Goal: Contribute content: Contribute content

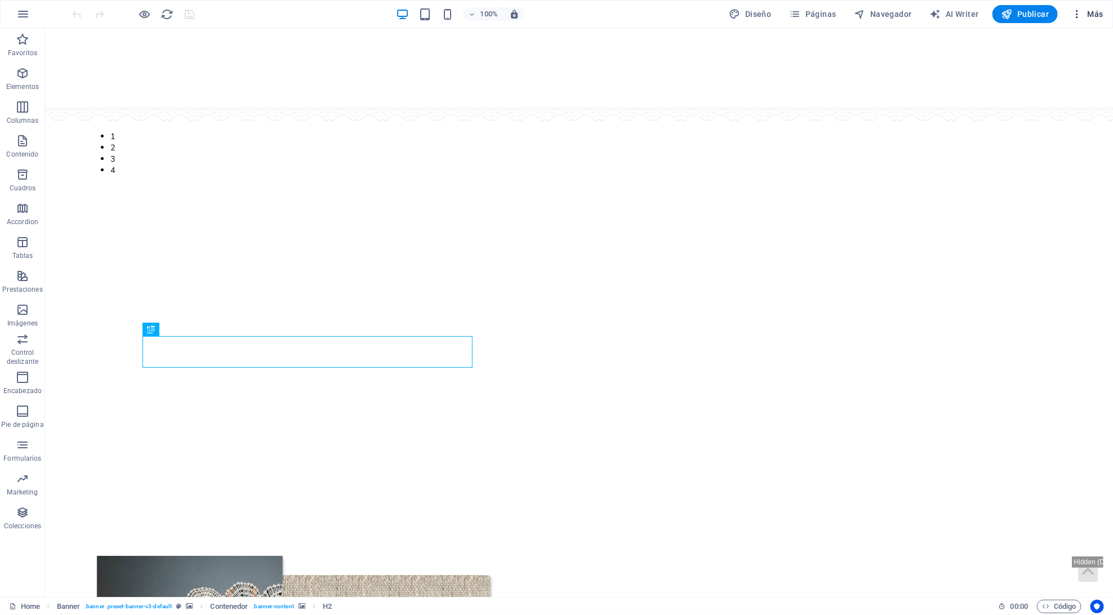
click at [1091, 14] on span "Más" at bounding box center [1087, 13] width 32 height 11
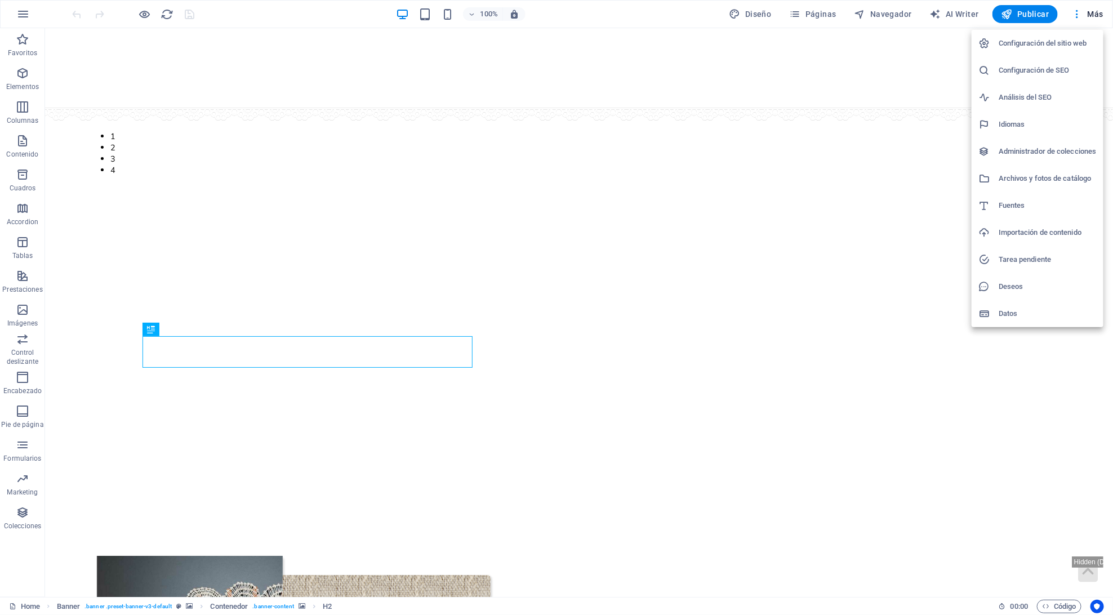
click at [718, 38] on div at bounding box center [556, 307] width 1113 height 615
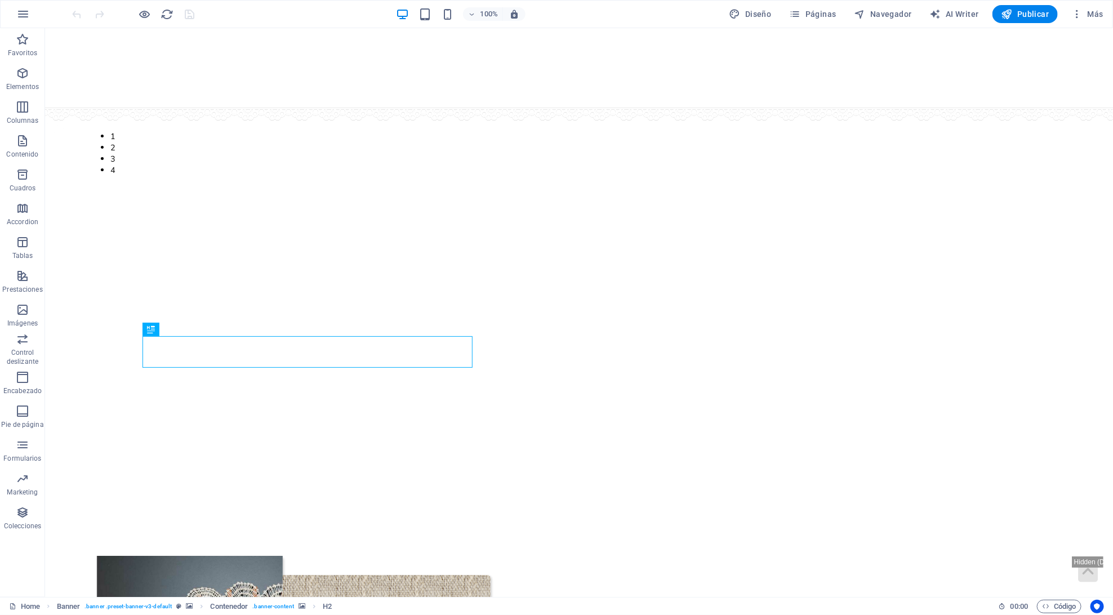
click at [152, 13] on div at bounding box center [133, 14] width 126 height 18
click at [141, 16] on icon "button" at bounding box center [145, 14] width 13 height 13
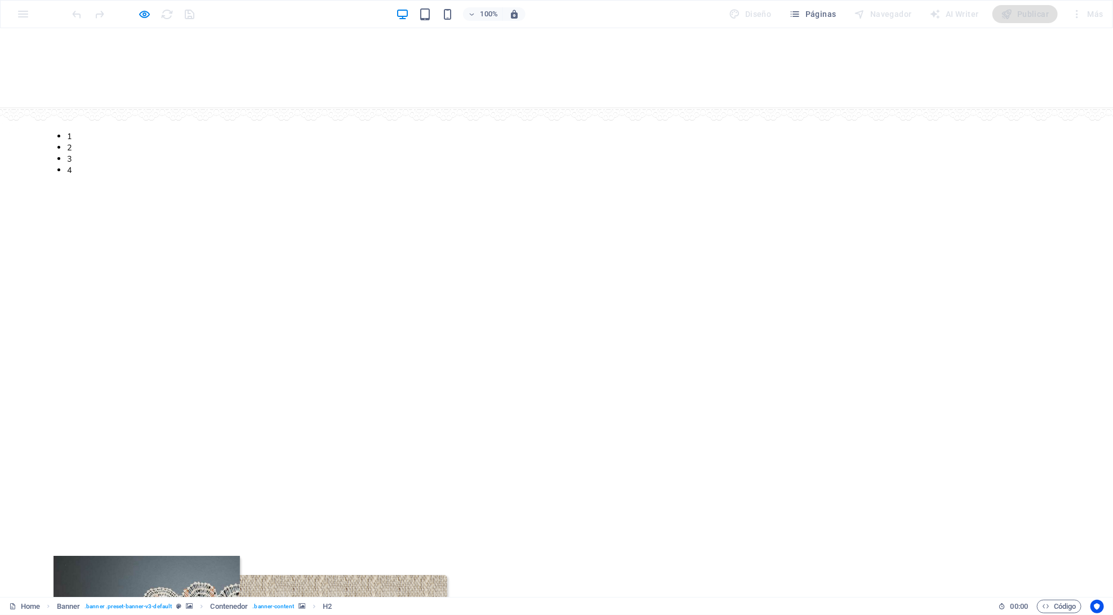
click at [638, 169] on link "Noticias" at bounding box center [668, 182] width 60 height 27
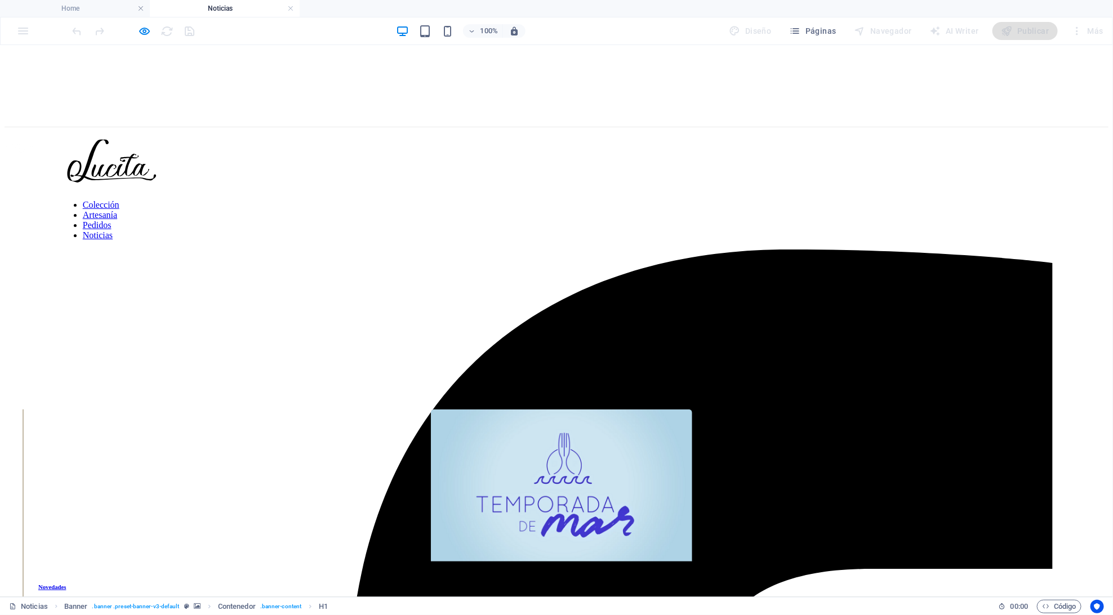
scroll to position [202, 0]
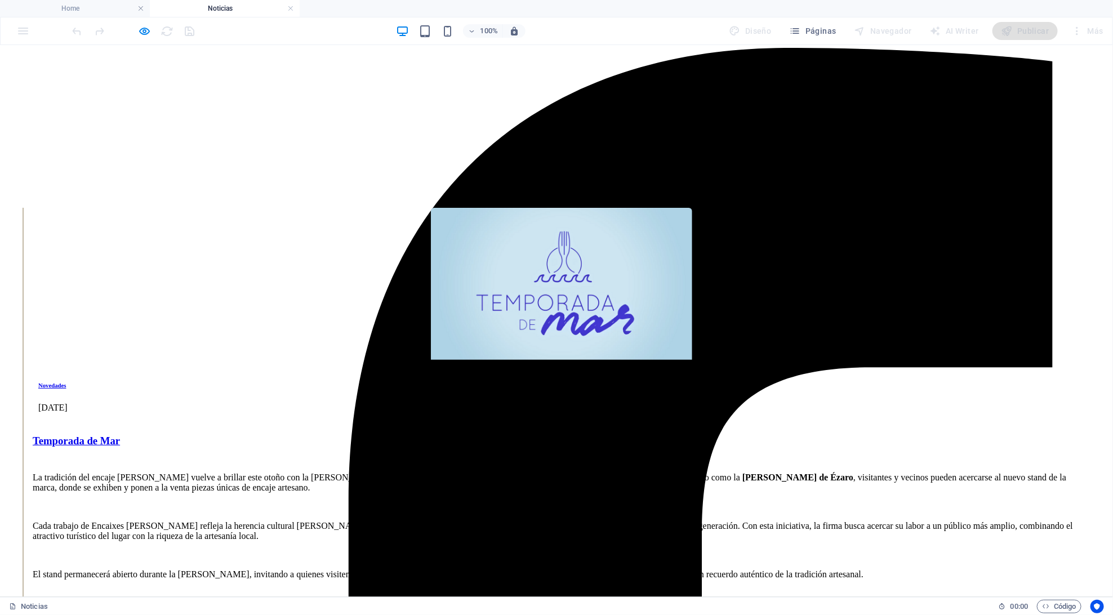
click at [385, 434] on div "Temporada de Mar" at bounding box center [562, 440] width 1058 height 12
click at [400, 362] on div "Novedades 2.10.2025" at bounding box center [562, 390] width 1058 height 56
click at [399, 418] on div at bounding box center [562, 421] width 1058 height 6
click at [144, 32] on icon "button" at bounding box center [145, 31] width 13 height 13
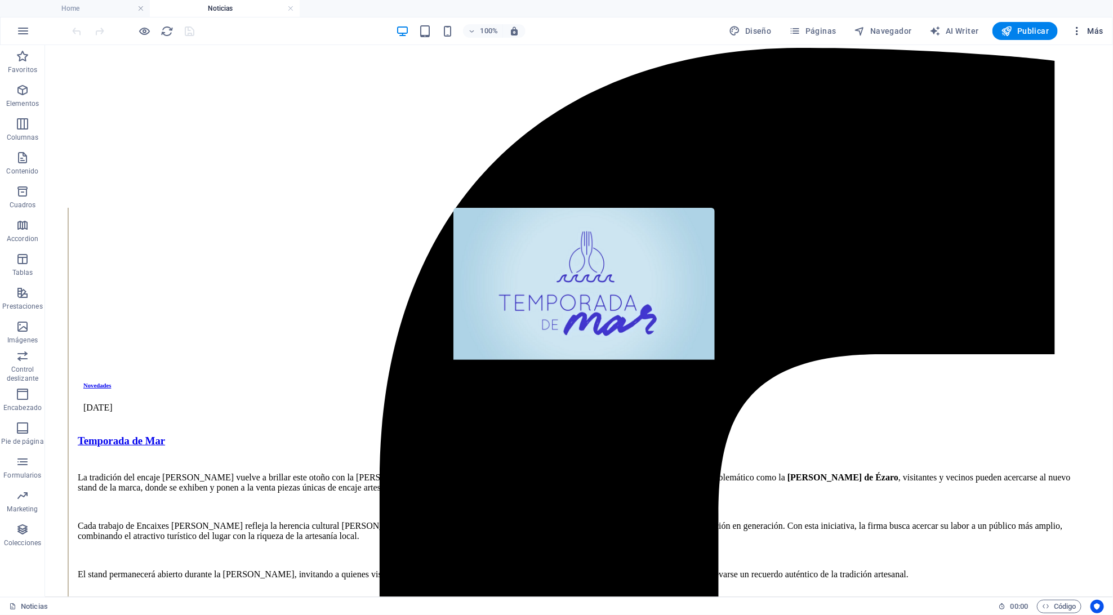
click at [1086, 32] on span "Más" at bounding box center [1087, 30] width 32 height 11
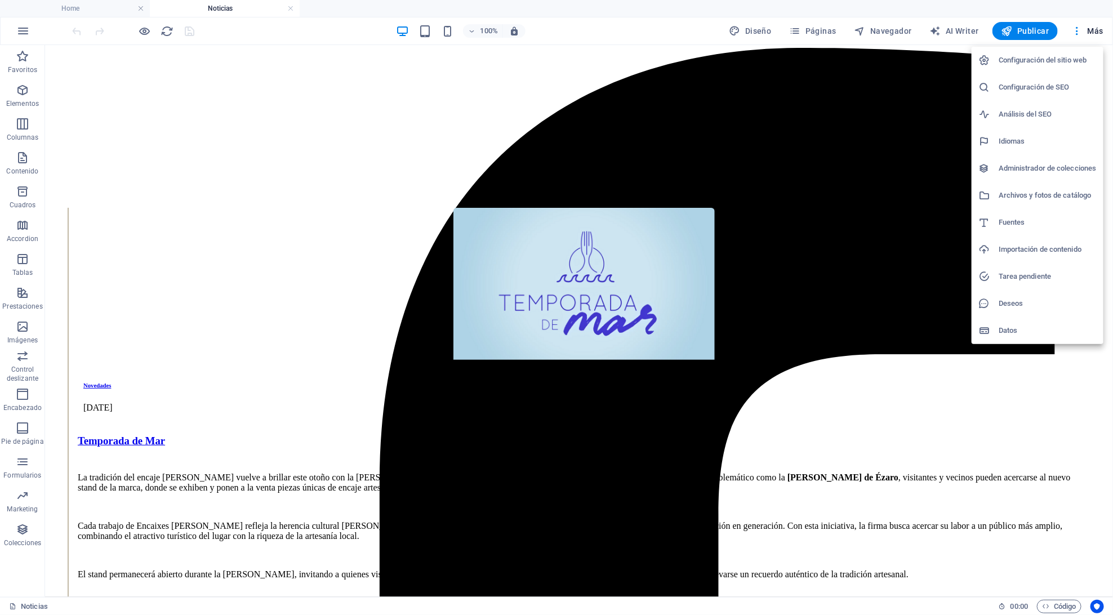
click at [1060, 190] on h6 "Archivos y fotos de catálogo" at bounding box center [1048, 196] width 98 height 14
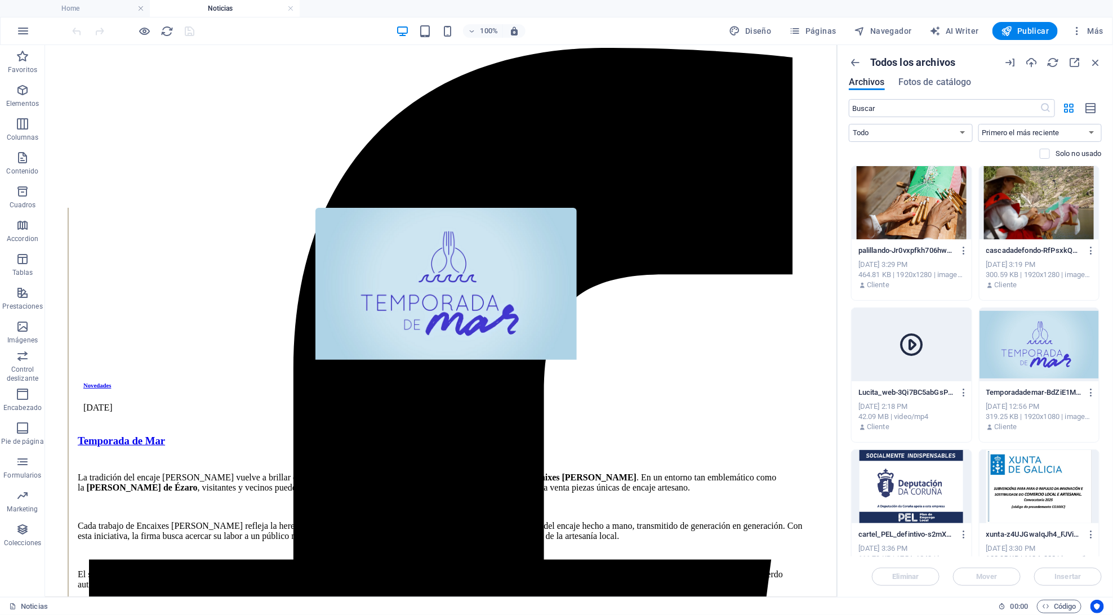
click at [940, 391] on p "Lucita_web-3Qi7BC5abGsP38EpC5KslA.mp4" at bounding box center [907, 393] width 96 height 10
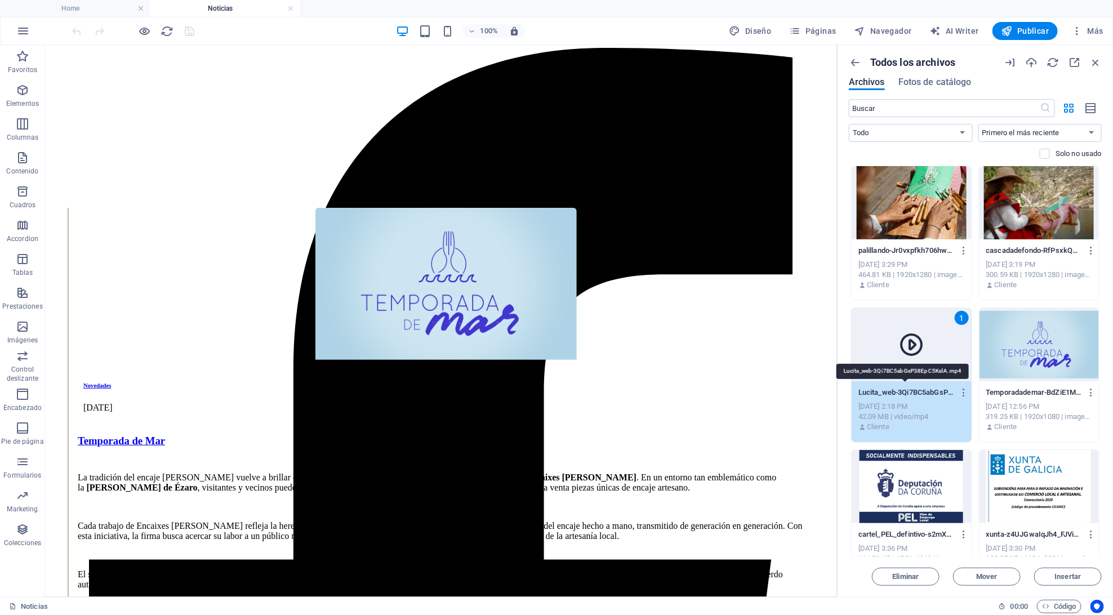
click at [940, 391] on p "Lucita_web-3Qi7BC5abGsP38EpC5KslA.mp4" at bounding box center [907, 393] width 96 height 10
click at [940, 390] on input "Lucita_web-3Qi7BC5abGsP38EpC5KslA.mp4" at bounding box center [907, 392] width 96 height 9
click at [928, 374] on div "1" at bounding box center [912, 344] width 120 height 73
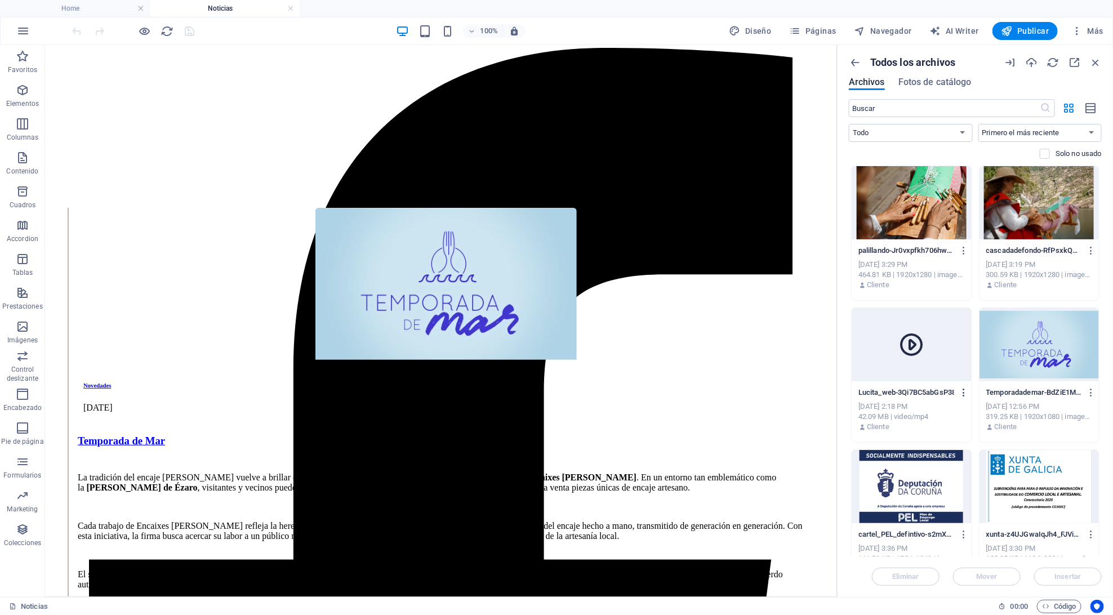
click at [963, 393] on icon "button" at bounding box center [964, 393] width 11 height 10
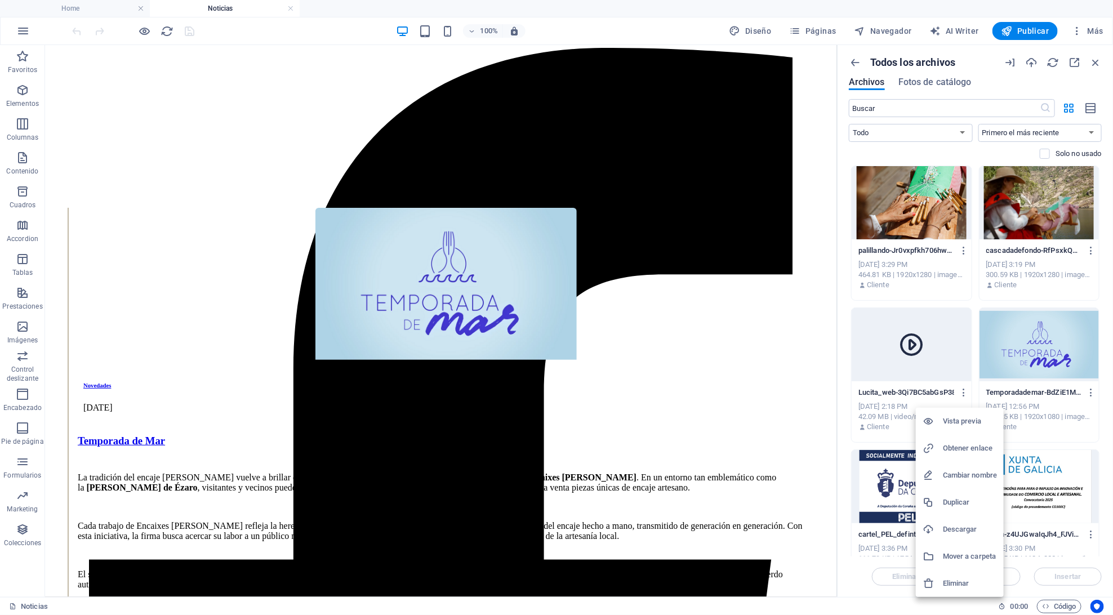
click at [944, 438] on li "Obtener enlace" at bounding box center [960, 448] width 88 height 27
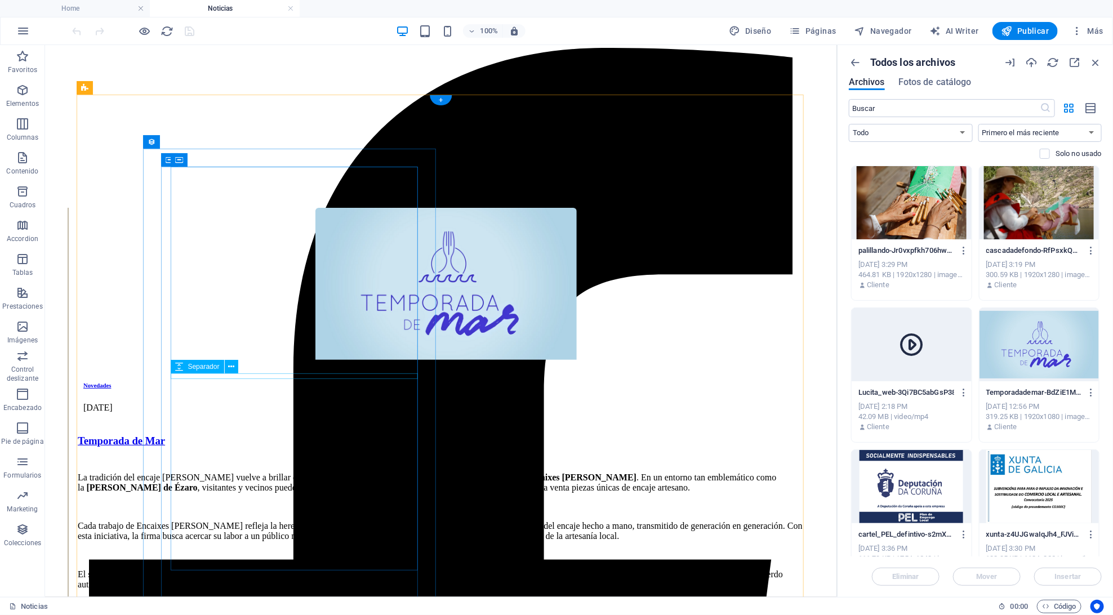
click at [303, 457] on div at bounding box center [445, 460] width 737 height 6
select select "px"
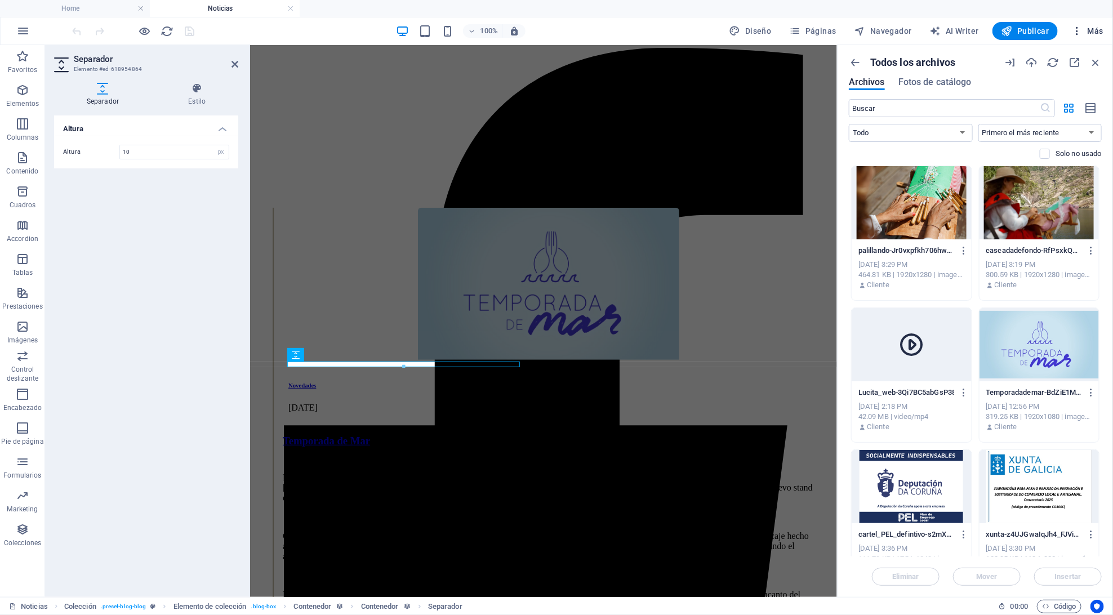
click at [1092, 33] on span "Más" at bounding box center [1087, 30] width 32 height 11
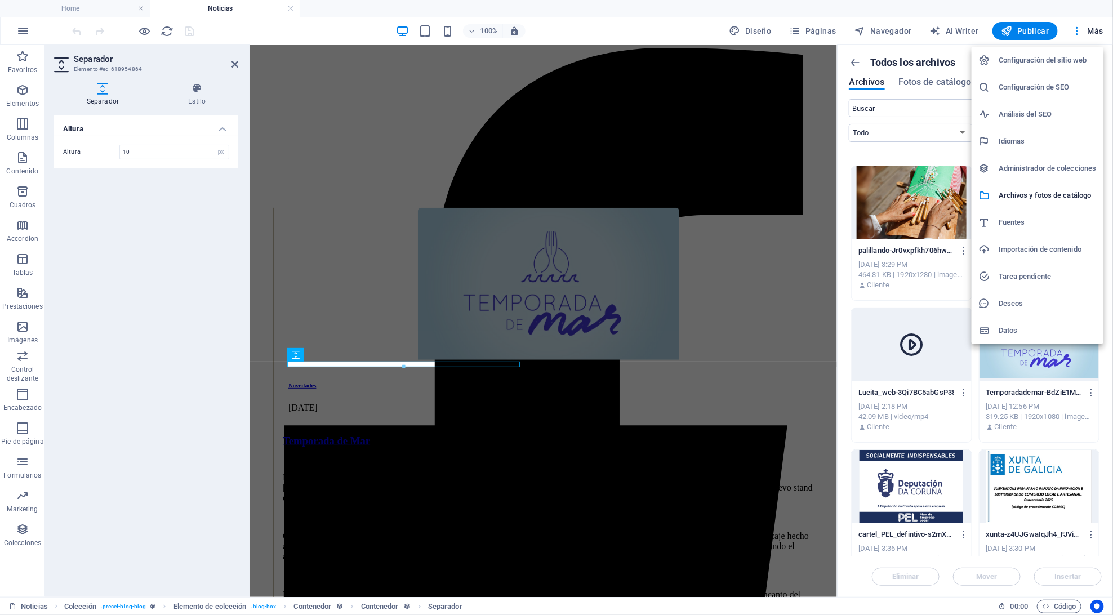
click at [1046, 168] on h6 "Administrador de colecciones" at bounding box center [1048, 169] width 98 height 14
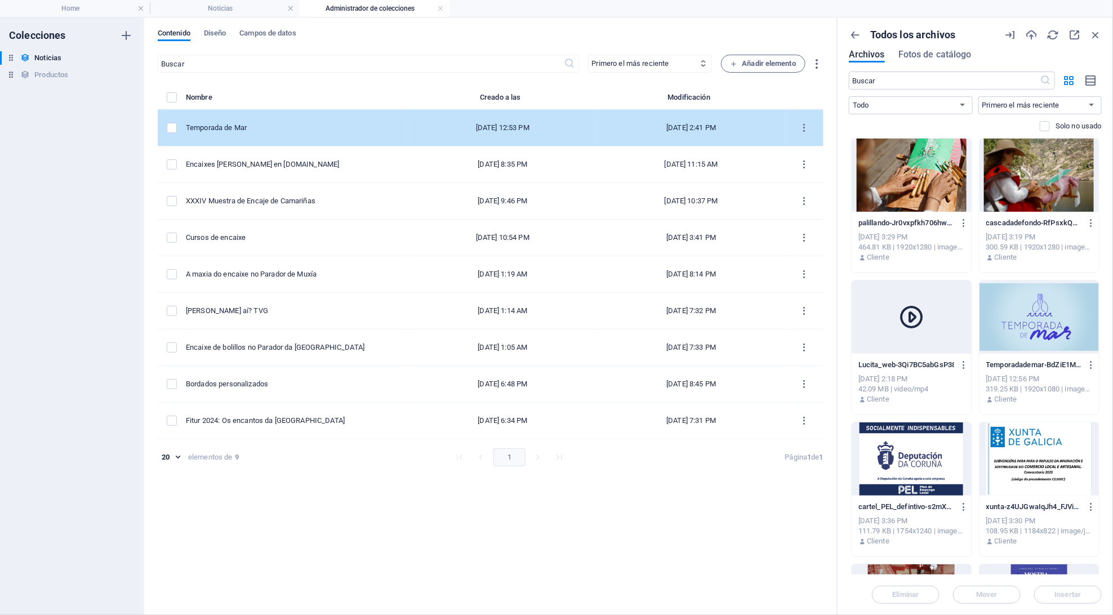
click at [214, 123] on div "Temporada de Mar" at bounding box center [293, 128] width 214 height 10
select select "Novedades"
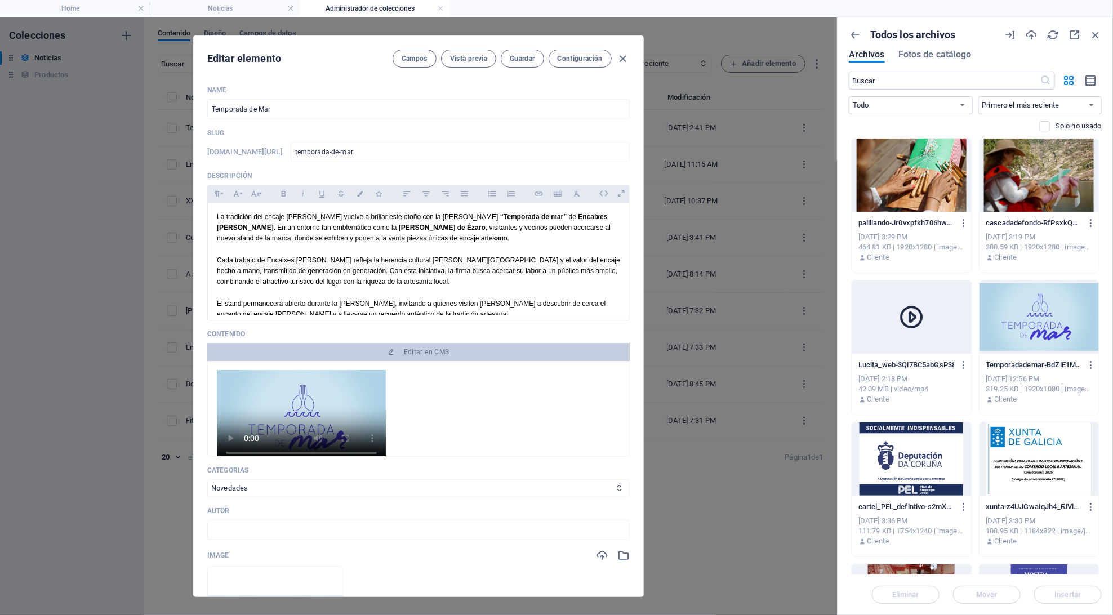
click at [380, 424] on video at bounding box center [301, 417] width 169 height 95
click at [440, 352] on span "Editar en CMS" at bounding box center [427, 352] width 46 height 9
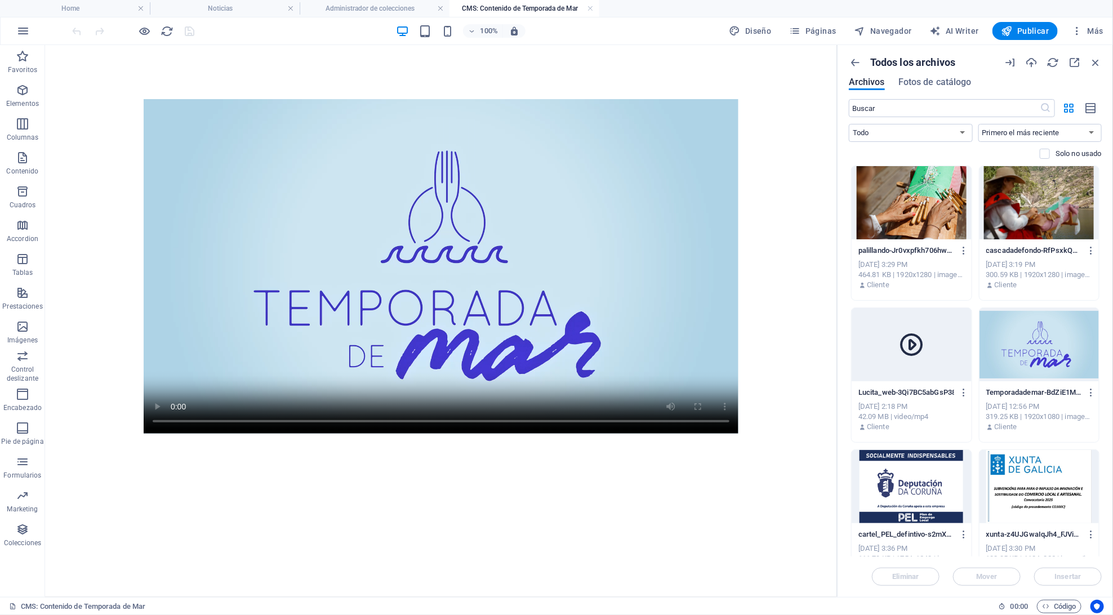
scroll to position [0, 0]
click at [439, 352] on figure at bounding box center [440, 266] width 595 height 335
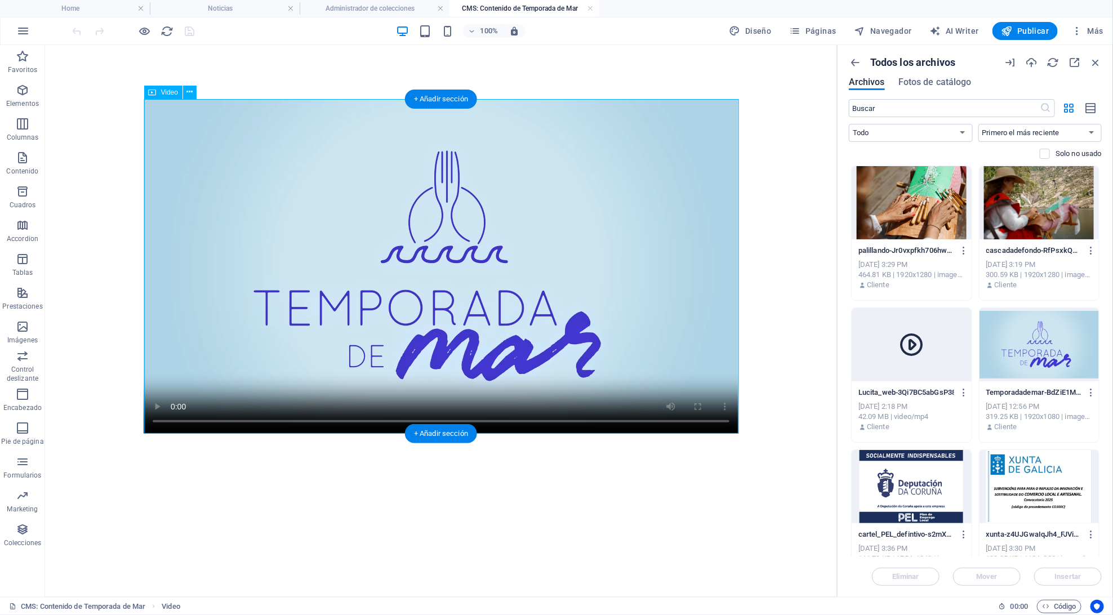
click at [439, 352] on figure at bounding box center [440, 266] width 595 height 335
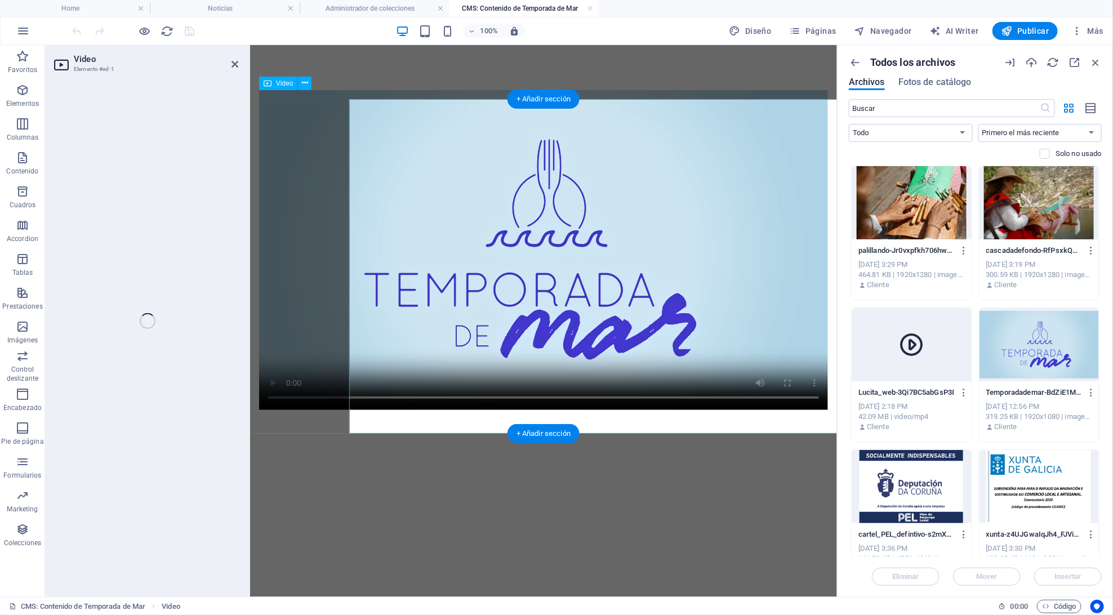
select select "%"
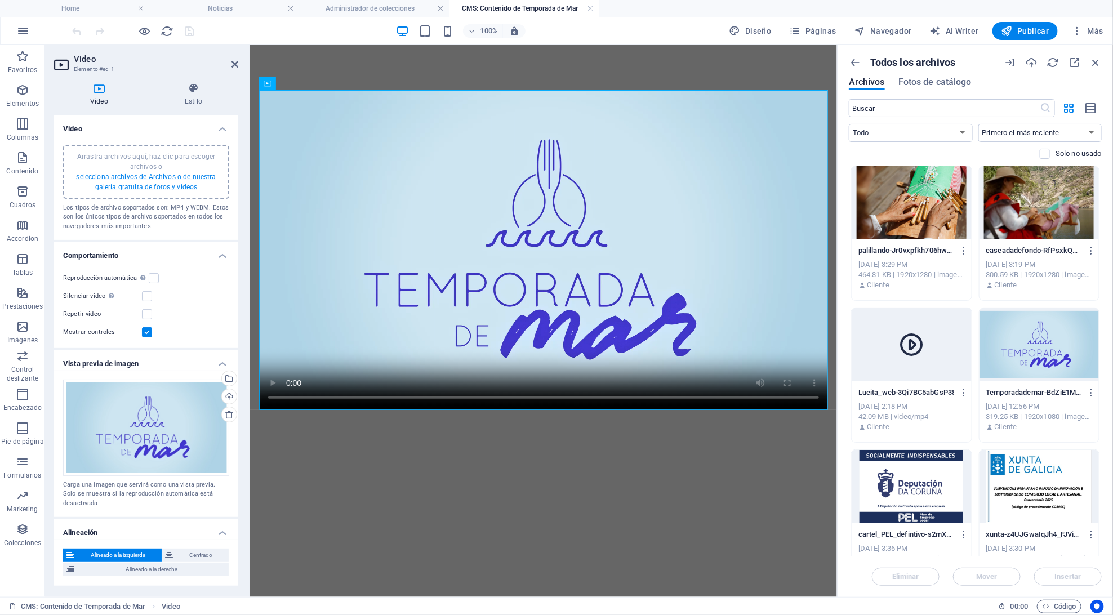
click at [148, 174] on link "selecciona archivos de Archivos o de nuestra galería gratuita de fotos y vídeos" at bounding box center [146, 182] width 140 height 18
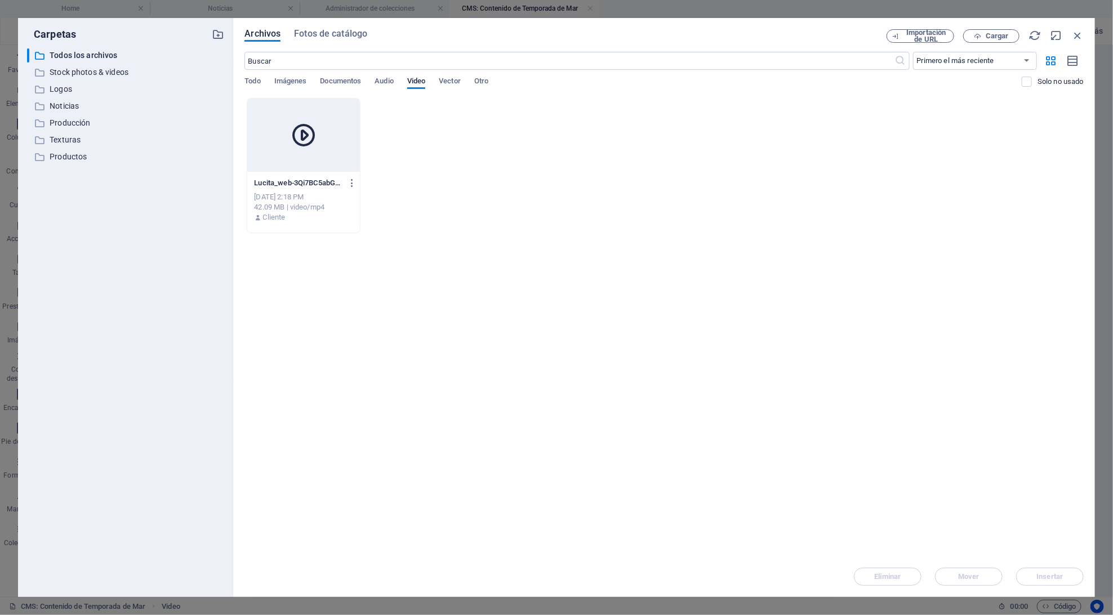
click at [291, 161] on div at bounding box center [303, 135] width 112 height 73
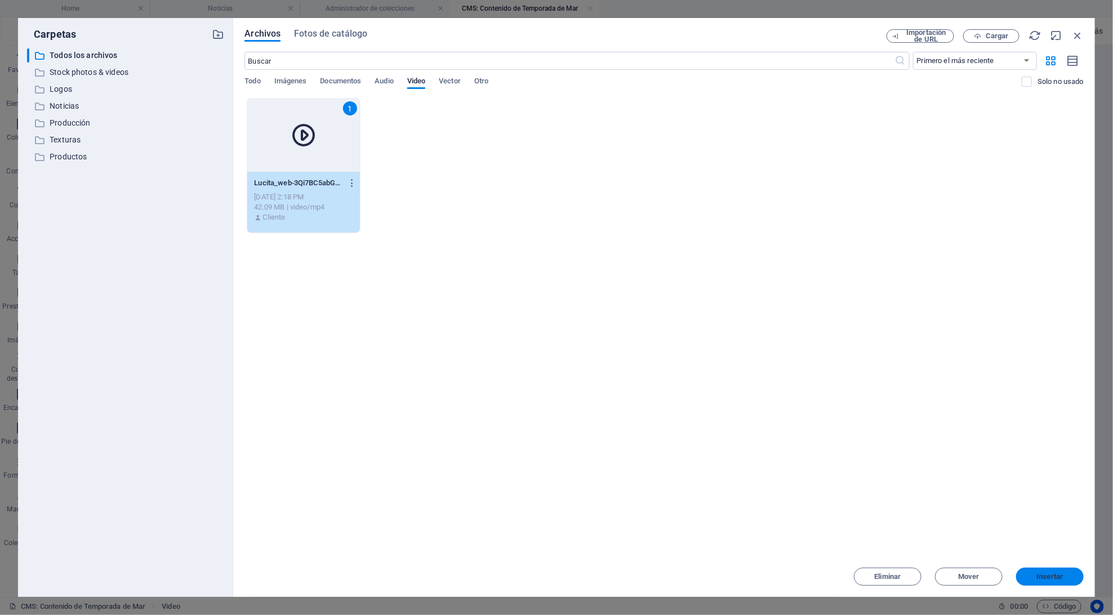
click at [1028, 580] on span "Insertar" at bounding box center [1050, 576] width 59 height 7
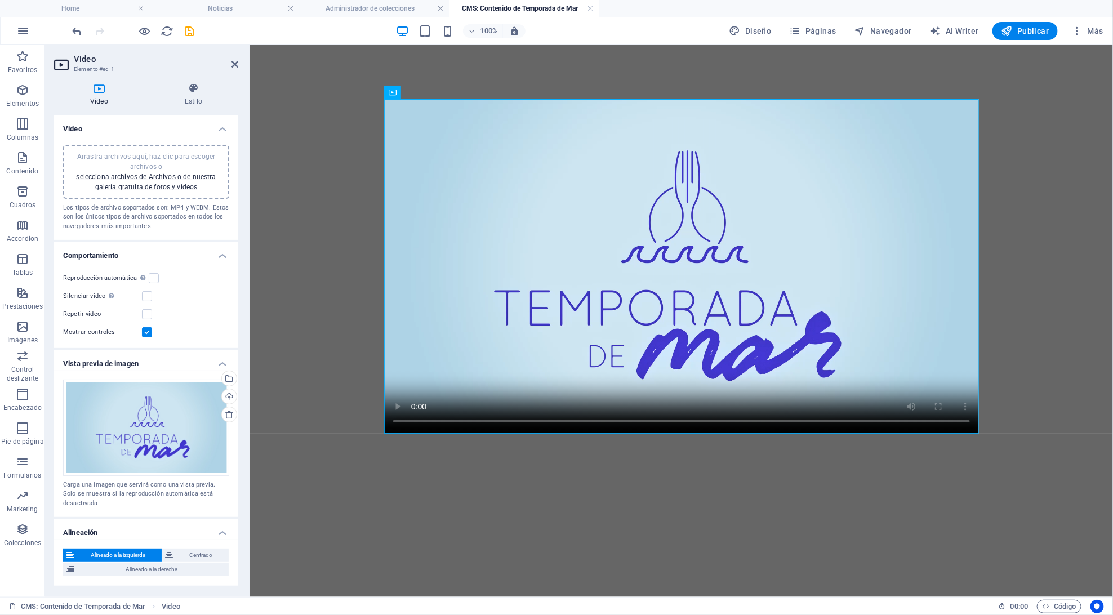
click at [214, 182] on div "Arrastra archivos aquí, haz clic para escoger archivos o selecciona archivos de…" at bounding box center [146, 172] width 153 height 41
click at [684, 268] on figure at bounding box center [681, 266] width 595 height 335
click at [677, 260] on figure at bounding box center [681, 266] width 595 height 335
click at [229, 66] on header "Video Elemento #ed-1" at bounding box center [146, 59] width 184 height 29
click at [238, 60] on icon at bounding box center [235, 64] width 7 height 9
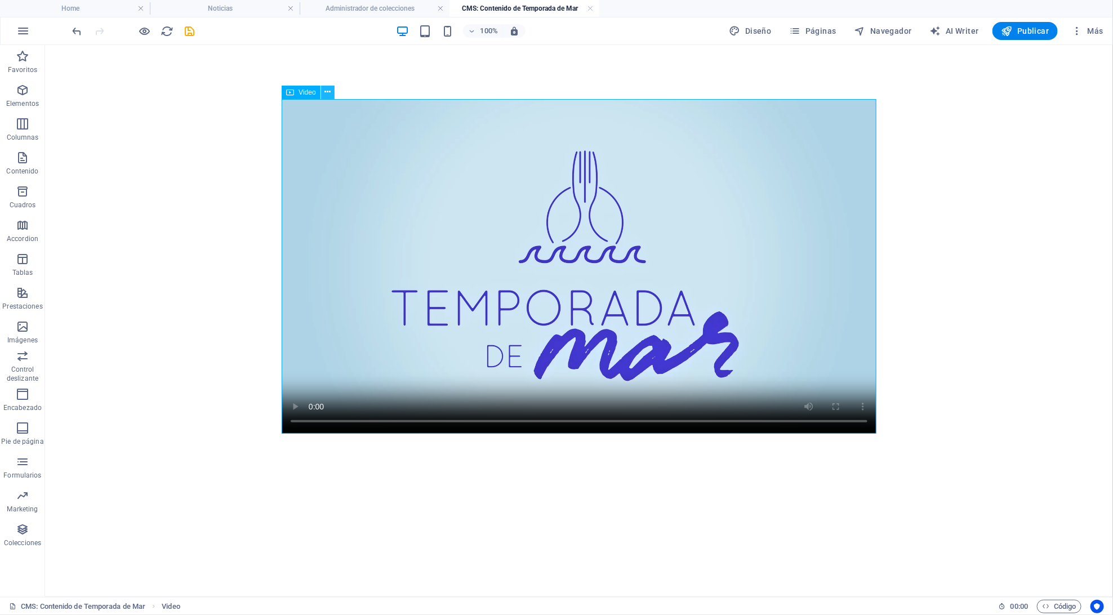
click at [332, 95] on button at bounding box center [328, 93] width 14 height 14
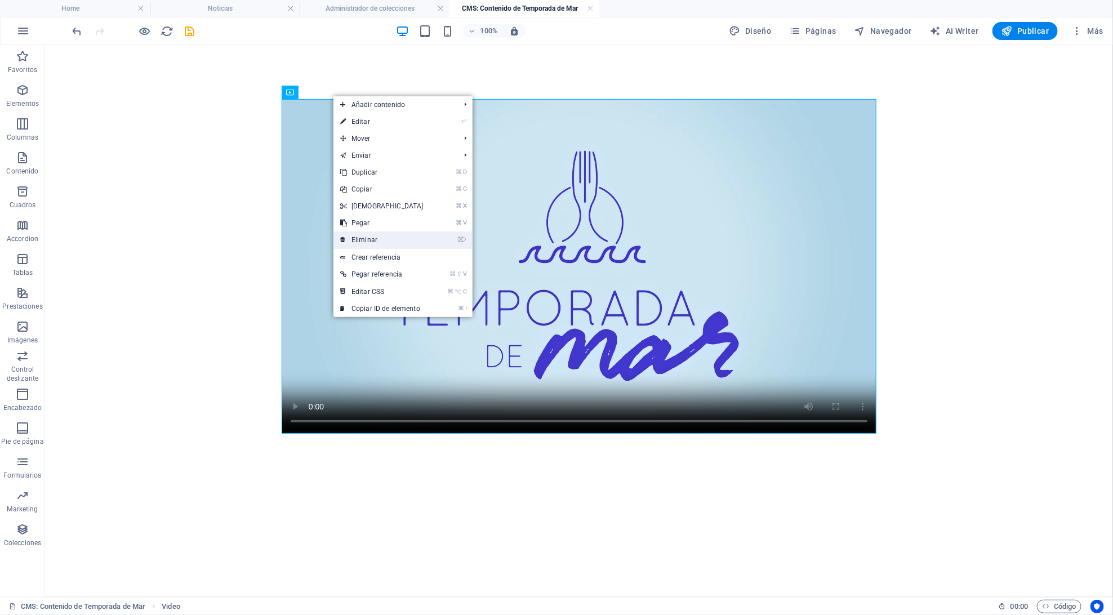
click at [378, 237] on link "⌦ Eliminar" at bounding box center [382, 240] width 97 height 17
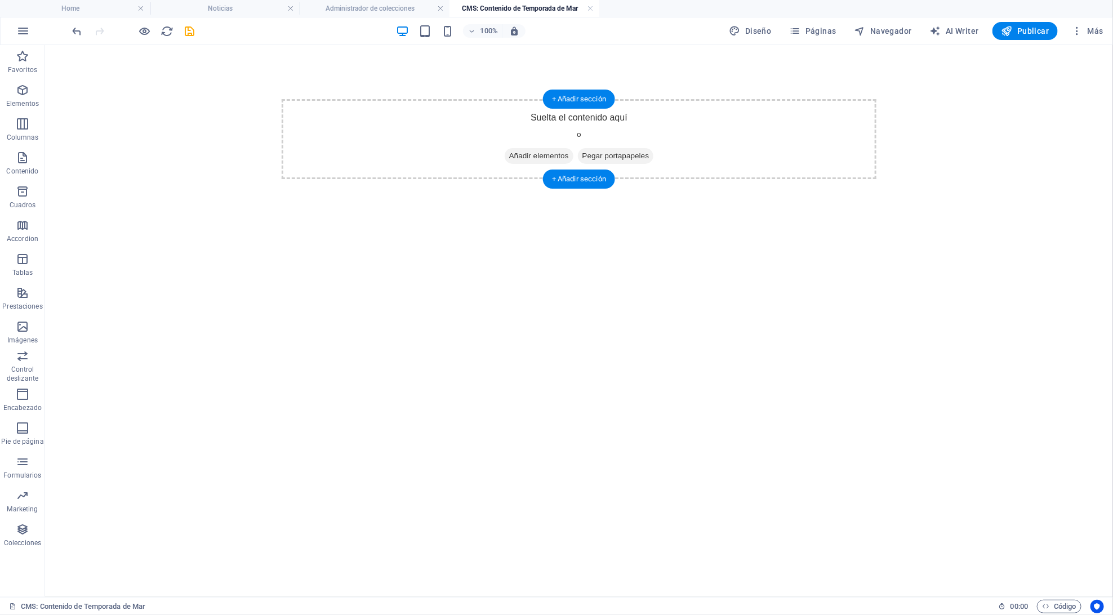
click at [520, 153] on span "Añadir elementos" at bounding box center [538, 156] width 69 height 16
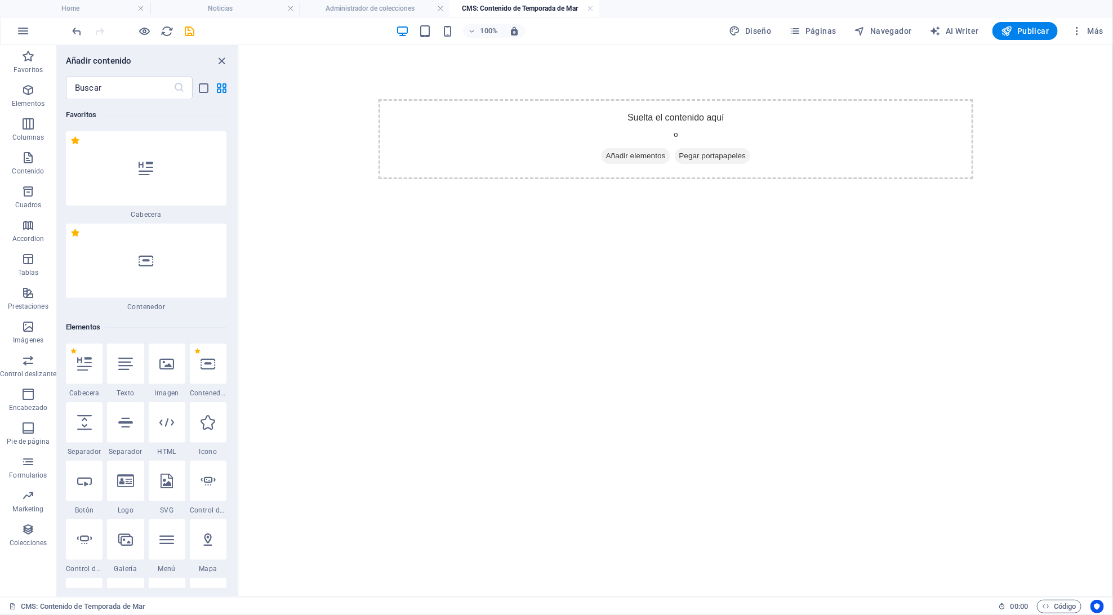
click at [198, 29] on div "100% Diseño Páginas Navegador AI Writer Publicar Más" at bounding box center [589, 31] width 1038 height 18
click at [193, 29] on icon "save" at bounding box center [190, 31] width 13 height 13
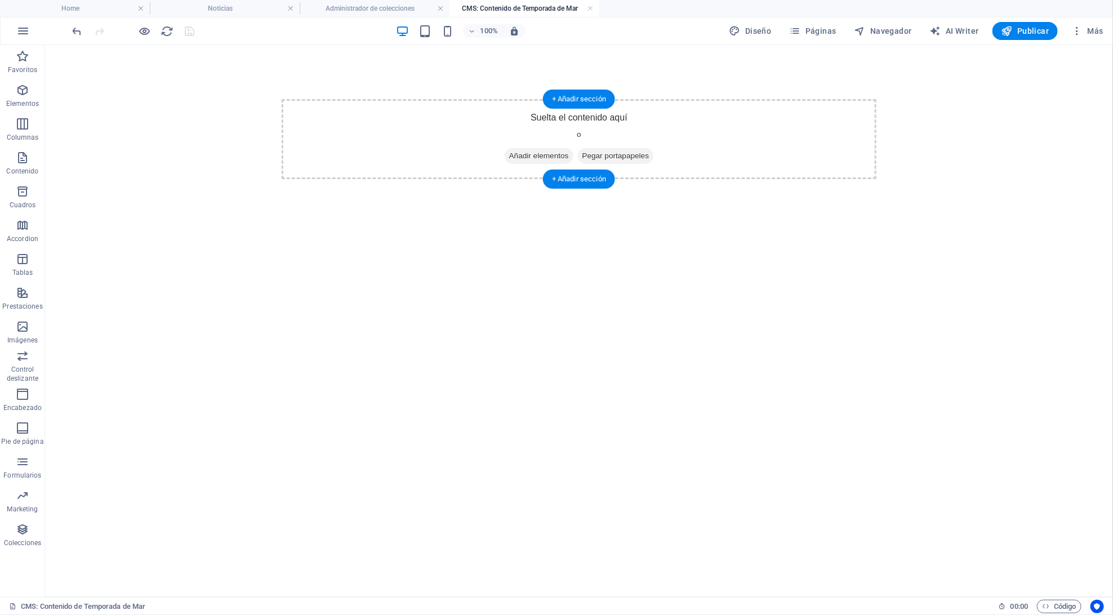
click at [508, 150] on span "Añadir elementos" at bounding box center [538, 156] width 69 height 16
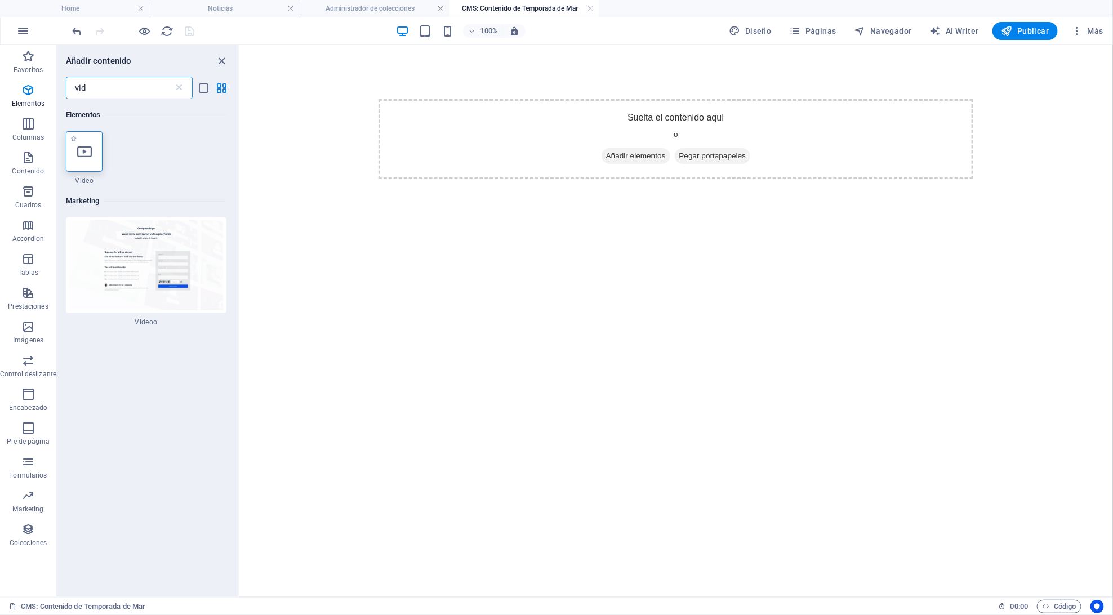
type input "vid"
click at [87, 156] on icon at bounding box center [84, 151] width 15 height 15
select select "%"
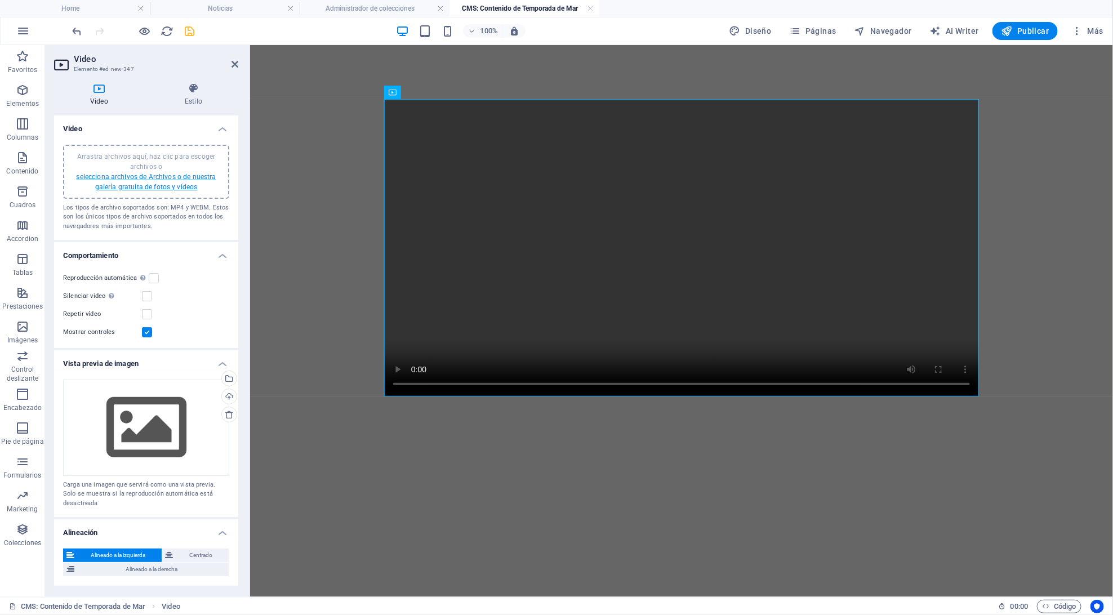
click at [110, 173] on link "selecciona archivos de Archivos o de nuestra galería gratuita de fotos y vídeos" at bounding box center [146, 182] width 140 height 18
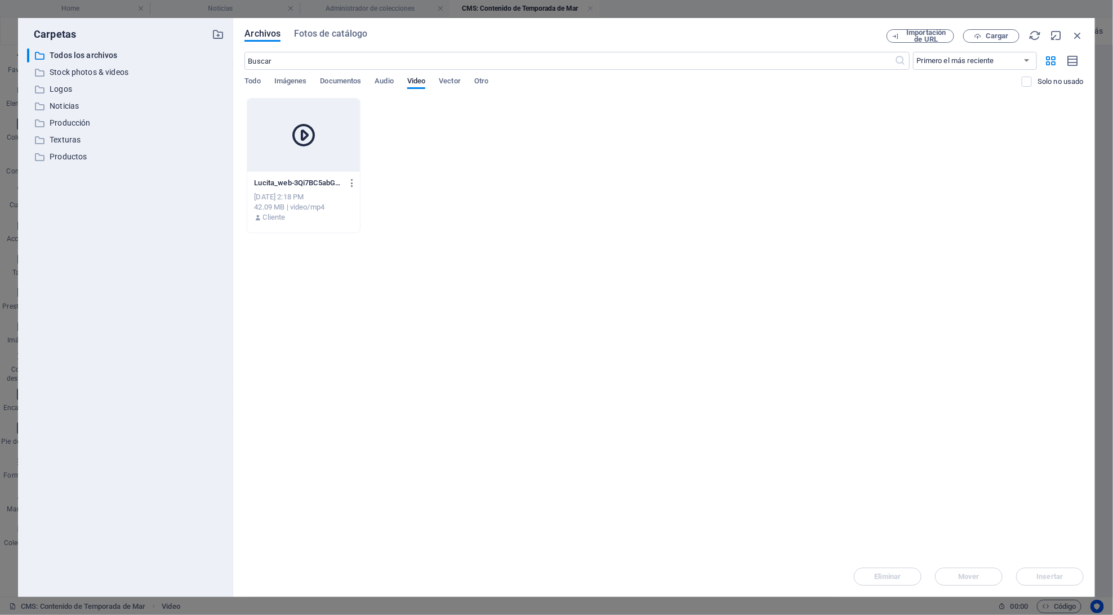
click at [263, 145] on div at bounding box center [303, 135] width 112 height 73
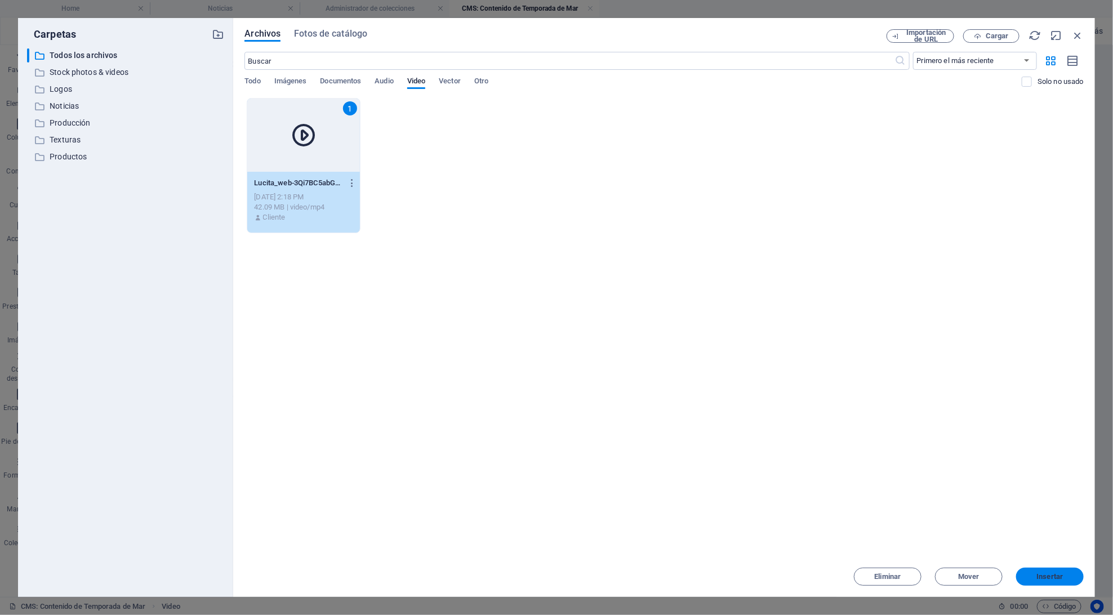
click at [1024, 575] on span "Insertar" at bounding box center [1050, 576] width 59 height 7
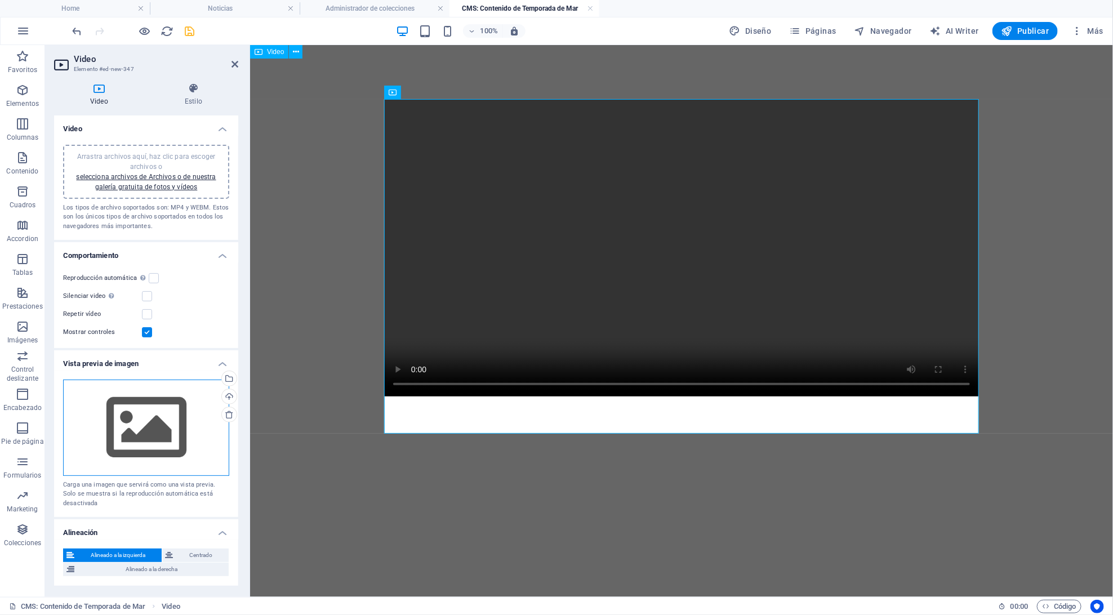
click at [115, 463] on div "Arrastra archivos aquí, haz clic para escoger archivos o selecciona archivos de…" at bounding box center [146, 428] width 166 height 96
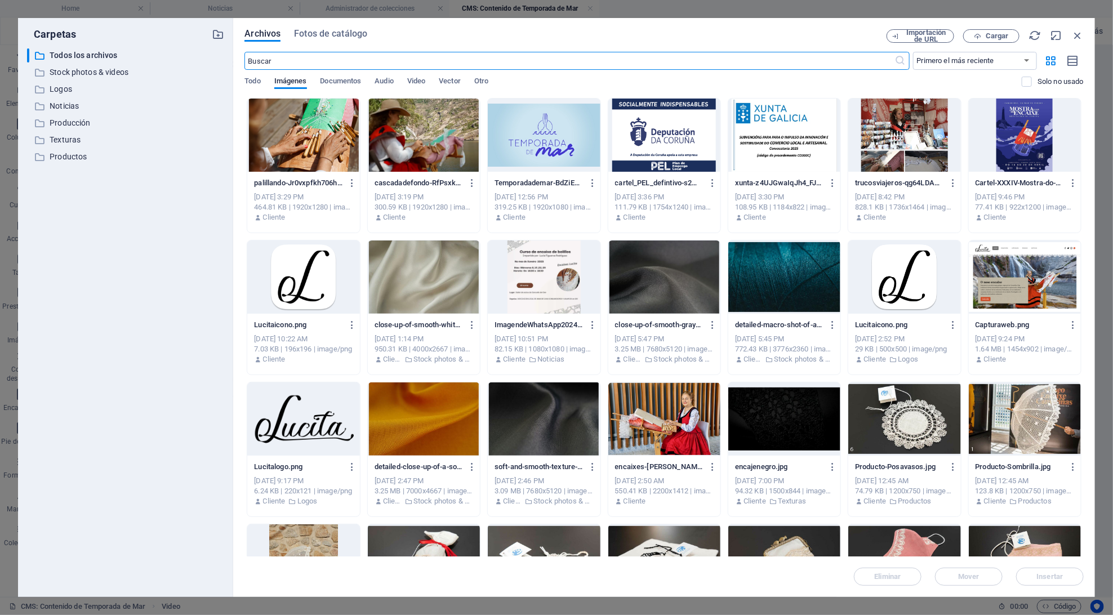
click at [508, 157] on div at bounding box center [544, 135] width 112 height 73
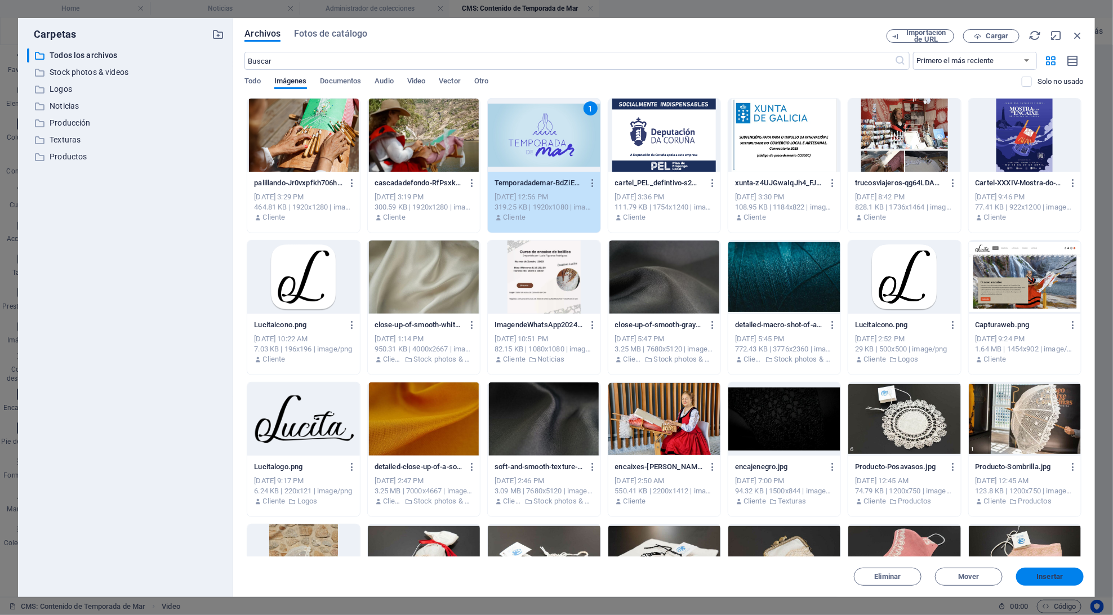
click at [1028, 572] on button "Insertar" at bounding box center [1050, 577] width 68 height 18
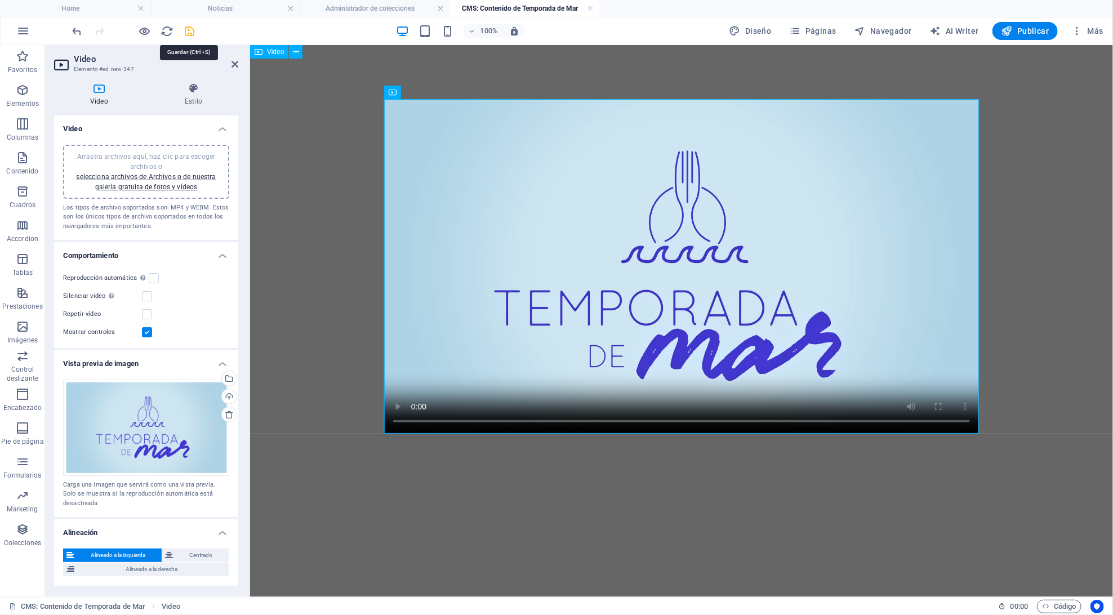
click at [190, 28] on icon "save" at bounding box center [190, 31] width 13 height 13
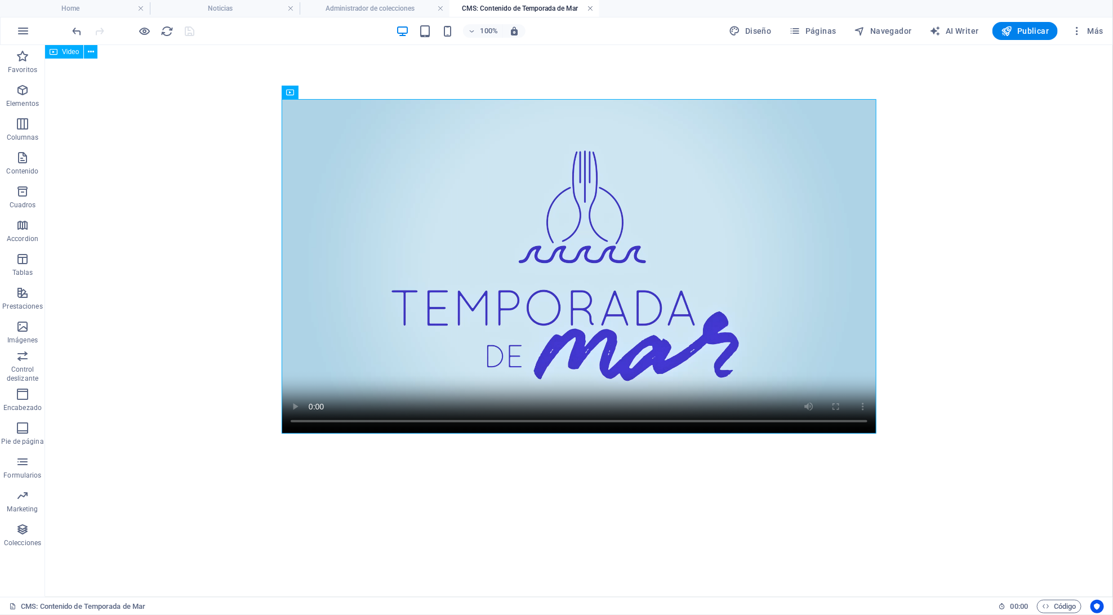
click at [592, 8] on link at bounding box center [590, 8] width 7 height 11
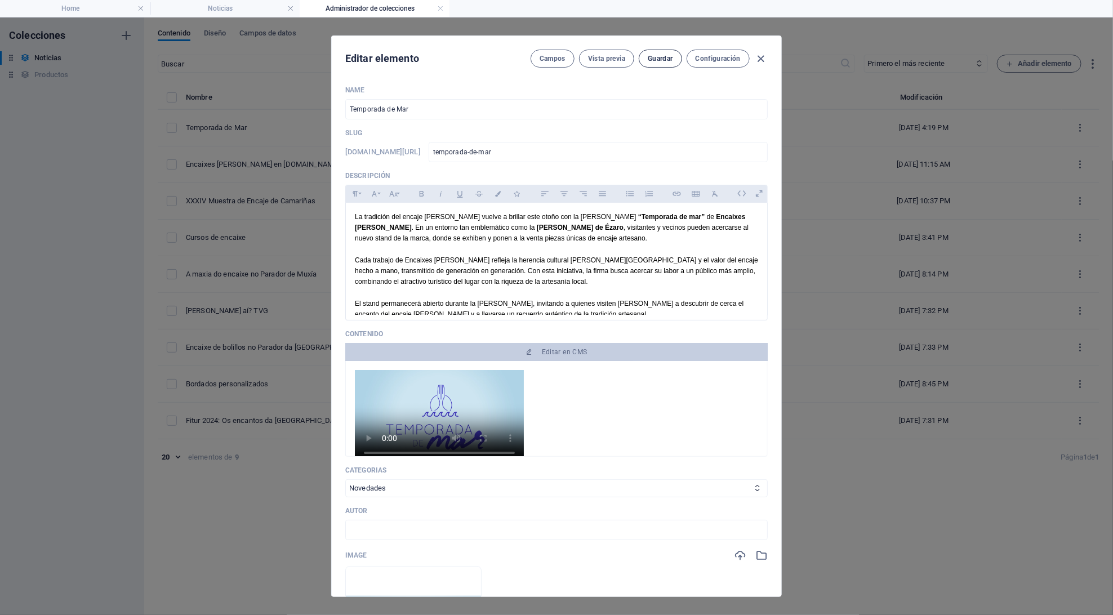
click at [659, 66] on button "Guardar" at bounding box center [660, 59] width 43 height 18
click at [763, 57] on icon "button" at bounding box center [761, 58] width 13 height 13
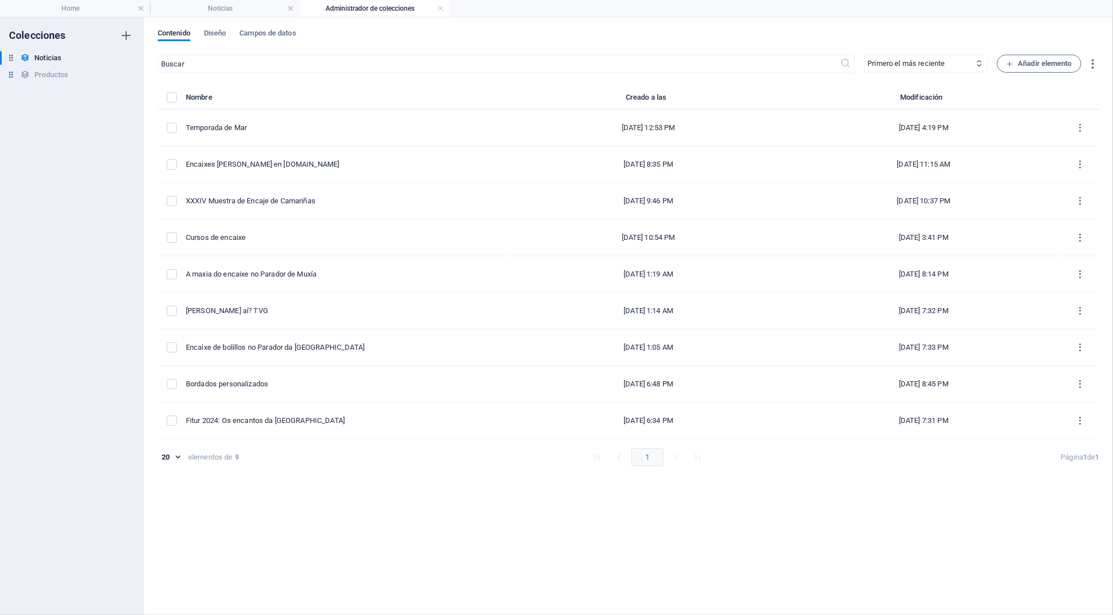
type input "temporada-de-mar"
click at [445, 7] on h4 "Administrador de colecciones" at bounding box center [375, 8] width 150 height 12
click at [438, 8] on link at bounding box center [440, 8] width 7 height 11
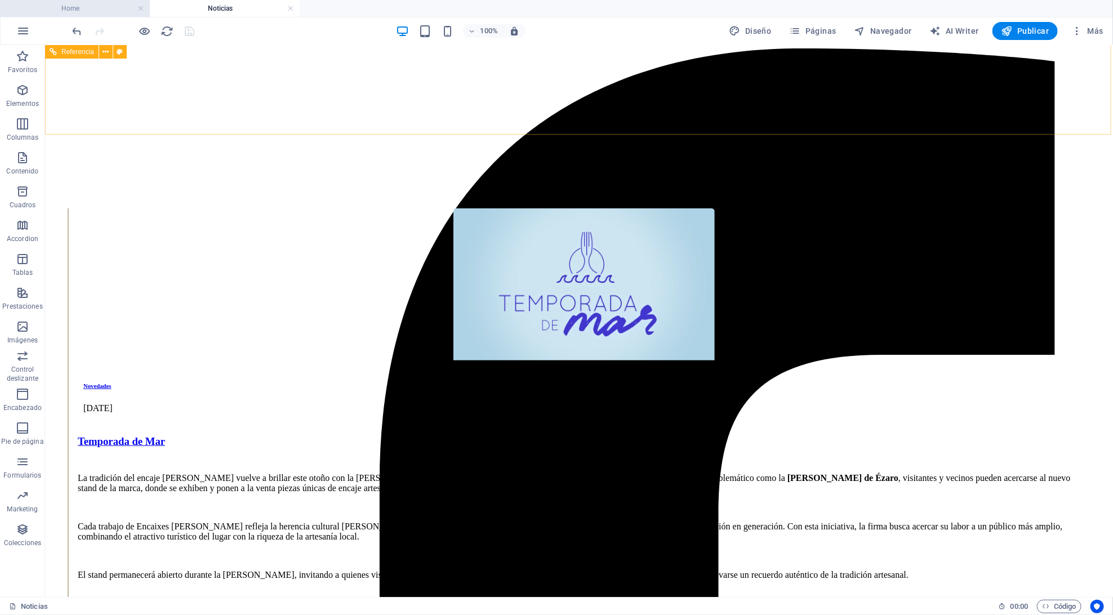
click at [112, 1] on li "Home" at bounding box center [75, 8] width 150 height 17
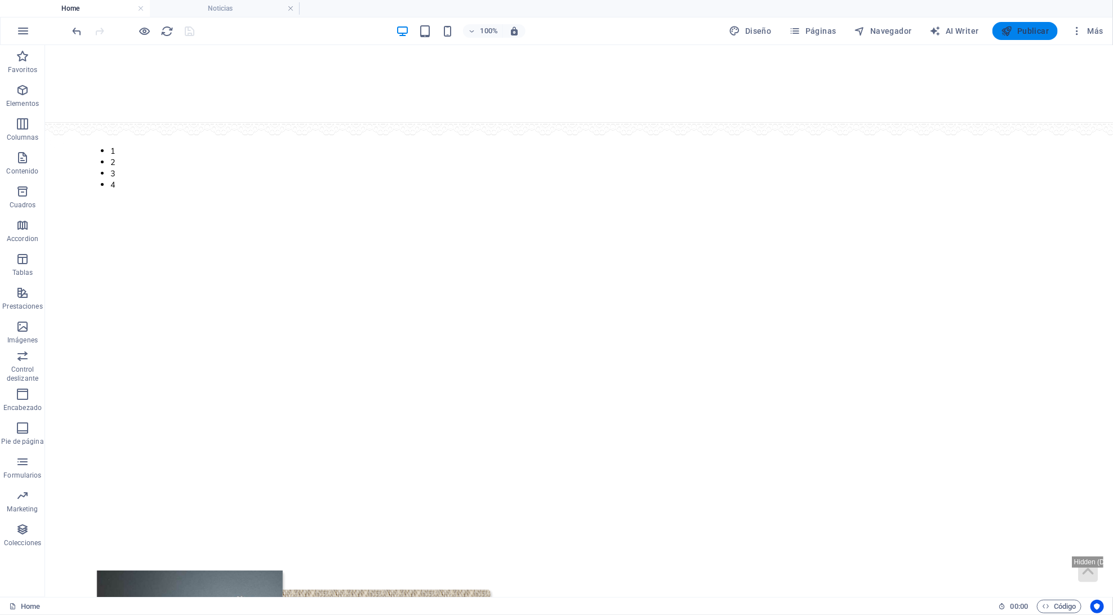
click at [1021, 24] on button "Publicar" at bounding box center [1026, 31] width 66 height 18
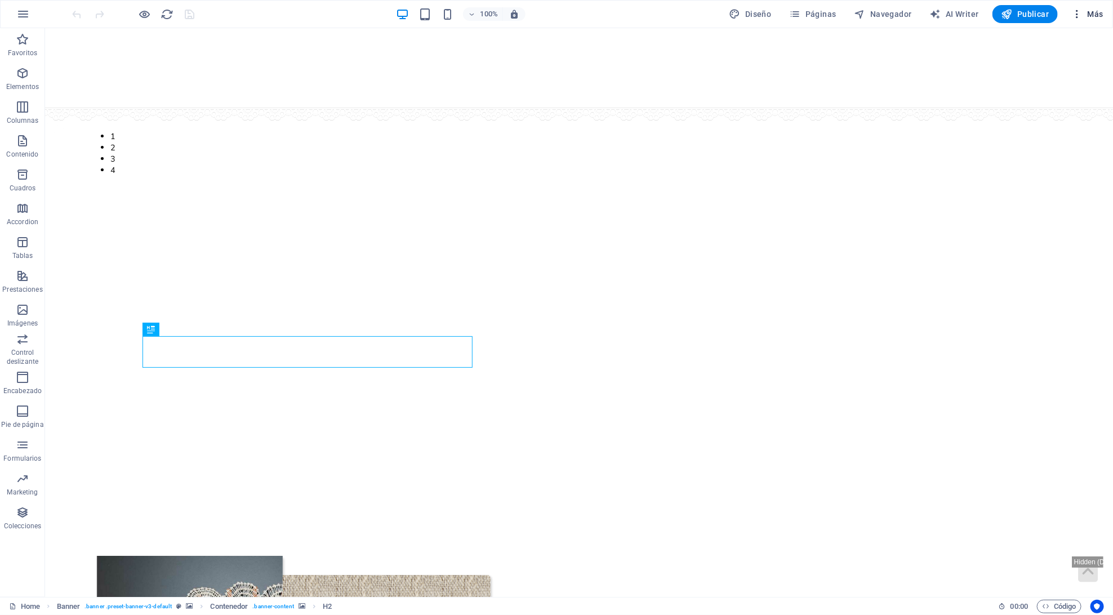
click at [1101, 20] on button "Más" at bounding box center [1087, 14] width 41 height 18
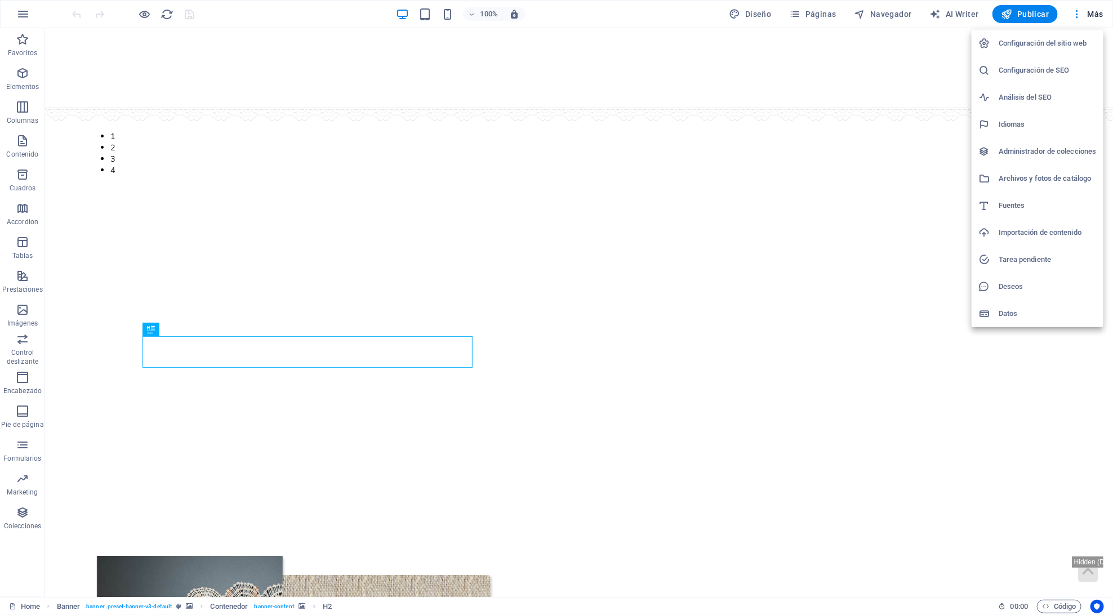
click at [1034, 176] on h6 "Archivos y fotos de catálogo" at bounding box center [1048, 179] width 98 height 14
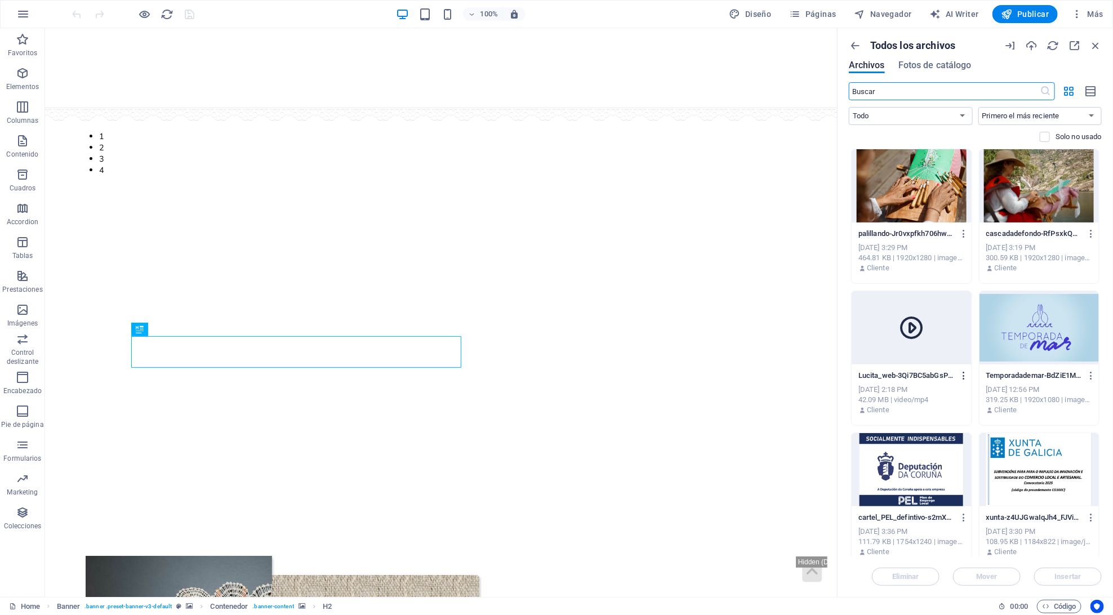
click at [964, 377] on icon "button" at bounding box center [964, 376] width 11 height 10
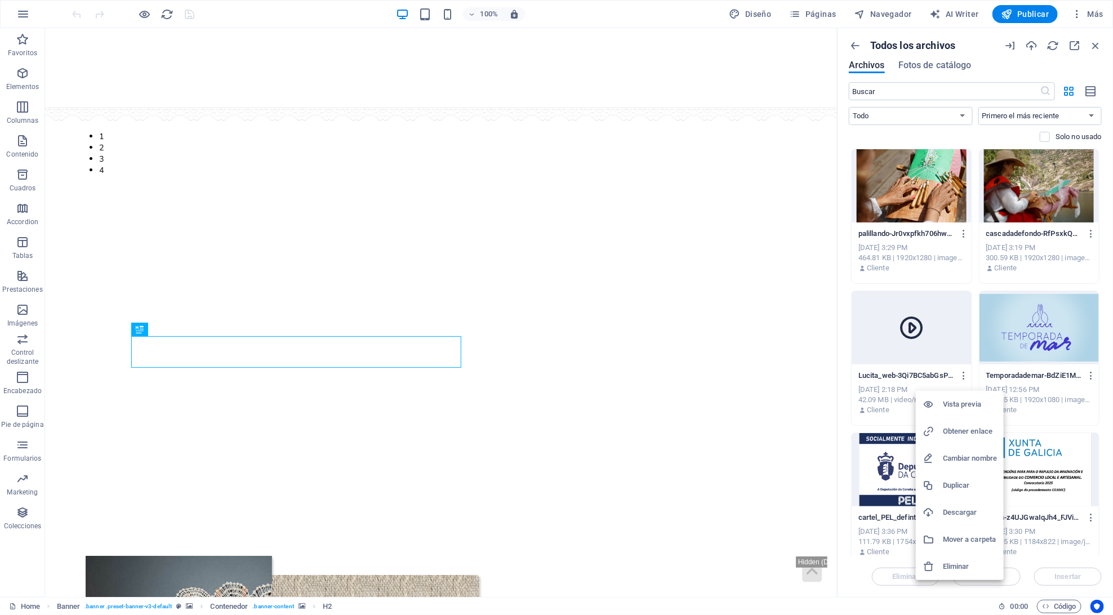
click at [958, 455] on h6 "Cambiar nombre" at bounding box center [970, 459] width 54 height 14
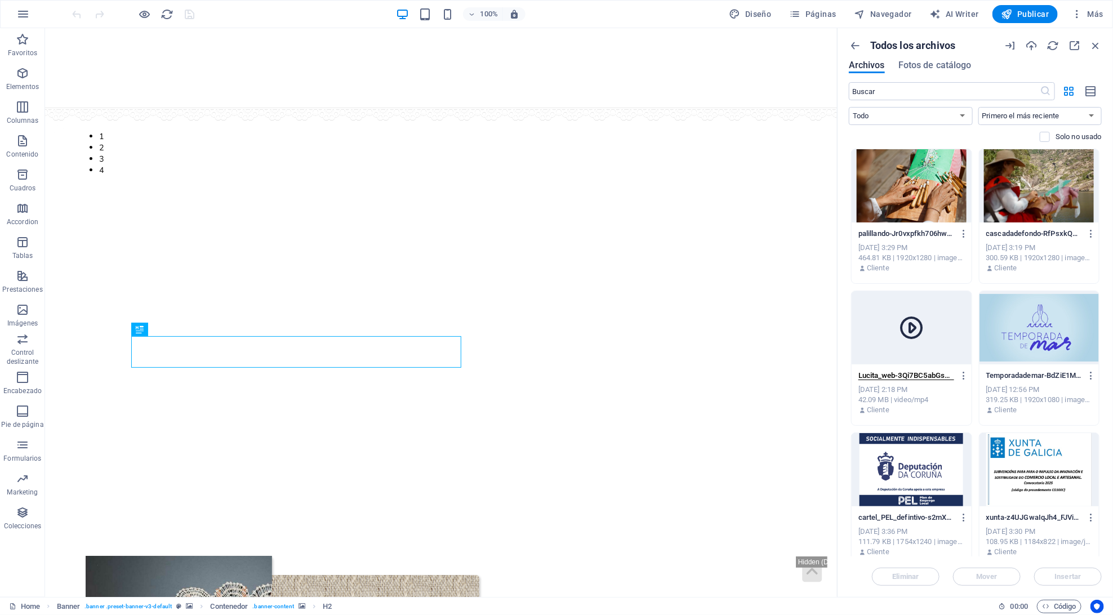
click at [921, 375] on input "Lucita_web-3Qi7BC5abGsP38EpC5KslA.mp4" at bounding box center [907, 375] width 96 height 9
type input "Lucita_web"
click at [1090, 43] on icon "button" at bounding box center [1096, 45] width 12 height 12
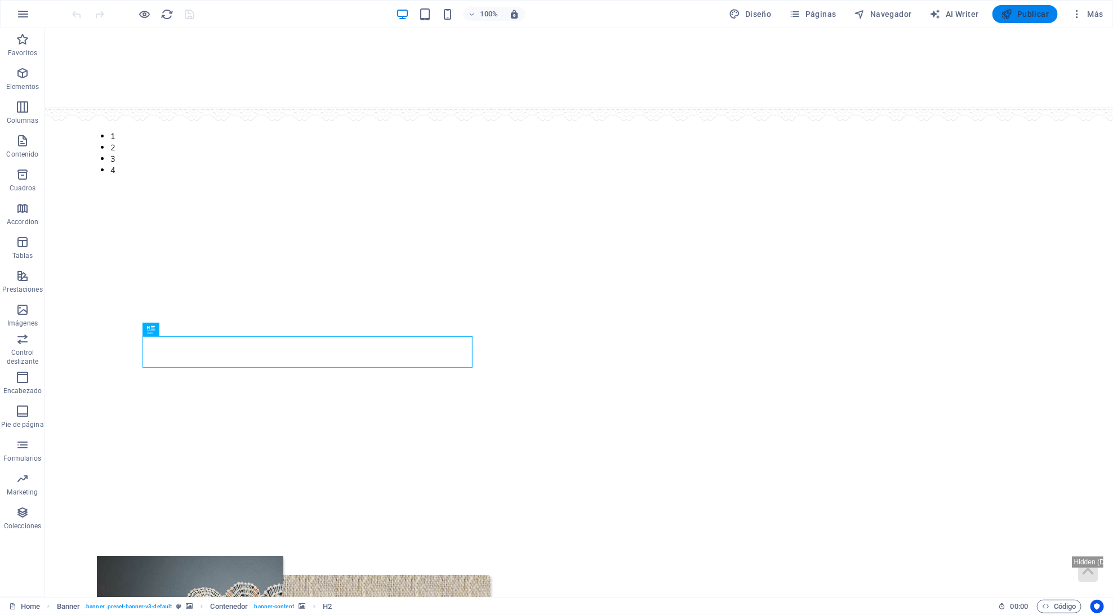
click at [1030, 12] on span "Publicar" at bounding box center [1026, 13] width 48 height 11
click at [1097, 16] on span "Más" at bounding box center [1087, 13] width 32 height 11
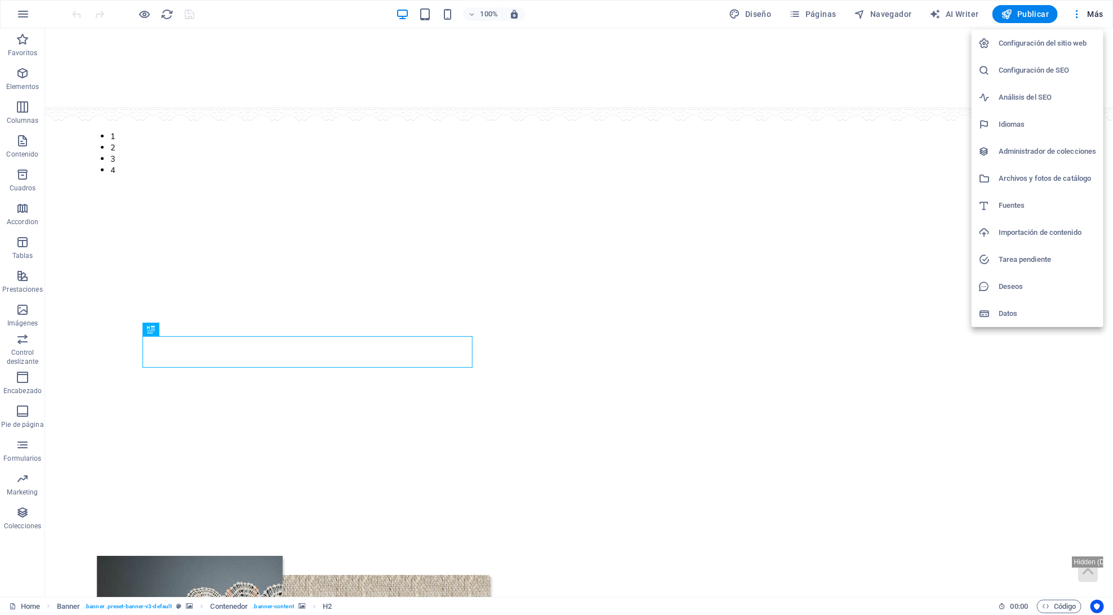
click at [1028, 173] on h6 "Archivos y fotos de catálogo" at bounding box center [1048, 179] width 98 height 14
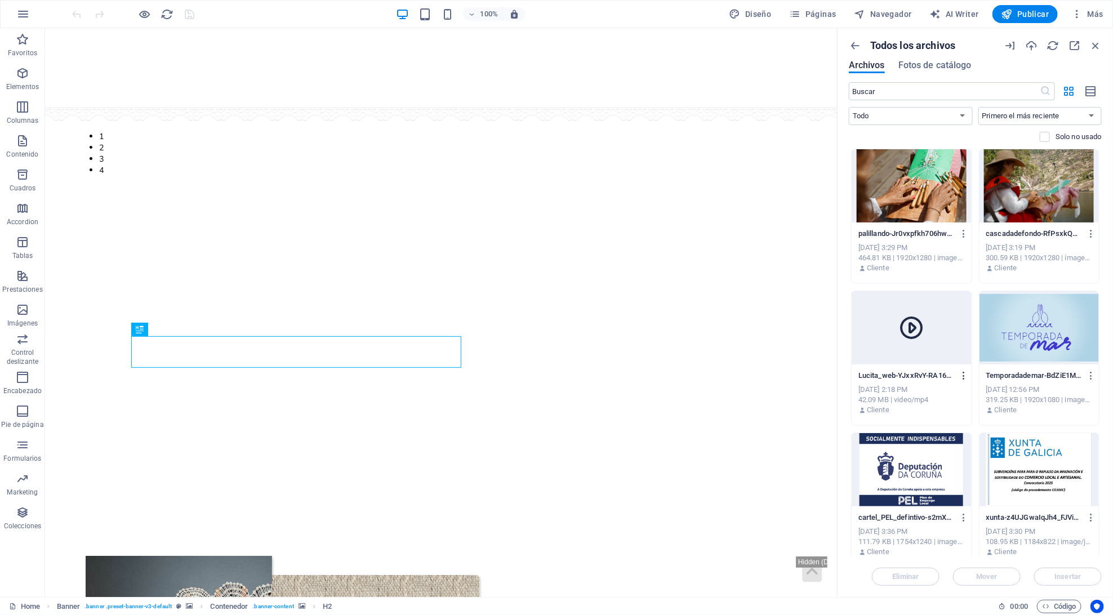
click at [959, 379] on icon "button" at bounding box center [964, 376] width 11 height 10
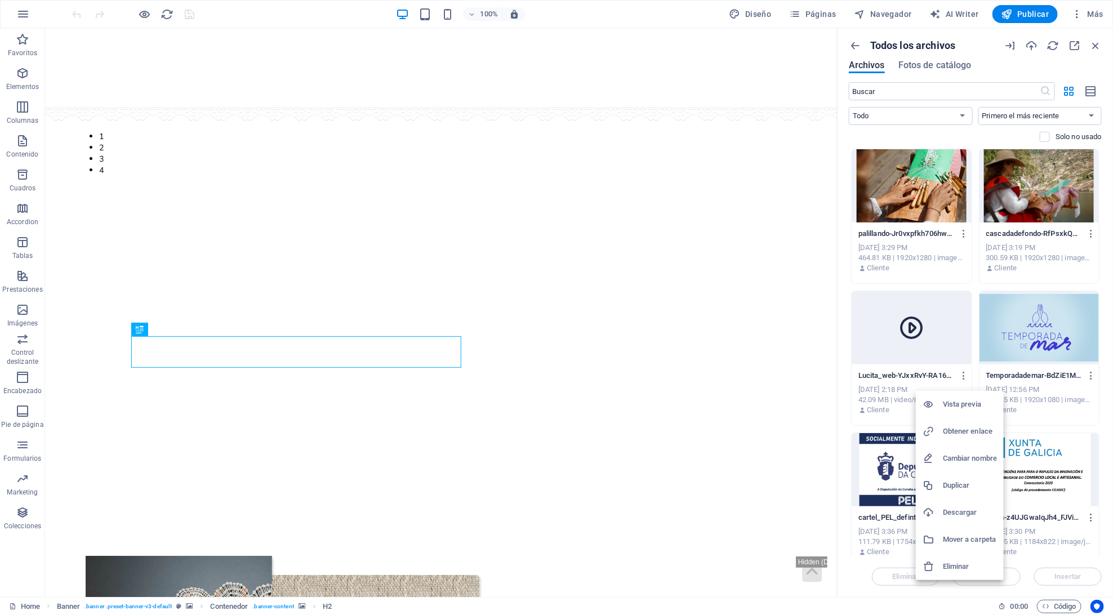
click at [941, 560] on li "Eliminar" at bounding box center [960, 566] width 88 height 27
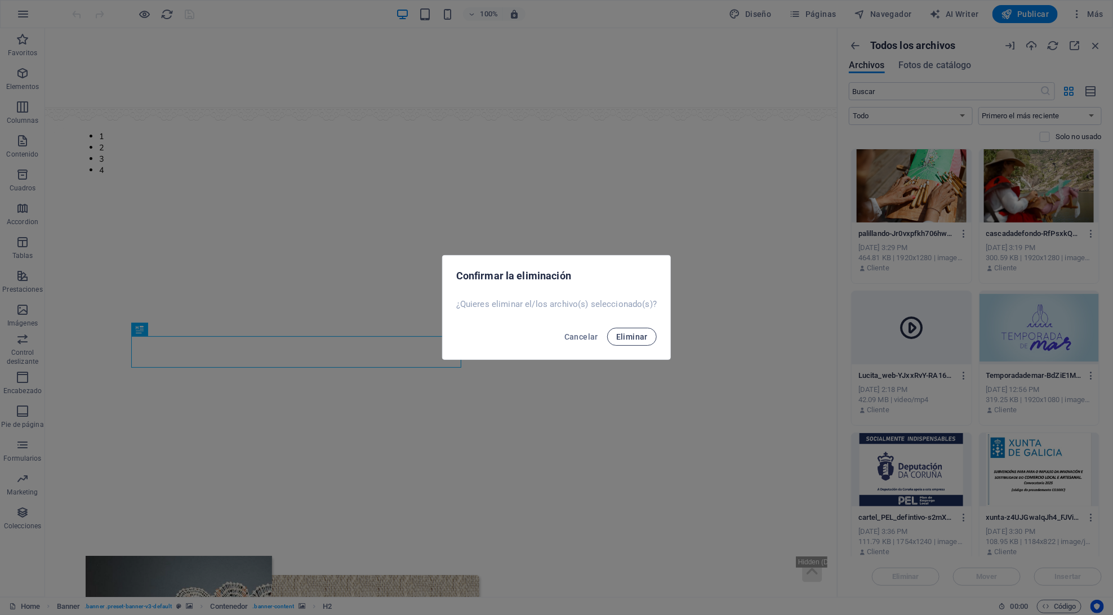
click at [643, 336] on span "Eliminar" at bounding box center [632, 336] width 32 height 9
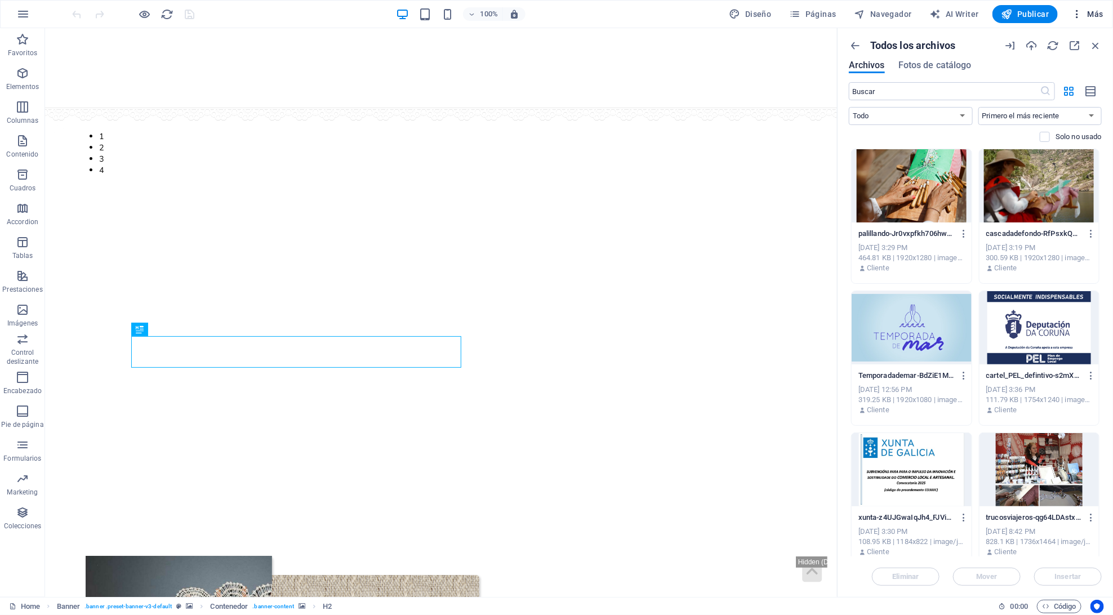
click at [1091, 10] on span "Más" at bounding box center [1087, 13] width 32 height 11
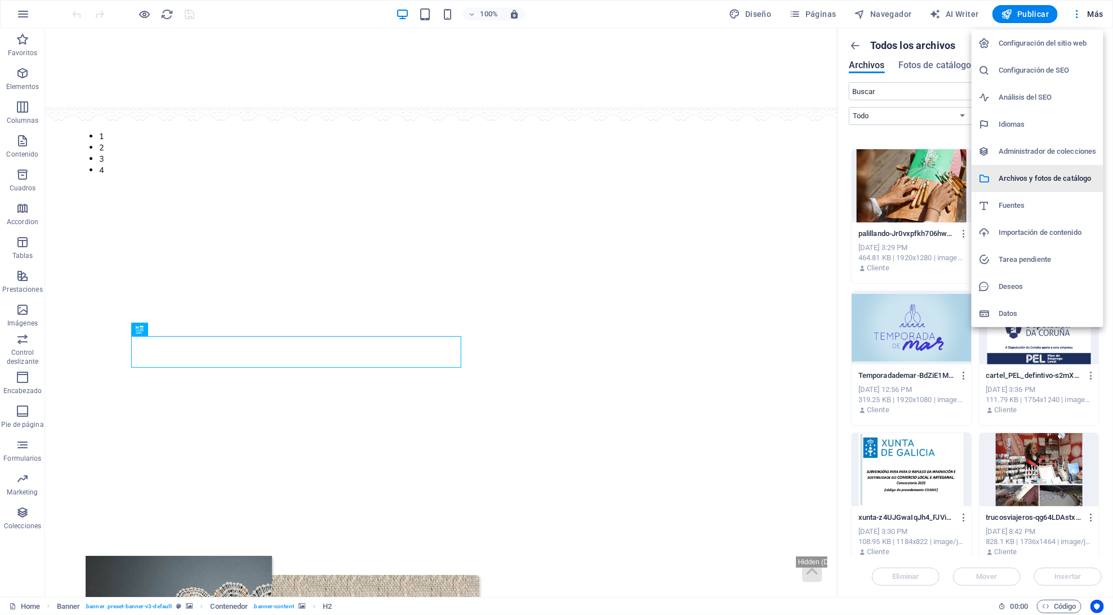
click at [1034, 188] on li "Archivos y fotos de catálogo" at bounding box center [1038, 178] width 132 height 27
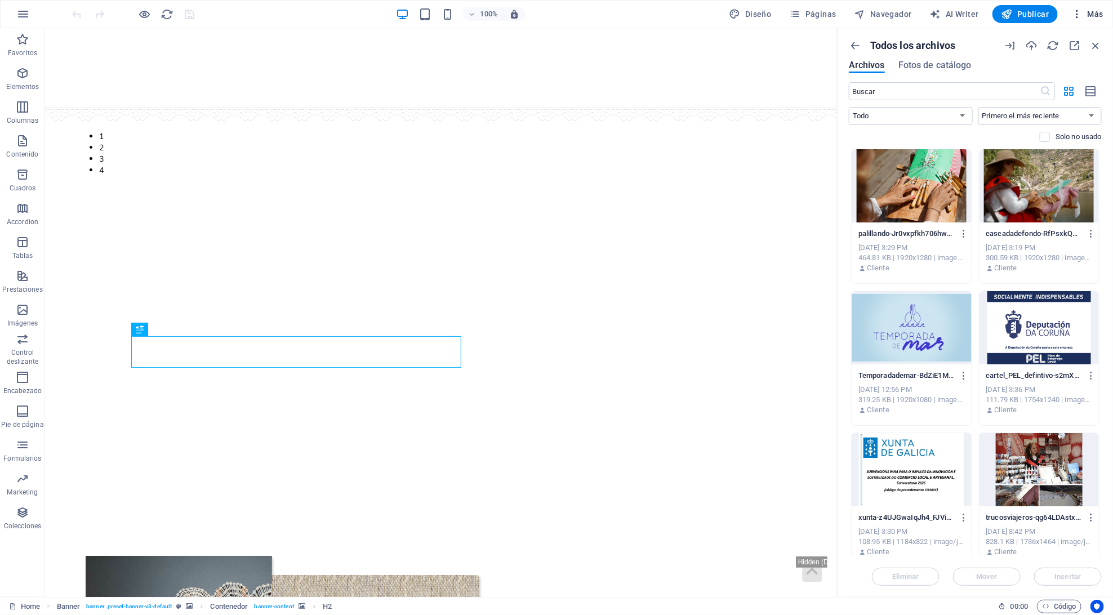
click at [1083, 10] on icon "button" at bounding box center [1076, 13] width 11 height 11
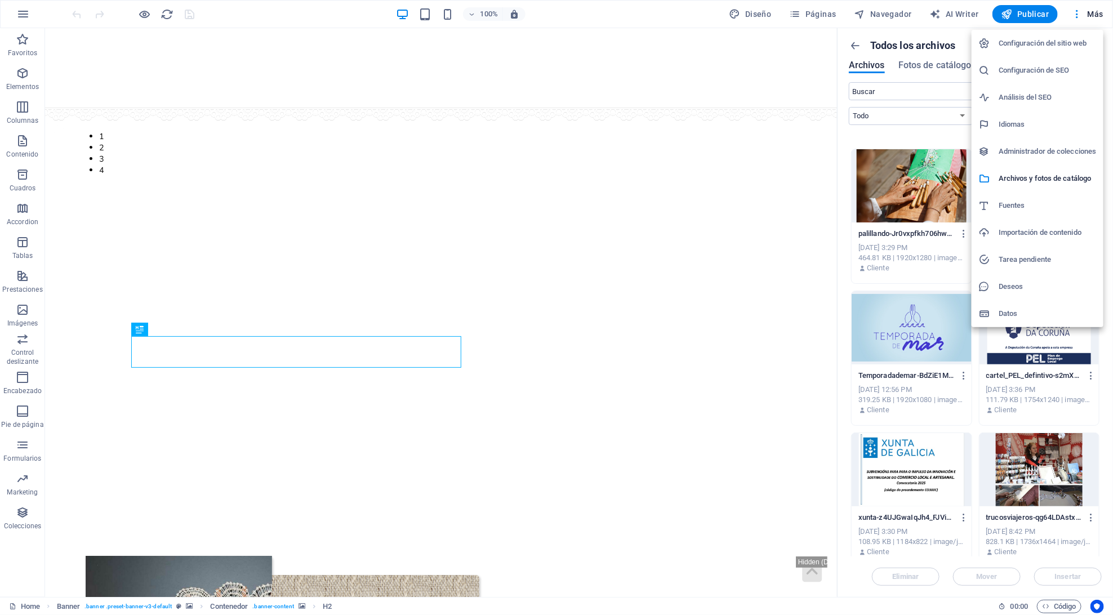
click at [1044, 158] on li "Administrador de colecciones" at bounding box center [1038, 151] width 132 height 27
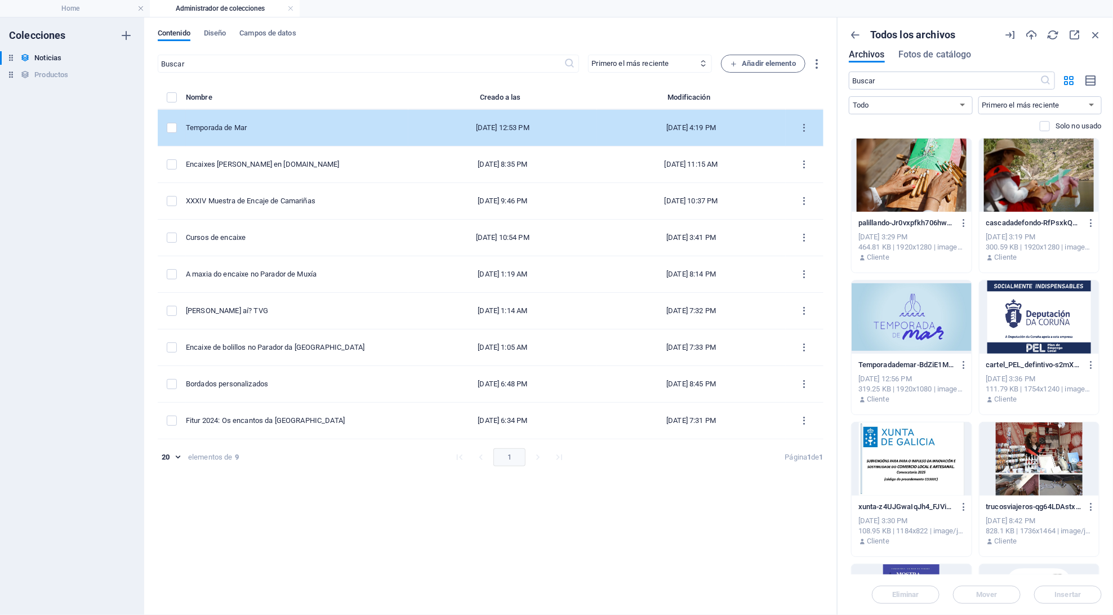
click at [212, 118] on td "Temporada de Mar" at bounding box center [297, 128] width 223 height 37
select select "Novedades"
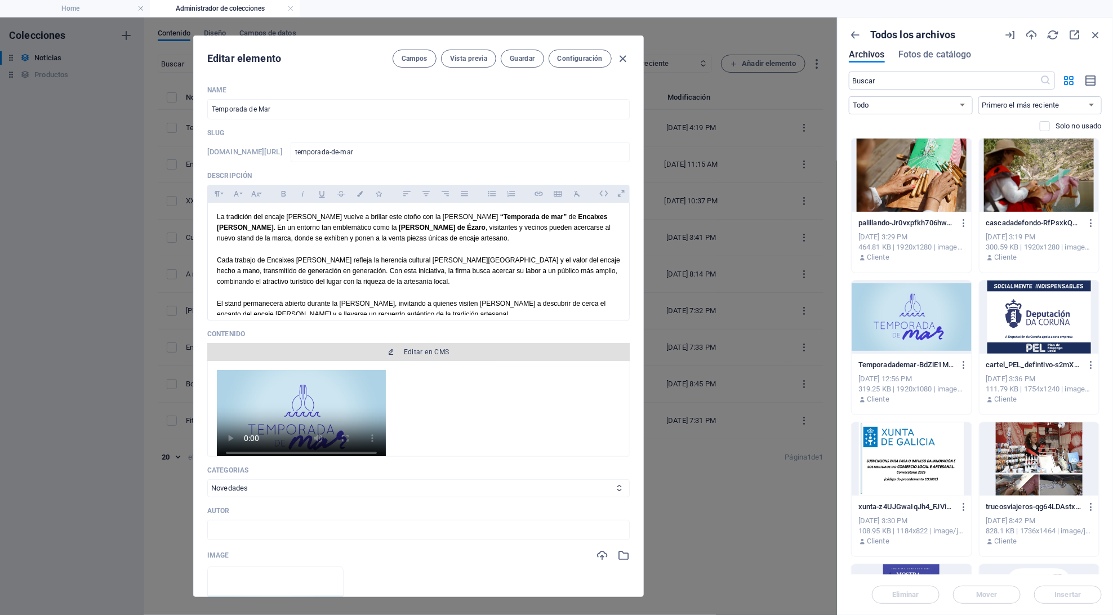
click at [446, 352] on span "Editar en CMS" at bounding box center [427, 352] width 46 height 9
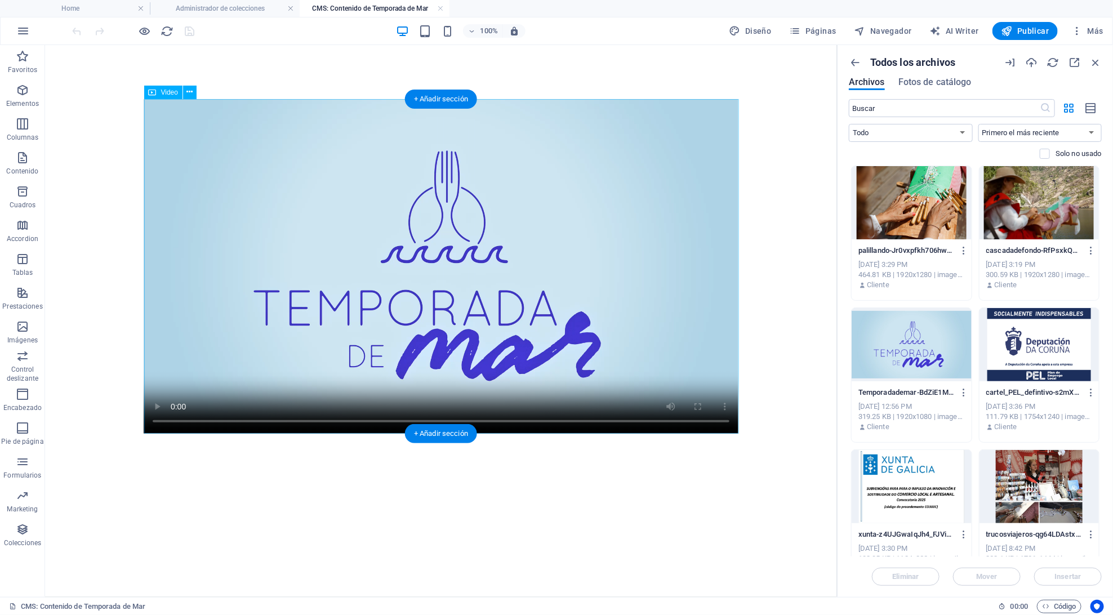
click at [282, 195] on figure at bounding box center [440, 266] width 595 height 335
click at [183, 90] on button at bounding box center [190, 93] width 14 height 14
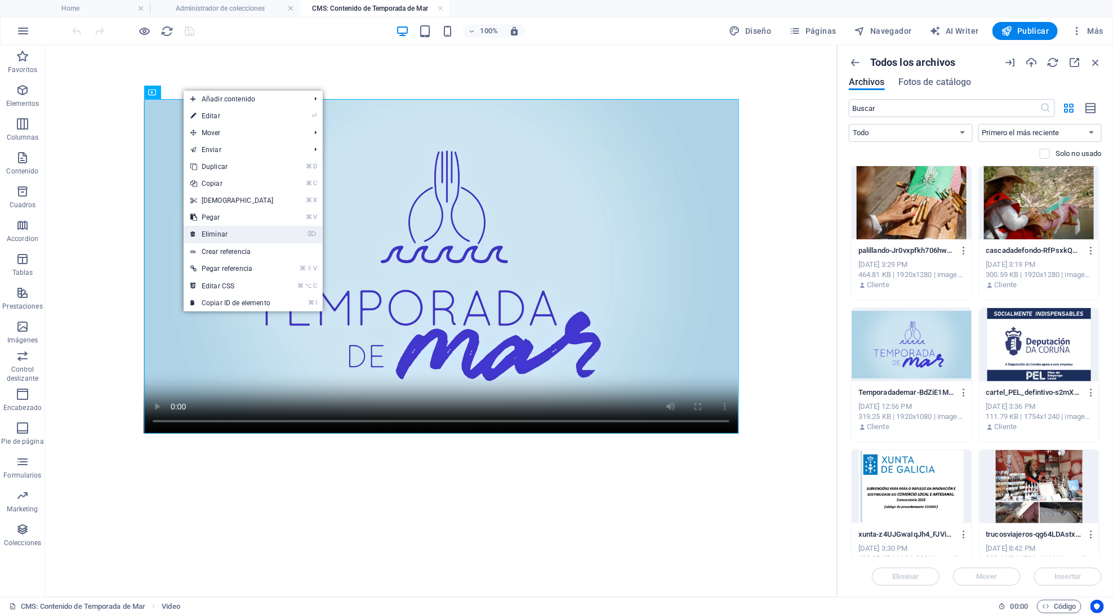
click at [221, 233] on link "⌦ Eliminar" at bounding box center [232, 234] width 97 height 17
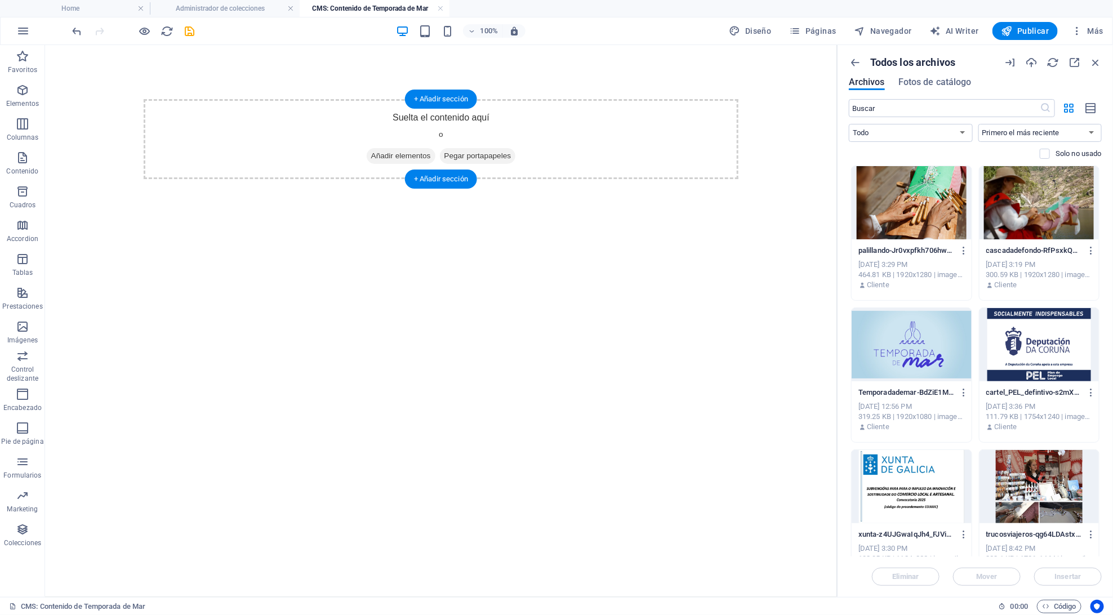
click at [380, 153] on span "Añadir elementos" at bounding box center [400, 156] width 69 height 16
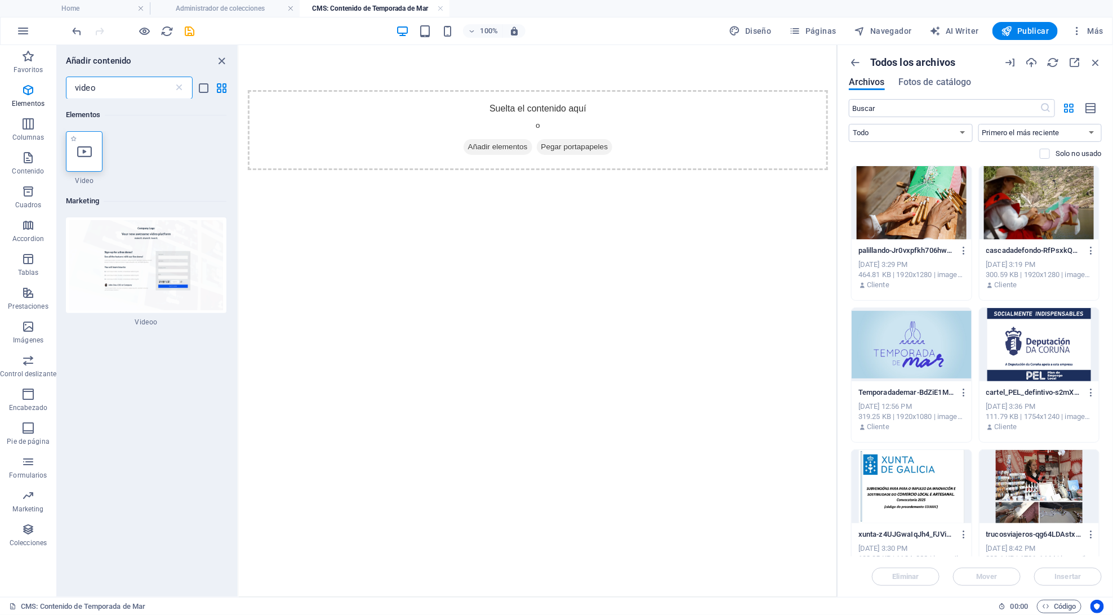
type input "video"
click at [95, 144] on div at bounding box center [84, 151] width 37 height 41
select select "%"
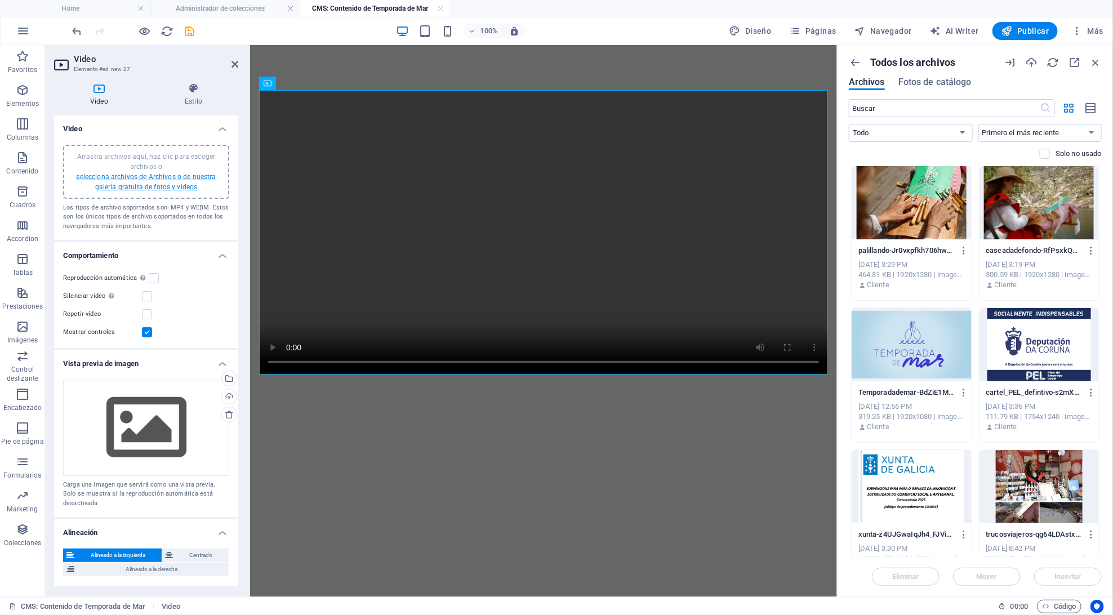
click at [117, 179] on link "selecciona archivos de Archivos o de nuestra galería gratuita de fotos y vídeos" at bounding box center [146, 182] width 140 height 18
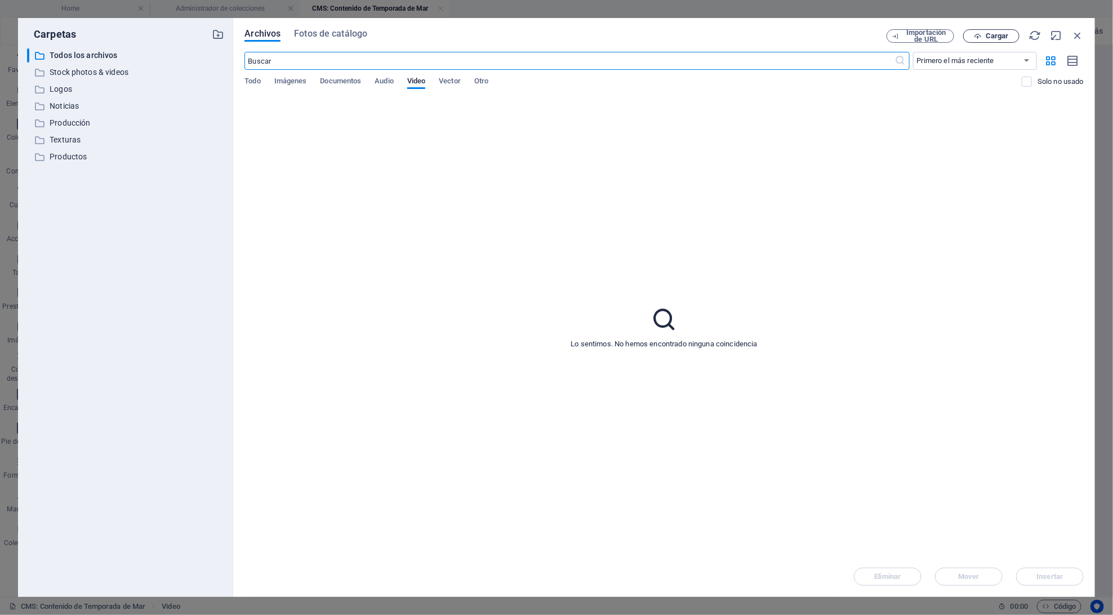
click at [980, 38] on icon "button" at bounding box center [977, 36] width 7 height 7
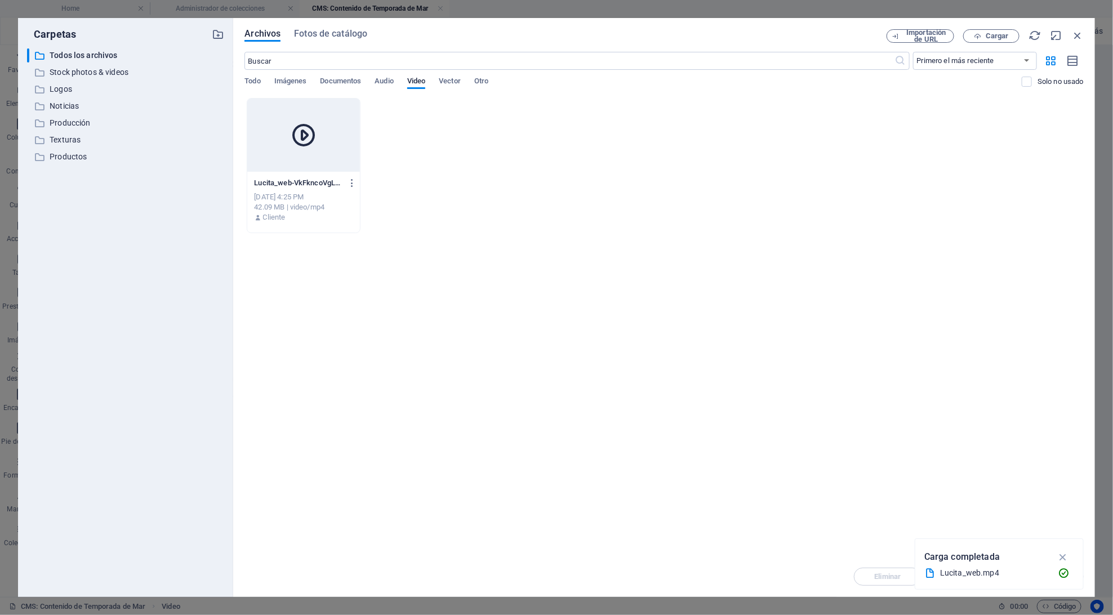
click at [345, 156] on div at bounding box center [303, 135] width 112 height 73
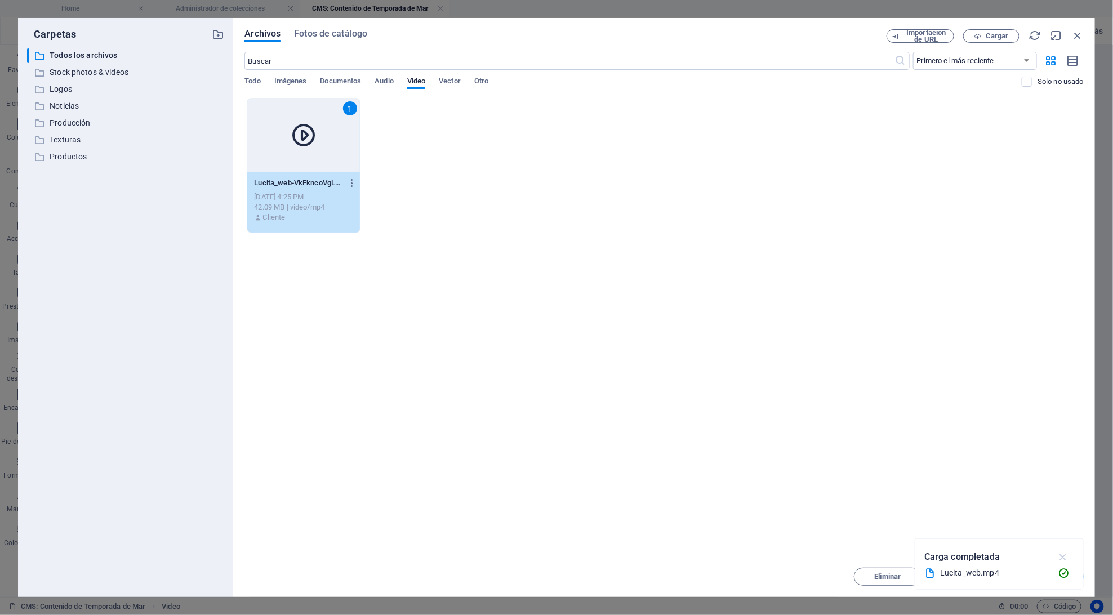
click at [1068, 557] on icon "button" at bounding box center [1063, 557] width 13 height 12
click at [1039, 580] on span "Insertar" at bounding box center [1050, 576] width 26 height 7
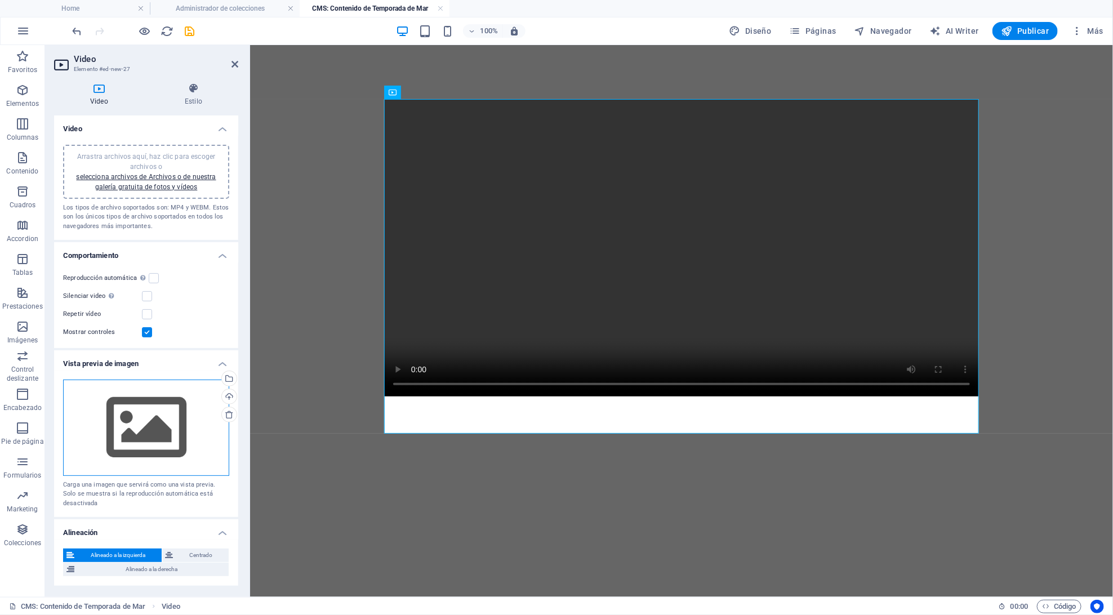
click at [163, 422] on div "Arrastra archivos aquí, haz clic para escoger archivos o selecciona archivos de…" at bounding box center [146, 428] width 166 height 96
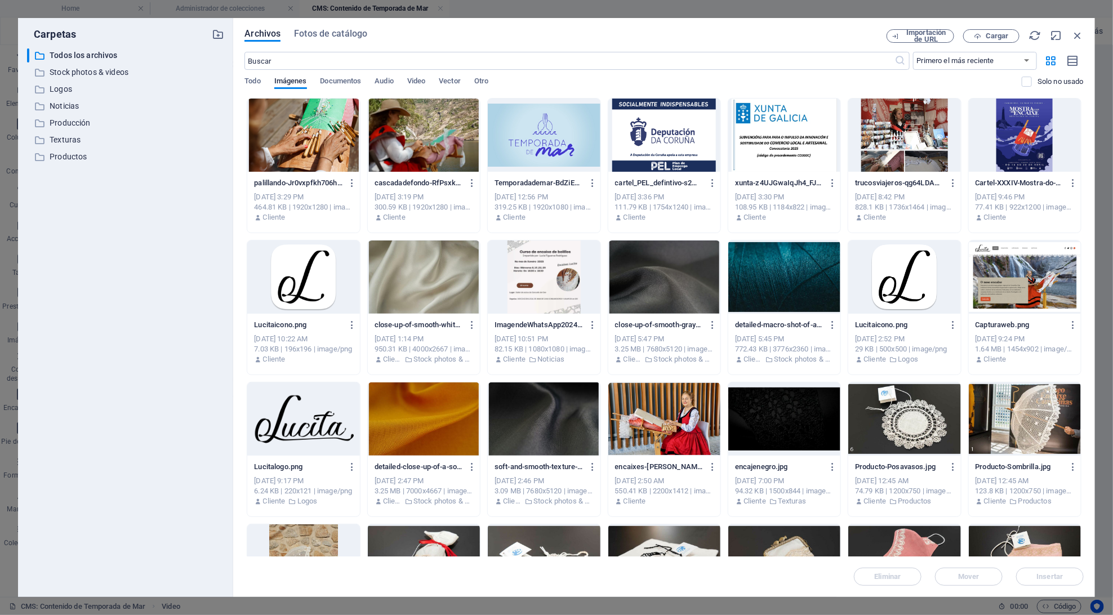
click at [511, 155] on div at bounding box center [544, 135] width 112 height 73
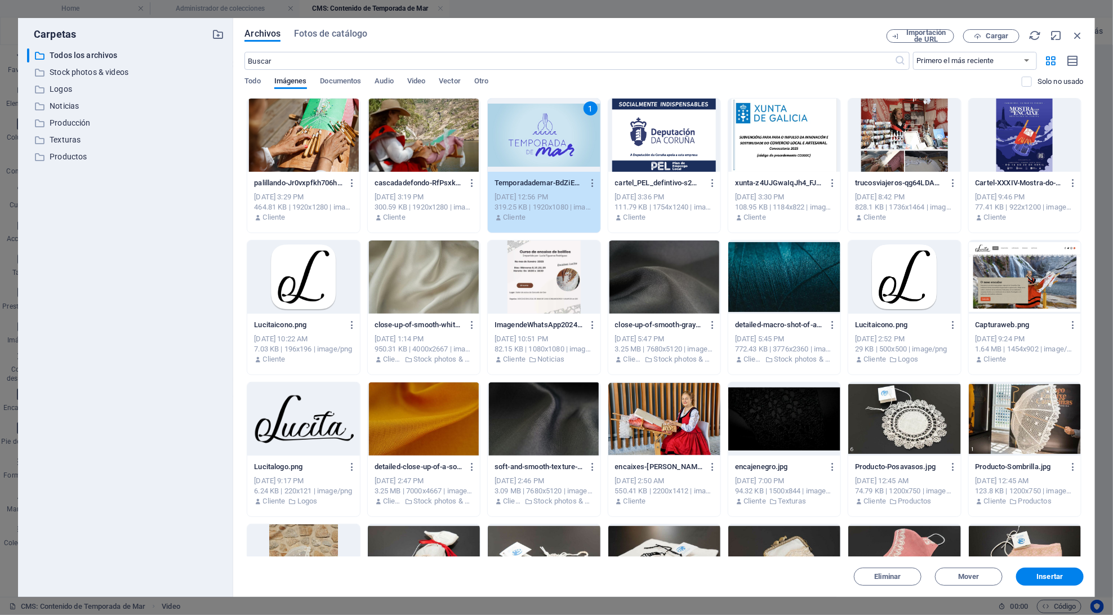
click at [581, 132] on div "1" at bounding box center [544, 135] width 112 height 73
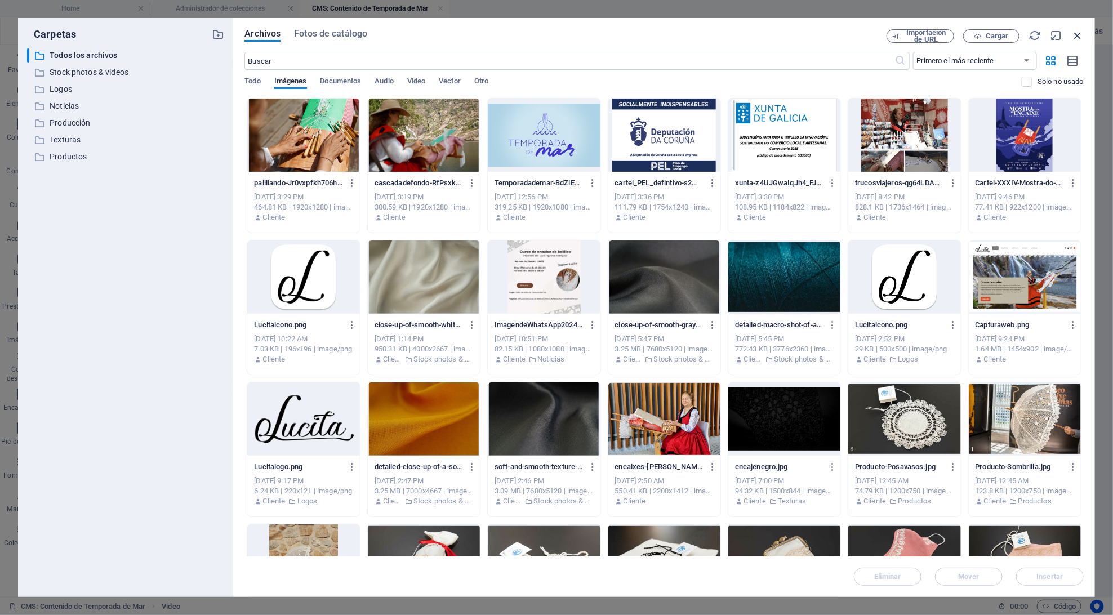
click at [1077, 35] on icon "button" at bounding box center [1077, 35] width 12 height 12
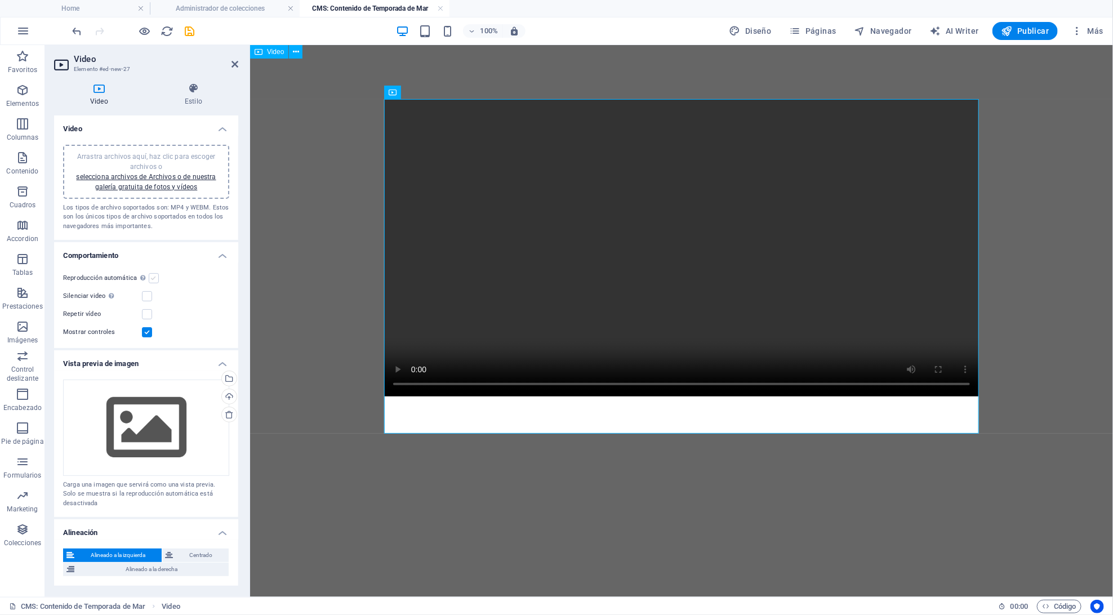
click at [149, 277] on label at bounding box center [154, 278] width 10 height 10
click at [0, 0] on input "Reproducción automática La reproducción automática solo está disponible si sile…" at bounding box center [0, 0] width 0 height 0
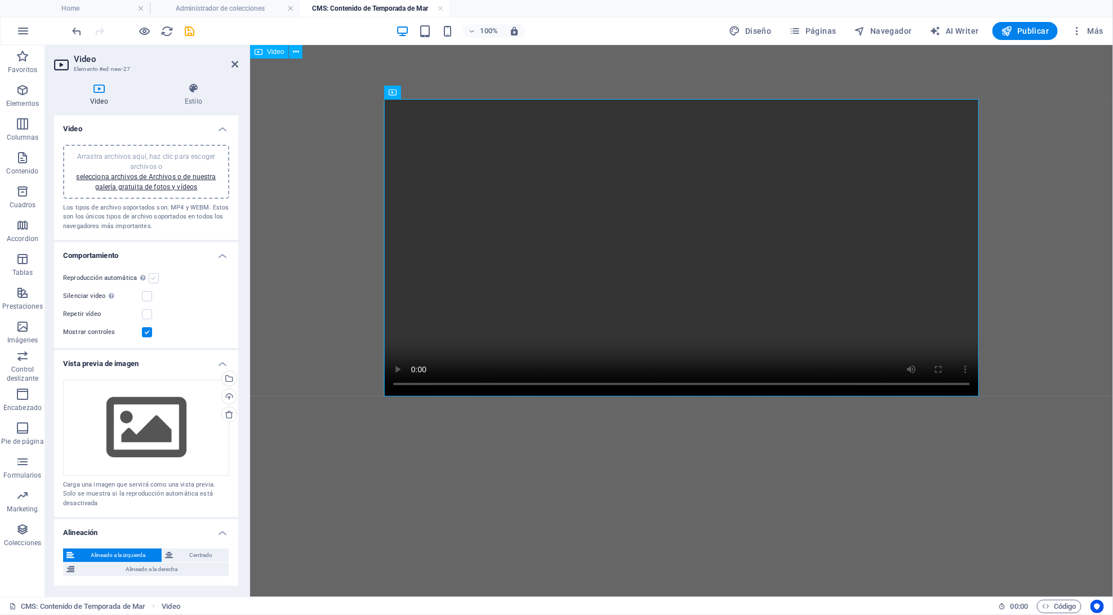
click at [154, 277] on label at bounding box center [154, 278] width 10 height 10
click at [0, 0] on input "Reproducción automática La reproducción automática solo está disponible si sile…" at bounding box center [0, 0] width 0 height 0
click at [148, 299] on label at bounding box center [147, 296] width 10 height 10
click at [0, 0] on input "Silenciar video La reproducción automática estará disponible si silenciado está…" at bounding box center [0, 0] width 0 height 0
click at [149, 310] on label at bounding box center [147, 314] width 10 height 10
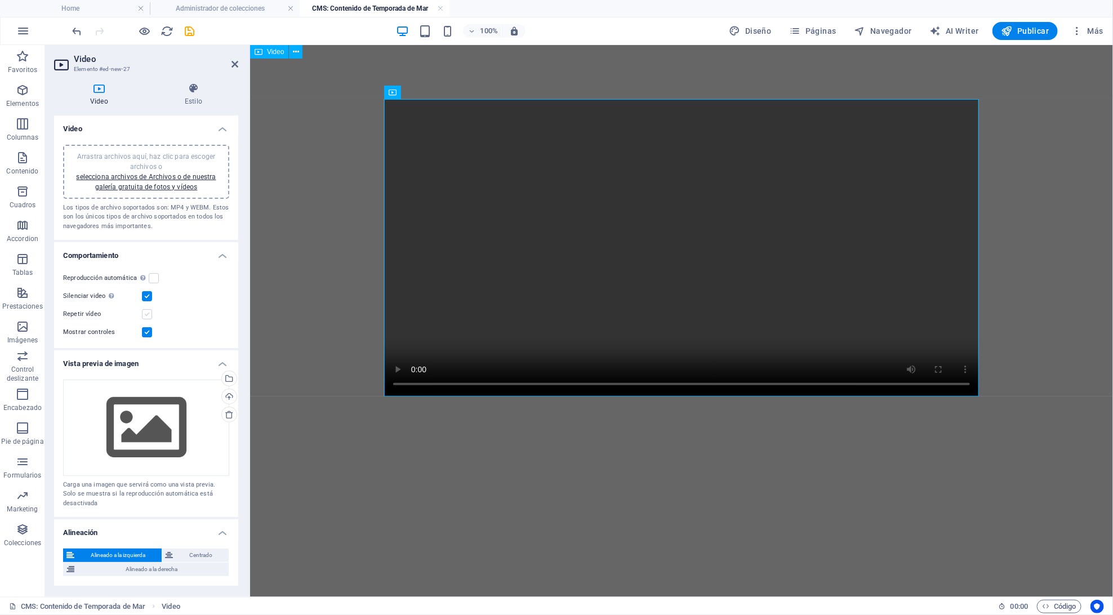
click at [0, 0] on input "Repetir vídeo" at bounding box center [0, 0] width 0 height 0
click at [149, 290] on div "Silenciar video La reproducción automática estará disponible si silenciado está…" at bounding box center [146, 297] width 166 height 14
click at [157, 273] on label at bounding box center [154, 278] width 10 height 10
click at [0, 0] on input "Reproducción automática La reproducción automática solo está disponible si sile…" at bounding box center [0, 0] width 0 height 0
click at [149, 291] on label at bounding box center [147, 296] width 10 height 10
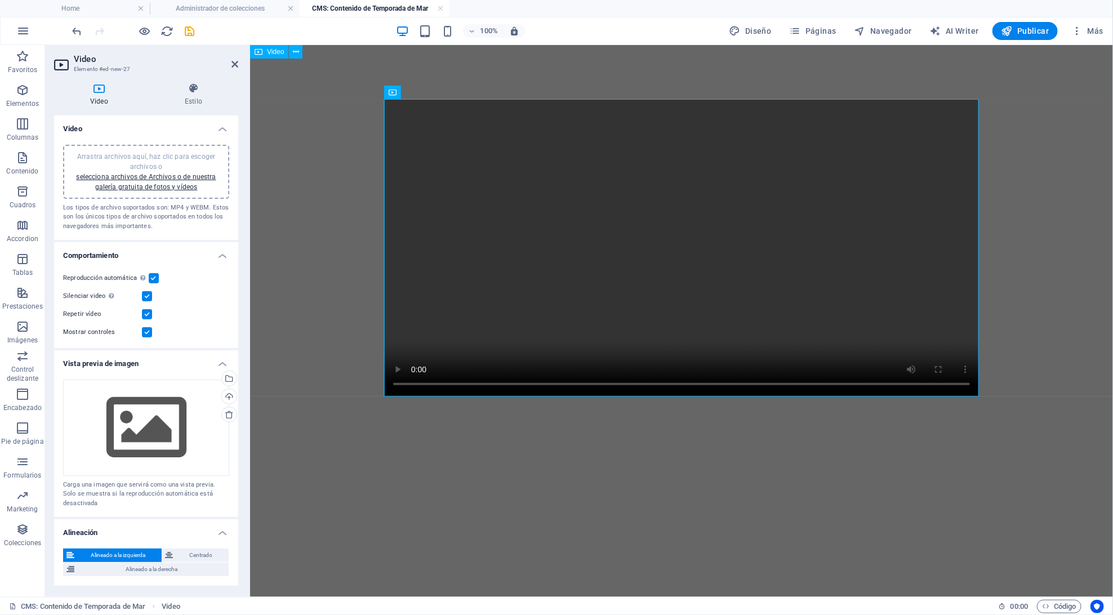
click at [0, 0] on input "Silenciar video La reproducción automática estará disponible si silenciado está…" at bounding box center [0, 0] width 0 height 0
click at [147, 309] on label at bounding box center [147, 314] width 10 height 10
click at [0, 0] on input "Repetir vídeo" at bounding box center [0, 0] width 0 height 0
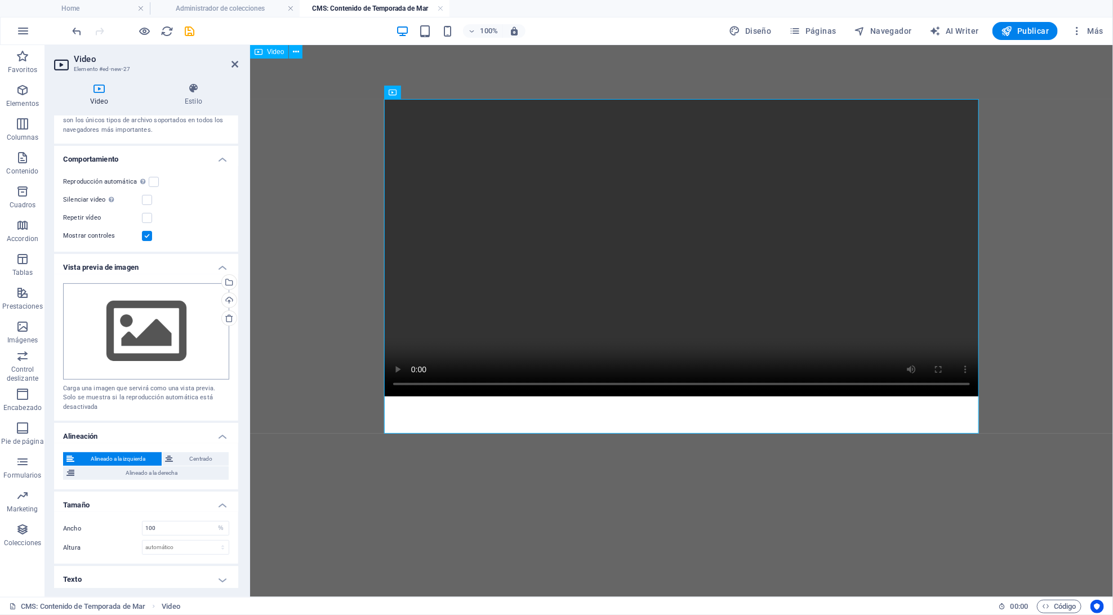
scroll to position [96, 0]
click at [192, 35] on icon "save" at bounding box center [190, 31] width 13 height 13
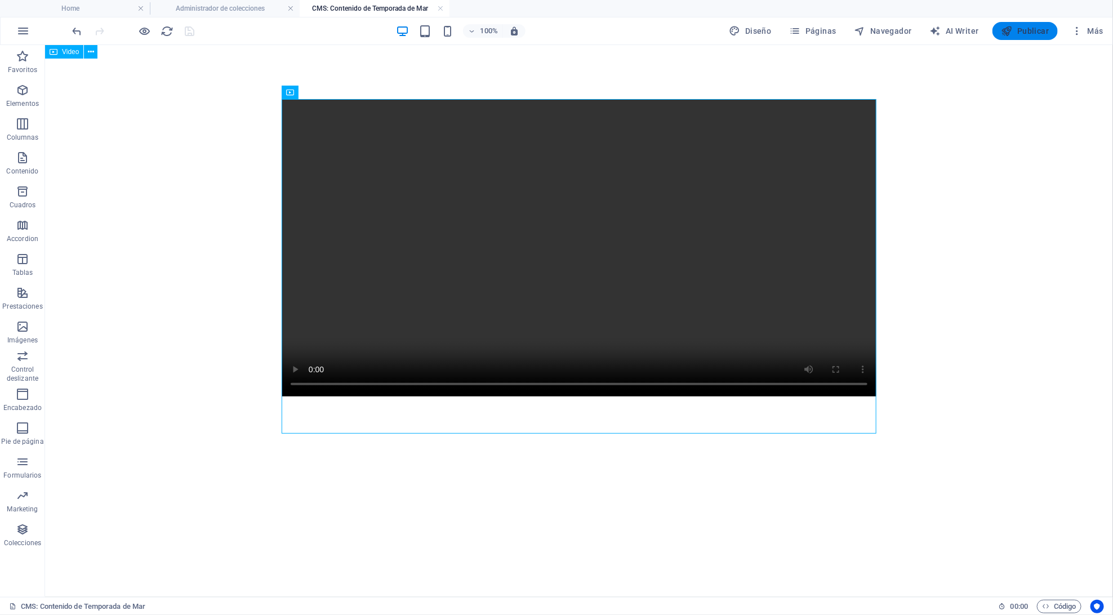
click at [1030, 34] on span "Publicar" at bounding box center [1026, 30] width 48 height 11
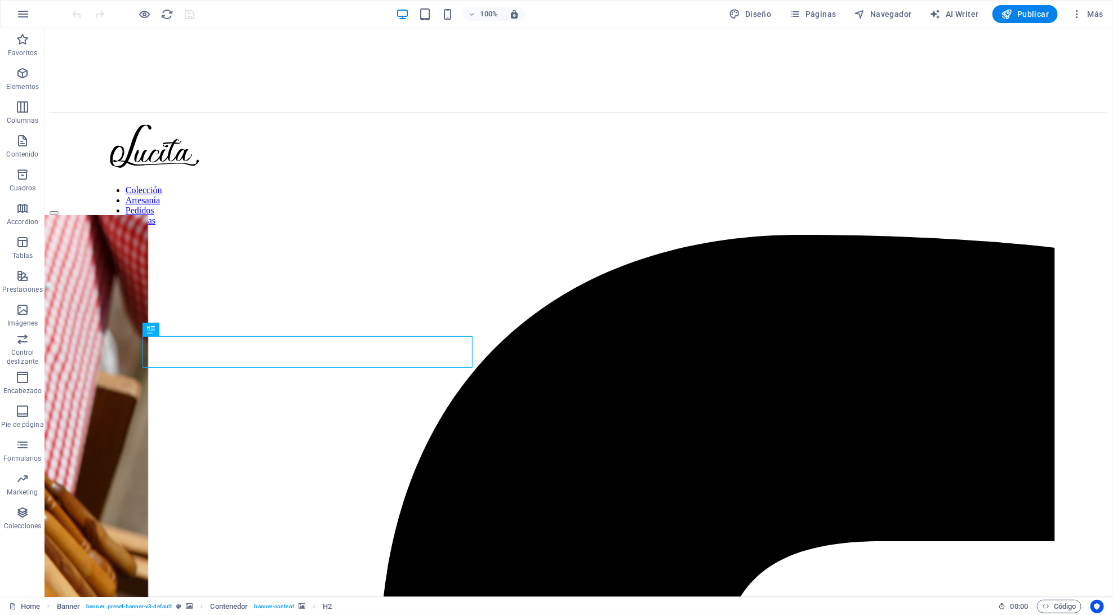
click at [1083, 26] on div "100% Diseño Páginas Navegador AI Writer Publicar Más" at bounding box center [557, 14] width 1112 height 27
click at [1083, 21] on button "Más" at bounding box center [1087, 14] width 41 height 18
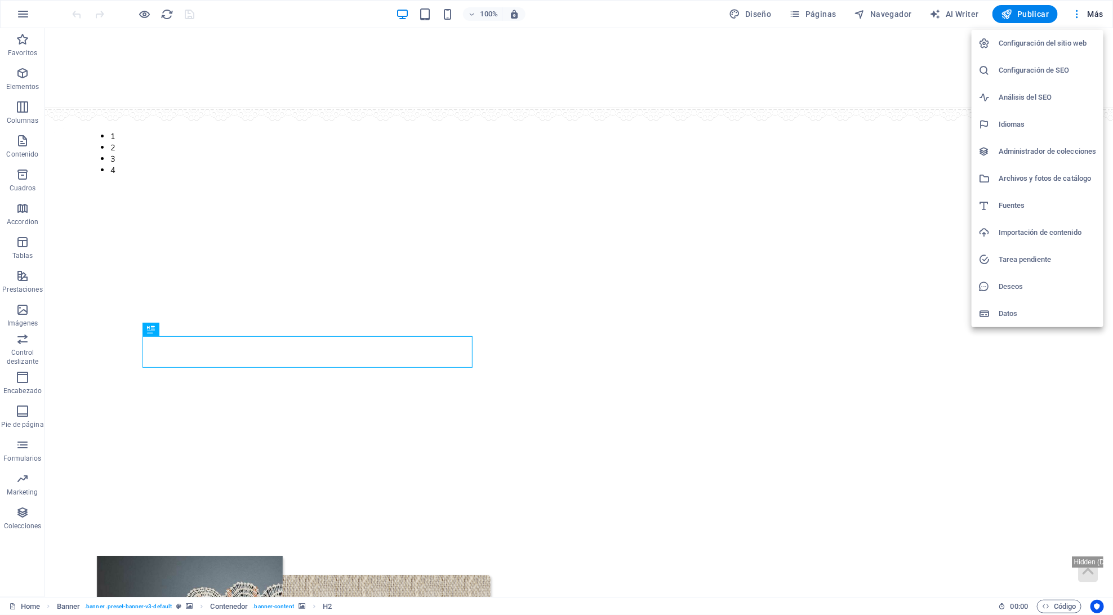
click at [993, 178] on div at bounding box center [989, 178] width 20 height 11
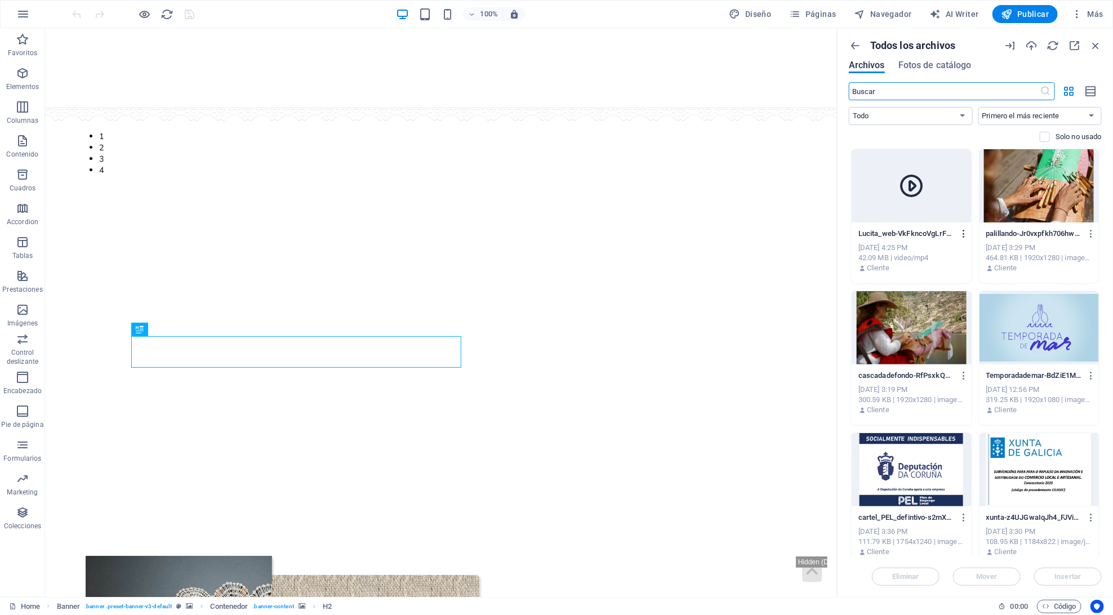
click at [962, 231] on icon "button" at bounding box center [964, 234] width 11 height 10
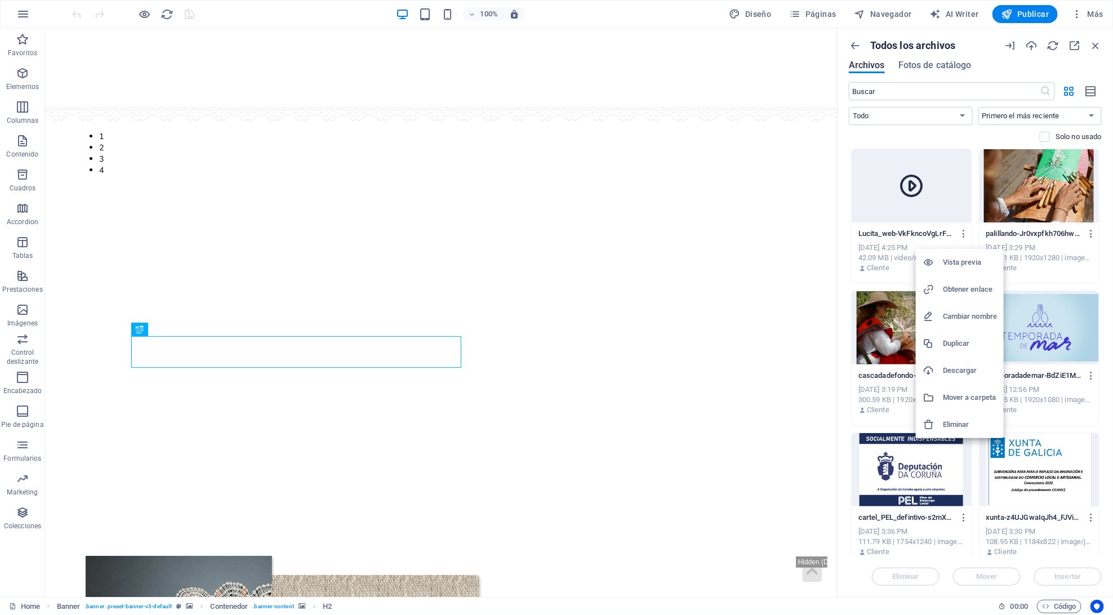
click at [952, 316] on h6 "Cambiar nombre" at bounding box center [970, 317] width 54 height 14
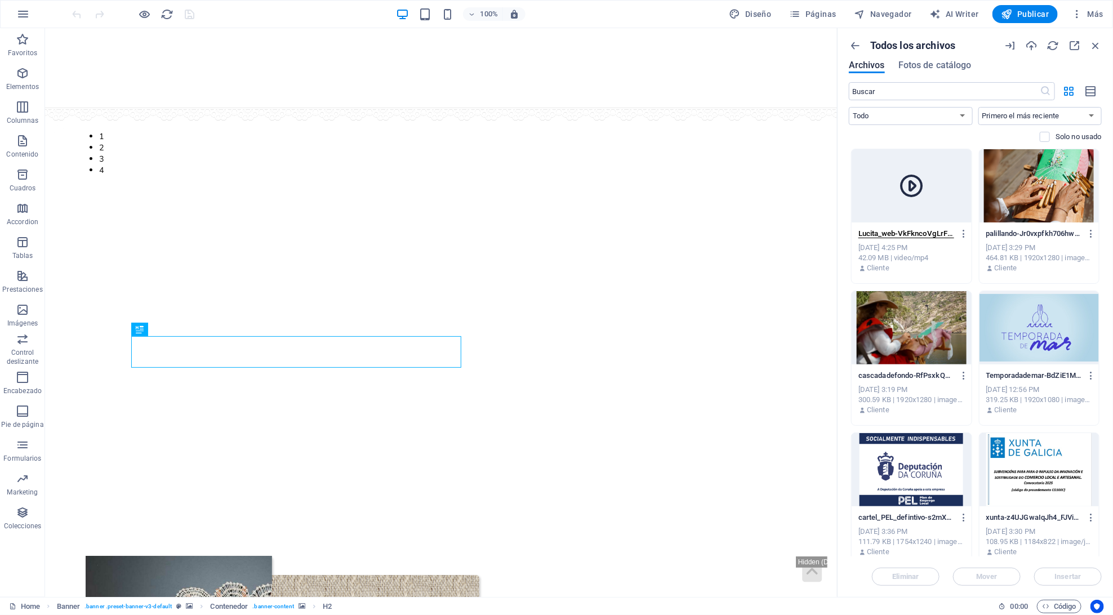
paste input "-QOyIlXjRQz7WIsdD1ub4Cw.mp4"
type input "Lucita-QOyIlXjRQz7WIsdD1ub4Cw.mp4"
click at [959, 231] on icon "button" at bounding box center [964, 234] width 11 height 10
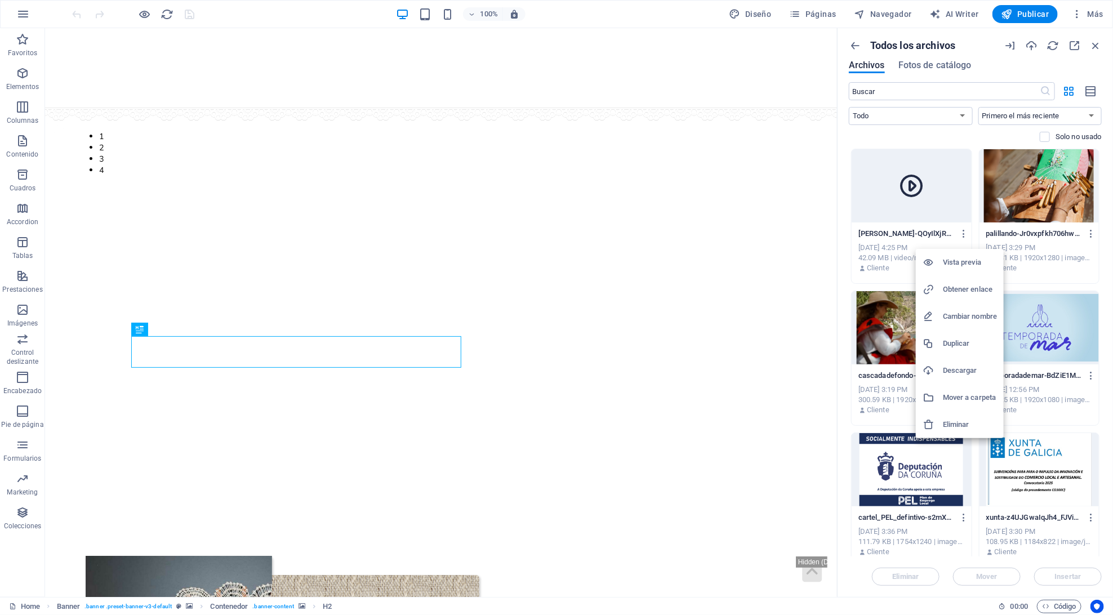
click at [975, 318] on h6 "Cambiar nombre" at bounding box center [970, 317] width 54 height 14
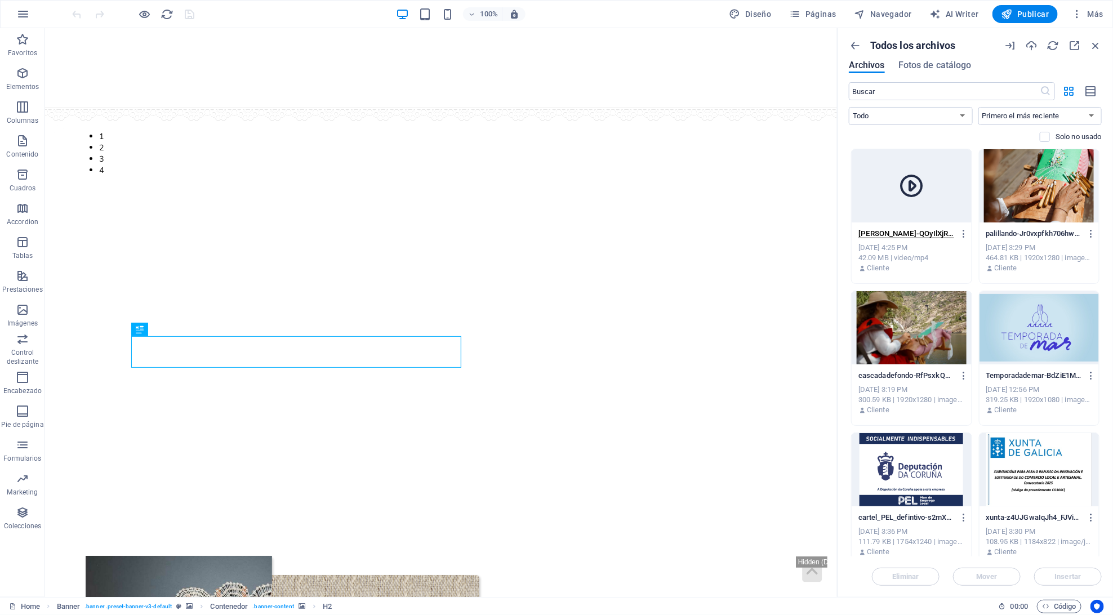
click at [908, 230] on input "Lucita-QOyIlXjRQz7WIsdD1ub4Cw-1gFBwC7bCXWBoNB7wTZ9cA.mp4" at bounding box center [907, 233] width 96 height 9
click at [933, 232] on input "Lucita-1gFBwC7bCXWBoNB7wTZ9cA.mp4" at bounding box center [907, 233] width 96 height 9
type input "Lucita"
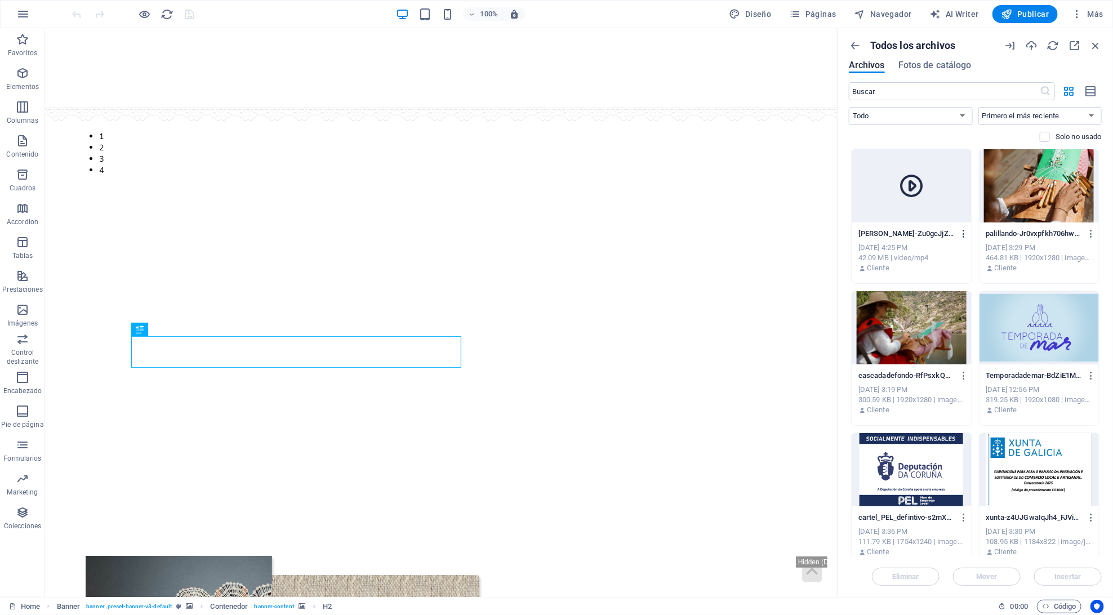
click at [962, 232] on icon "button" at bounding box center [964, 234] width 11 height 10
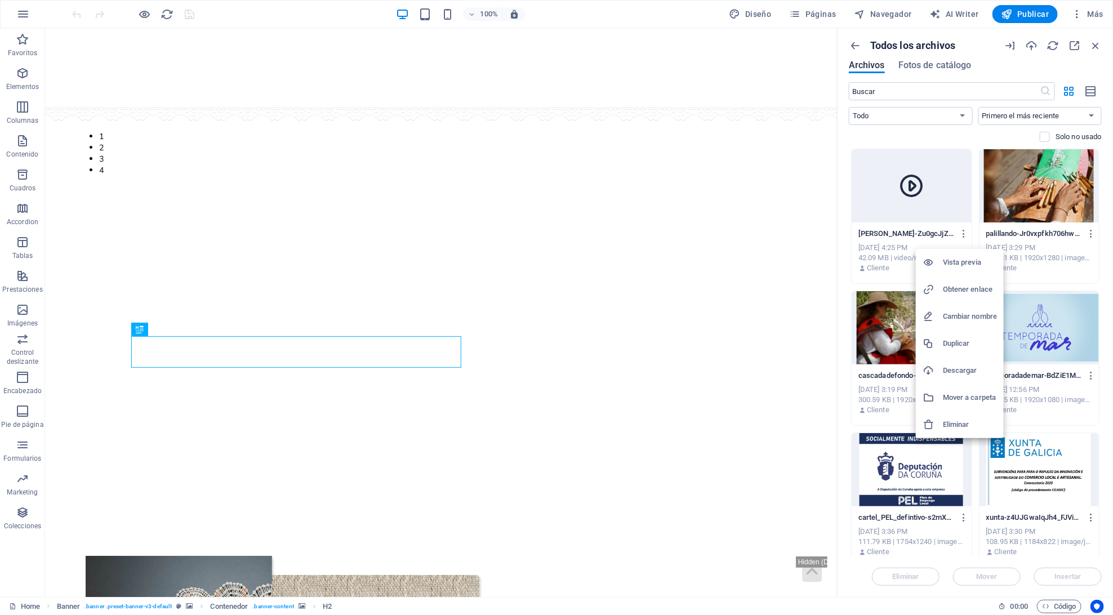
click at [976, 336] on li "Duplicar" at bounding box center [960, 343] width 88 height 27
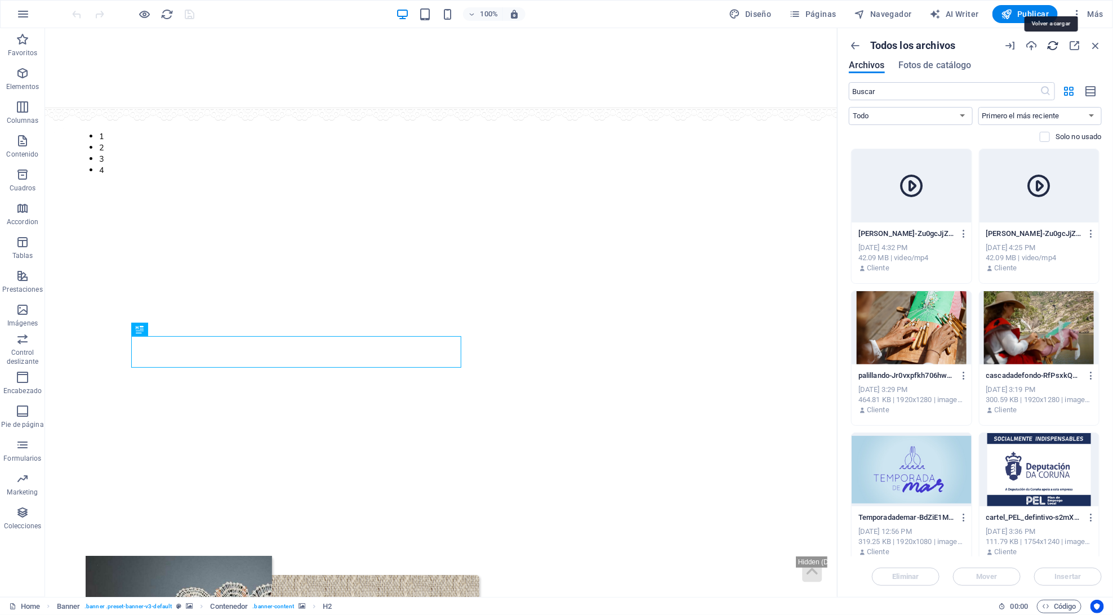
click at [1047, 43] on icon "button" at bounding box center [1053, 45] width 12 height 12
click at [1091, 42] on icon "button" at bounding box center [1096, 45] width 12 height 12
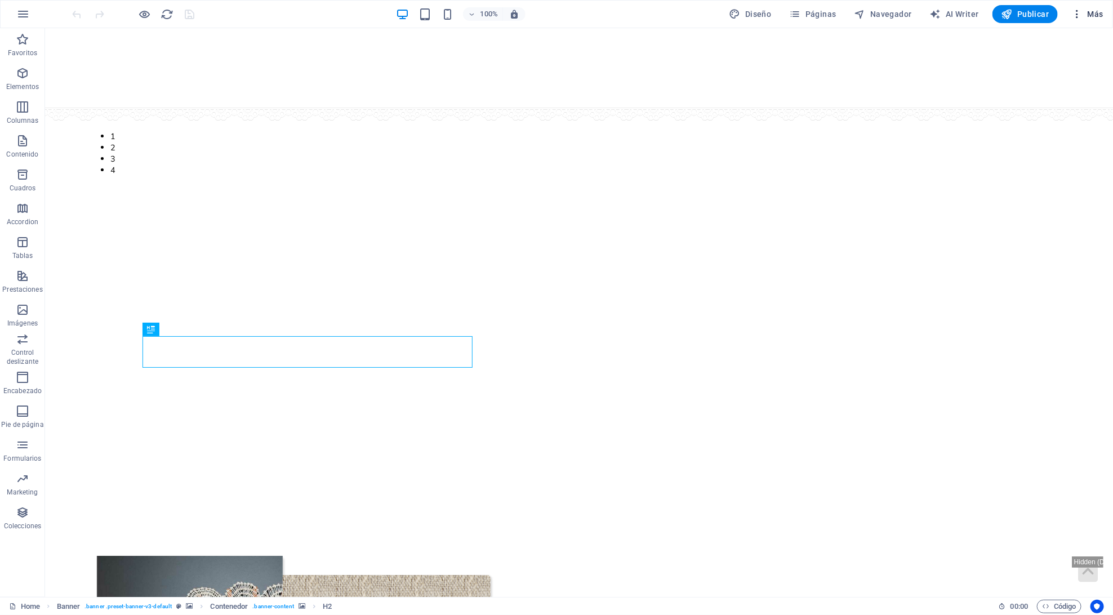
click at [1100, 17] on span "Más" at bounding box center [1087, 13] width 32 height 11
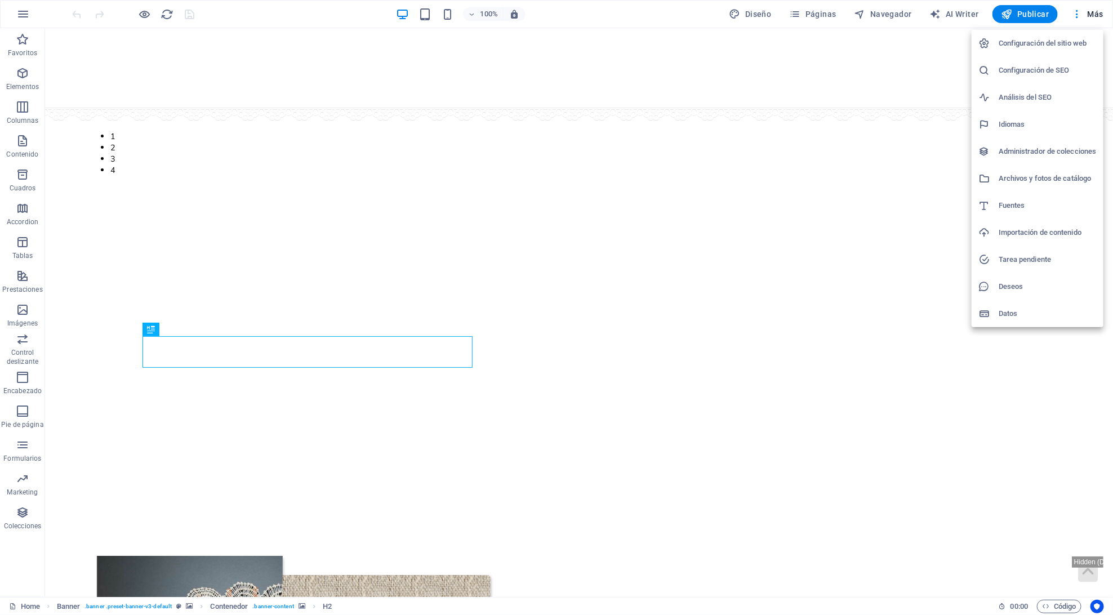
click at [1034, 152] on h6 "Administrador de colecciones" at bounding box center [1048, 152] width 98 height 14
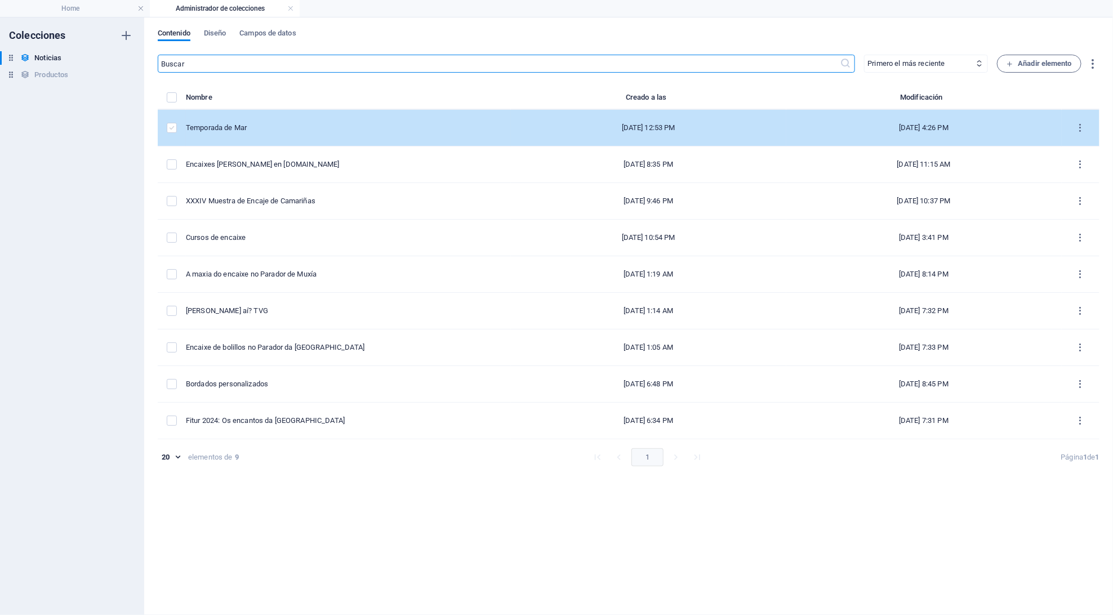
click at [171, 125] on label "items list" at bounding box center [172, 128] width 10 height 10
click at [0, 0] on input "items list" at bounding box center [0, 0] width 0 height 0
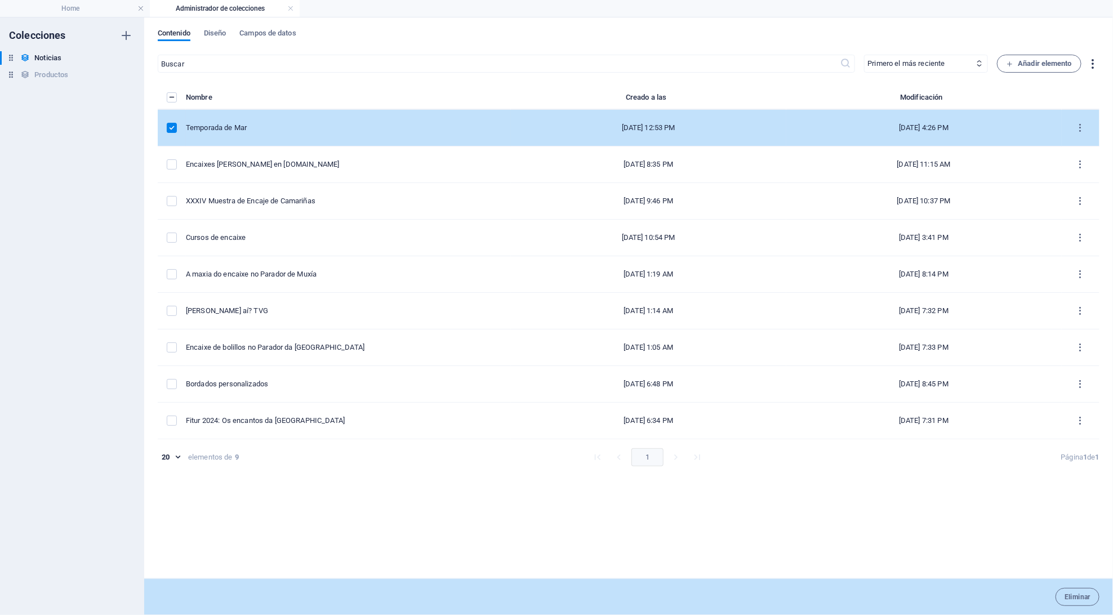
click at [1095, 63] on icon "button" at bounding box center [1093, 63] width 13 height 13
click at [1013, 173] on div at bounding box center [556, 307] width 1113 height 615
click at [1077, 125] on icon "items list" at bounding box center [1080, 128] width 11 height 11
click at [1071, 205] on h6 "Duplicar" at bounding box center [1078, 211] width 38 height 14
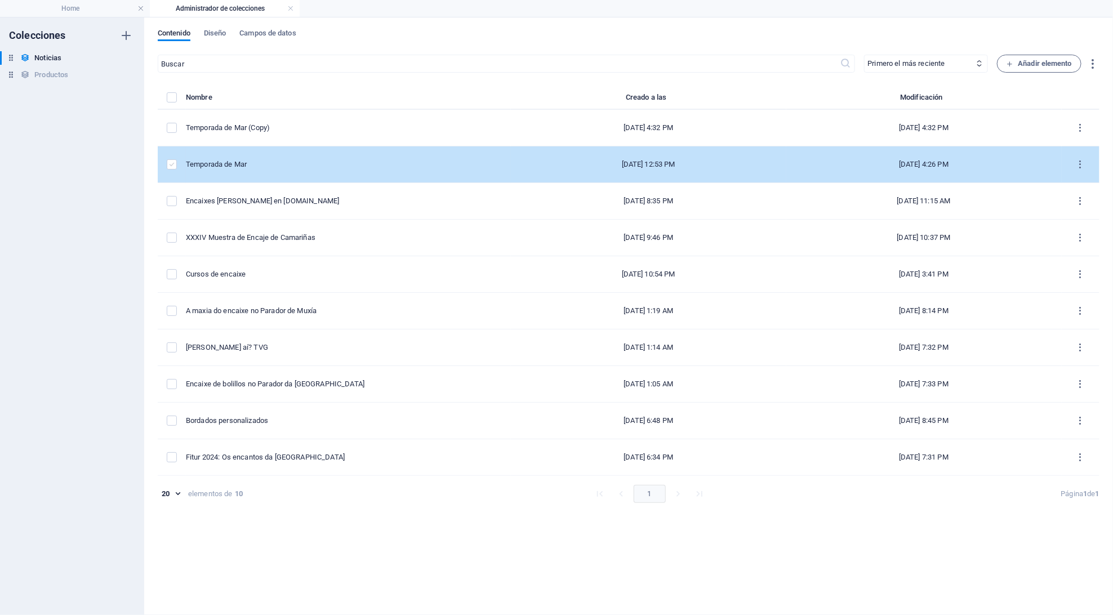
click at [170, 164] on label "items list" at bounding box center [172, 164] width 10 height 10
click at [0, 0] on input "items list" at bounding box center [0, 0] width 0 height 0
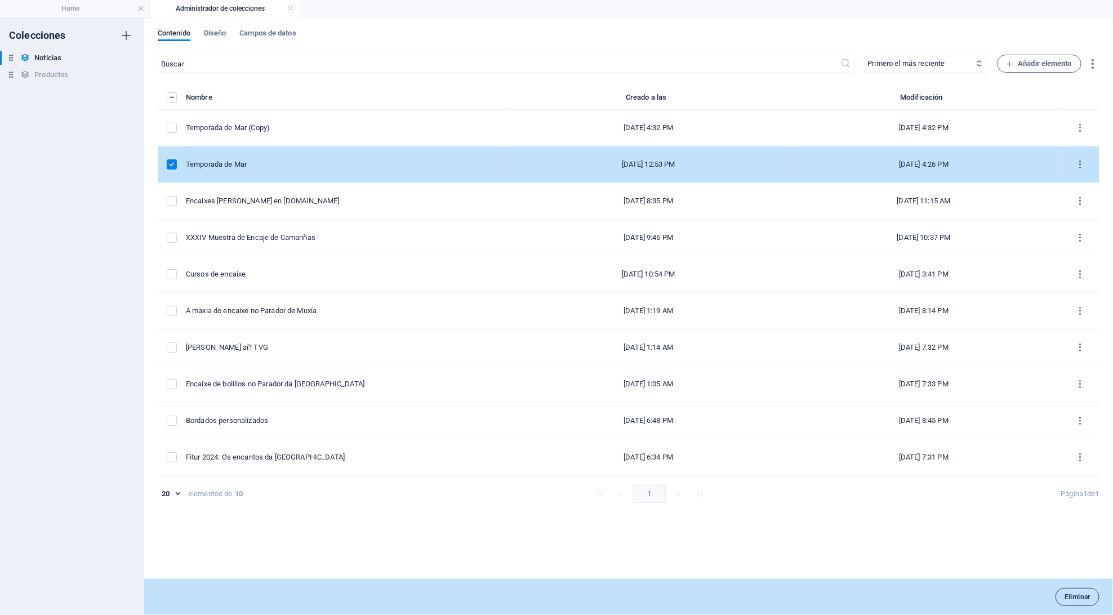
click at [1075, 601] on button "Eliminar" at bounding box center [1078, 597] width 44 height 18
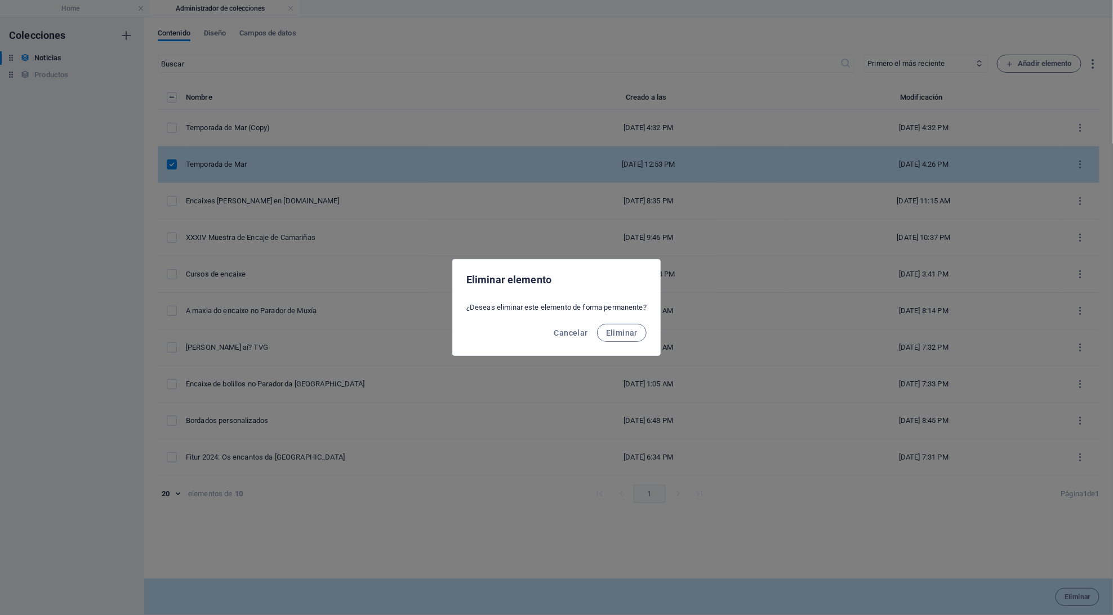
click at [616, 321] on div "Cancelar Eliminar" at bounding box center [556, 336] width 207 height 38
click at [616, 326] on button "Eliminar" at bounding box center [622, 333] width 50 height 18
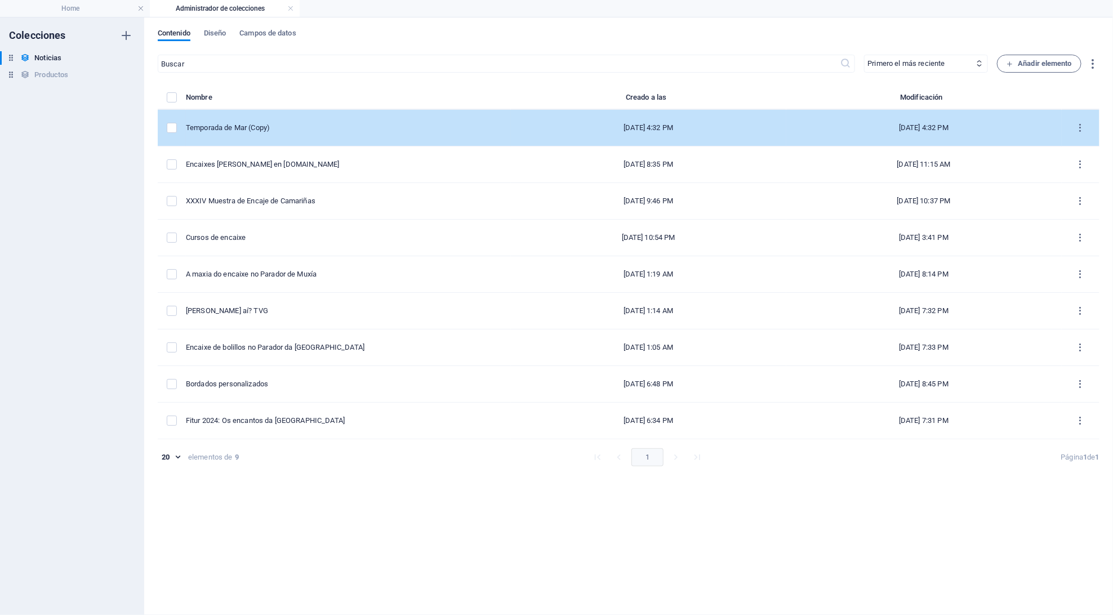
click at [257, 123] on div "Temporada de Mar (Copy)" at bounding box center [344, 128] width 316 height 10
select select "Novedades"
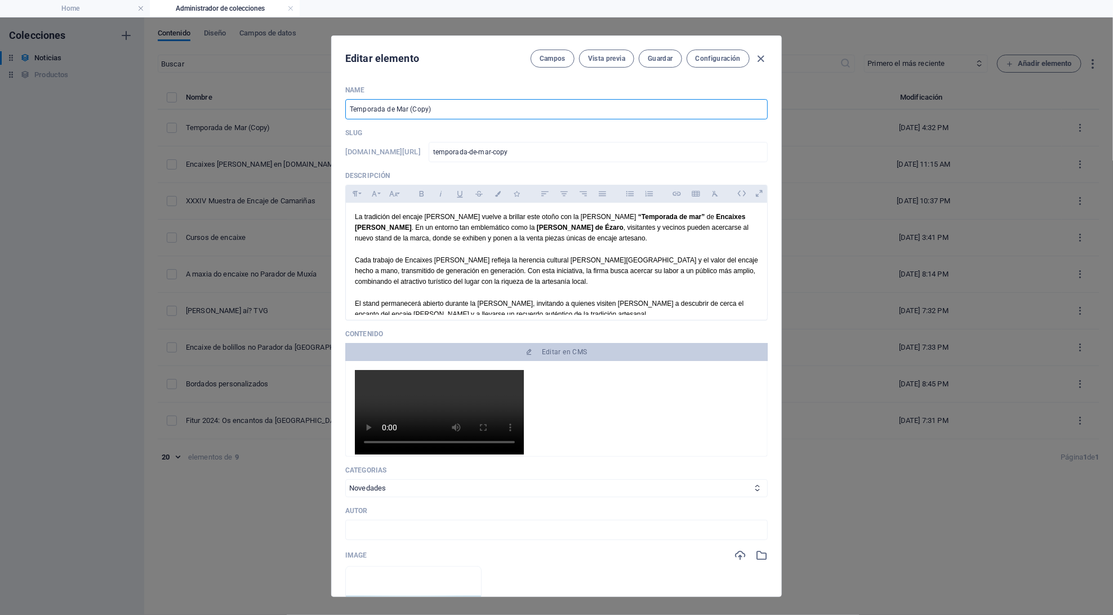
drag, startPoint x: 404, startPoint y: 107, endPoint x: 448, endPoint y: 115, distance: 44.6
click at [448, 115] on input "Temporada de Mar (Copy)" at bounding box center [556, 109] width 423 height 20
type input "Temporada de Mar"
type input "temporada-de-mar"
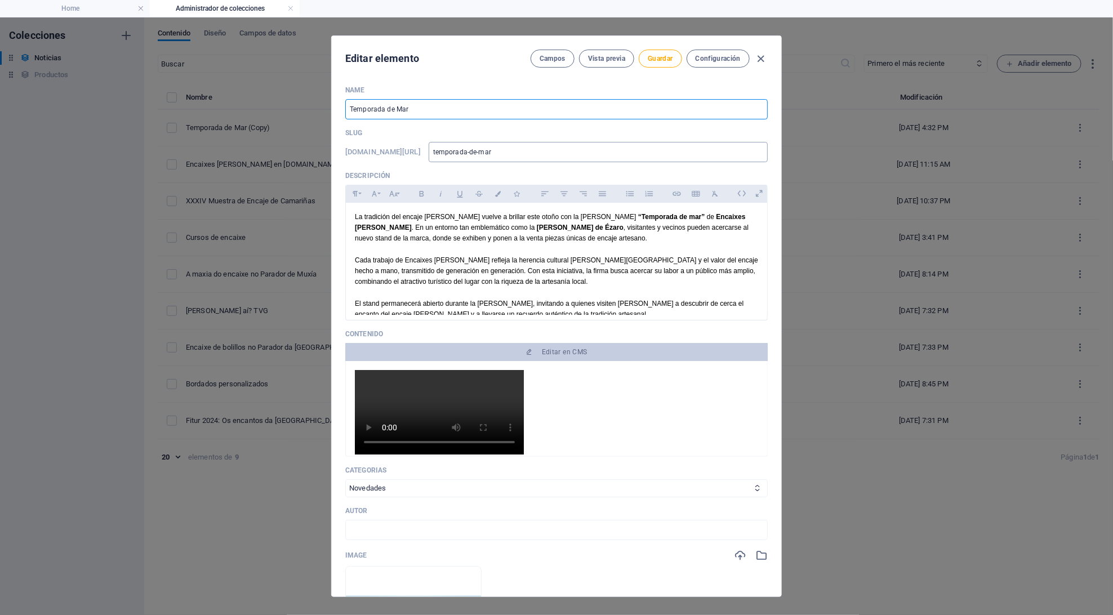
type input "Temporada de Mar"
click at [536, 150] on input "temporada-de-mar" at bounding box center [598, 152] width 339 height 20
click at [657, 64] on button "Guardar" at bounding box center [660, 59] width 43 height 18
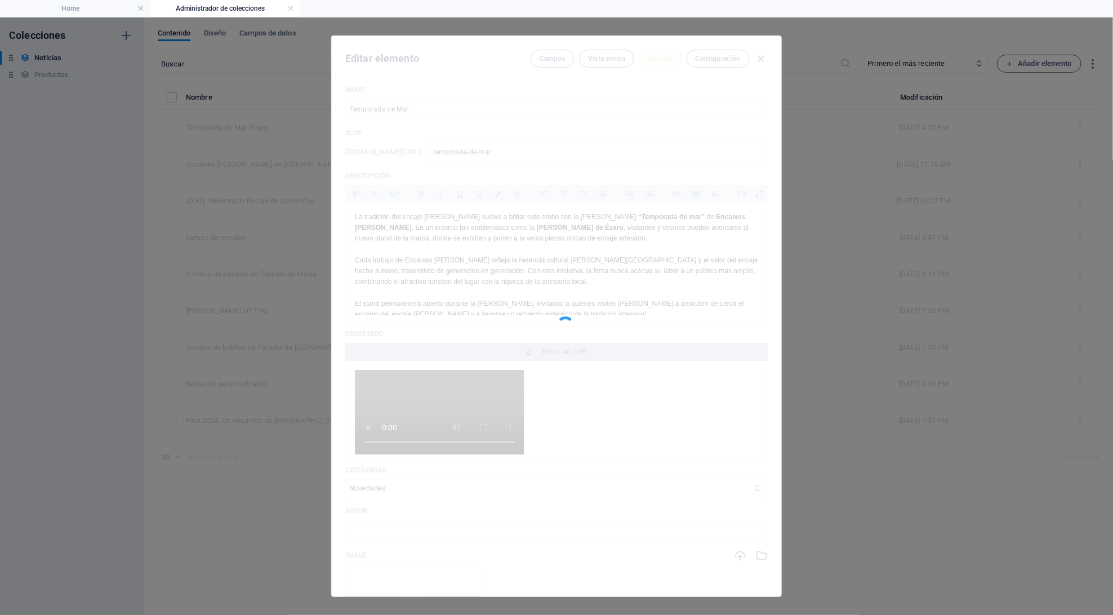
type input "temporada-de-mar"
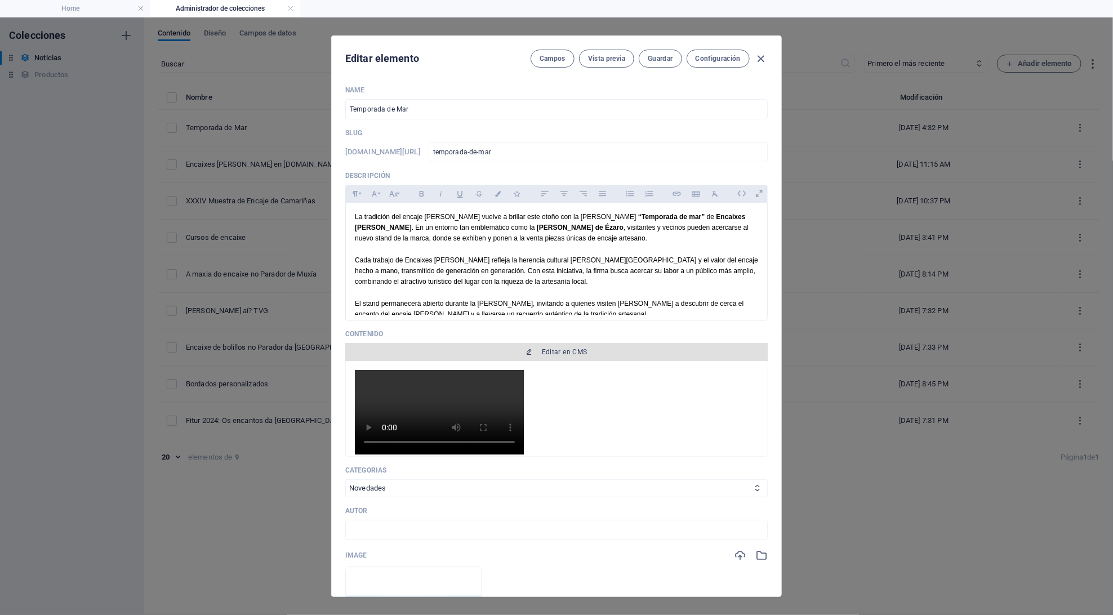
click at [572, 356] on button "Editar en CMS" at bounding box center [556, 352] width 423 height 18
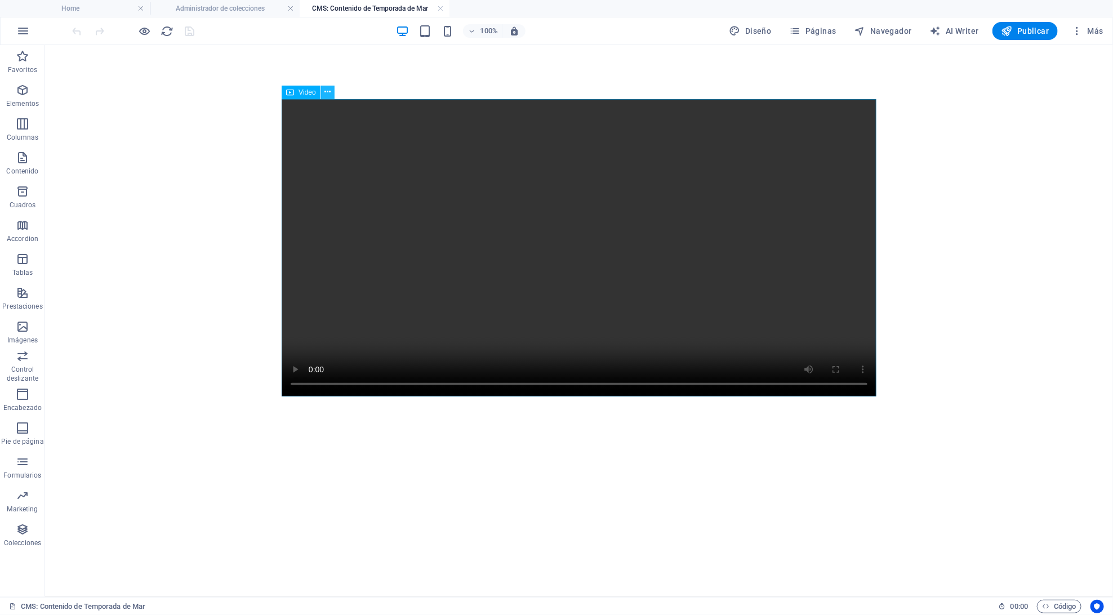
click at [321, 95] on button at bounding box center [328, 93] width 14 height 14
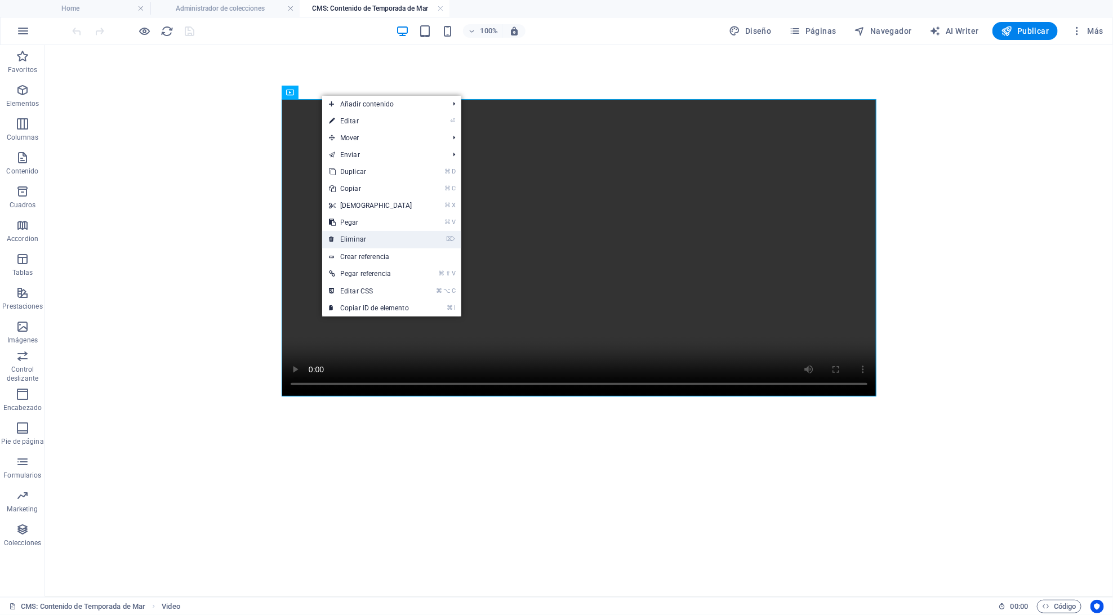
click at [374, 242] on link "⌦ Eliminar" at bounding box center [370, 239] width 97 height 17
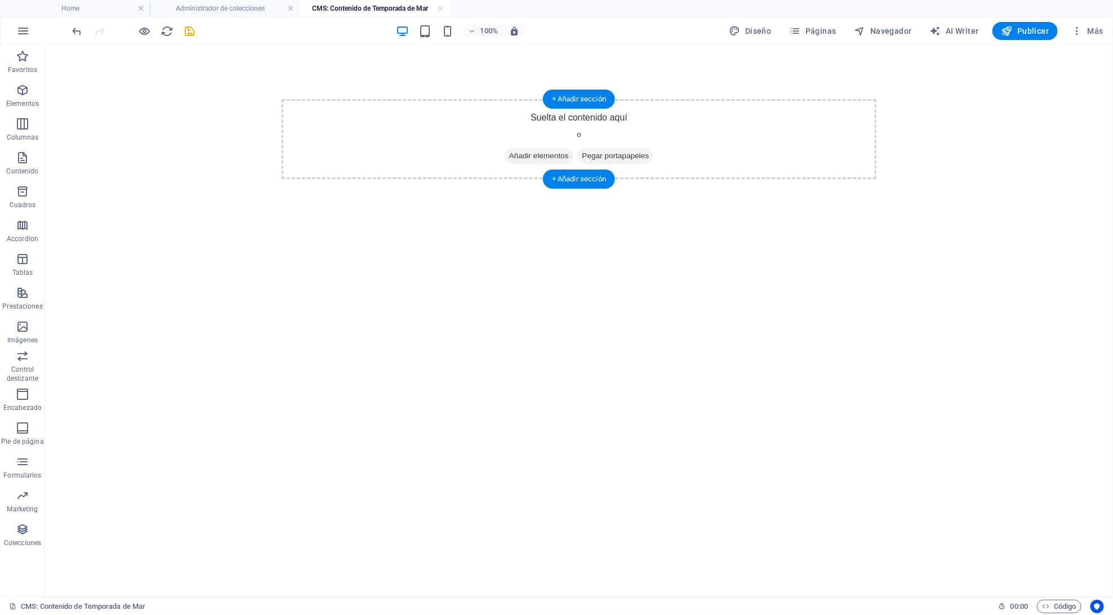
click at [533, 158] on span "Añadir elementos" at bounding box center [538, 156] width 69 height 16
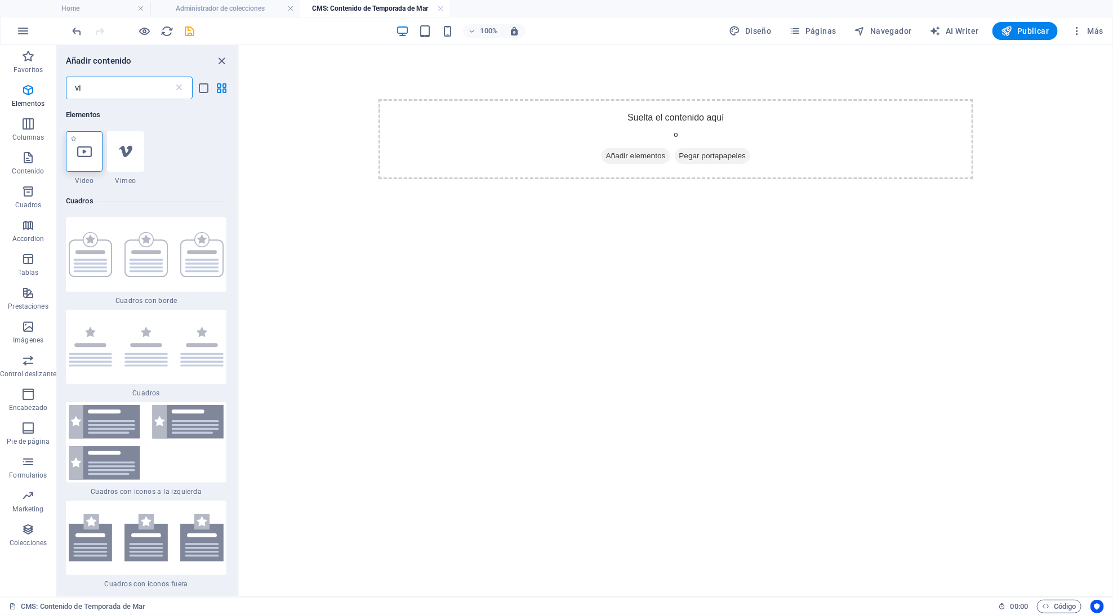
type input "vi"
click at [92, 151] on div at bounding box center [84, 151] width 37 height 41
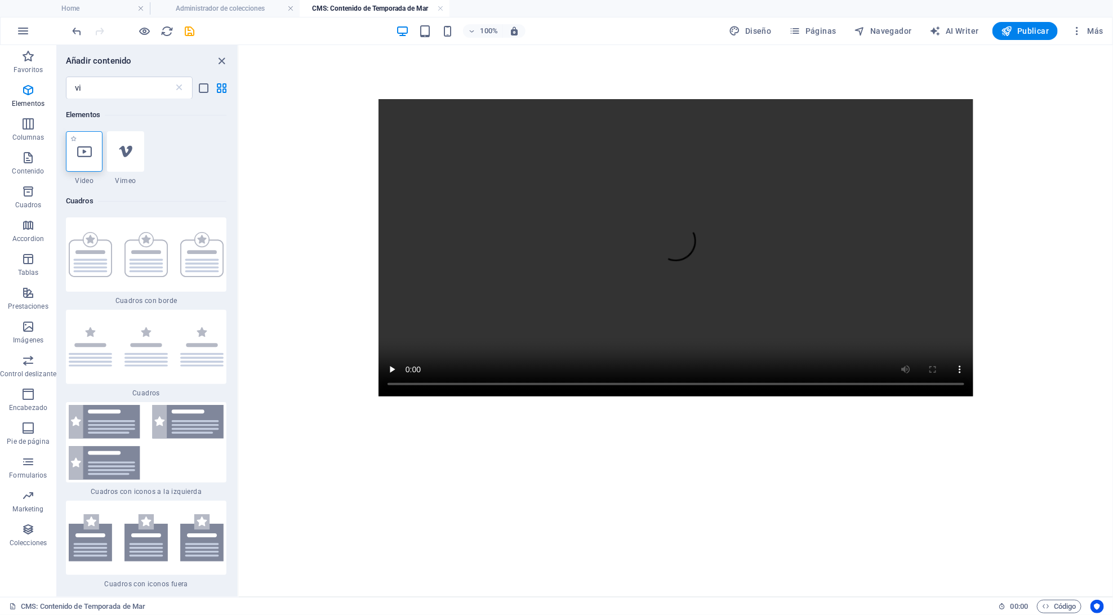
select select "%"
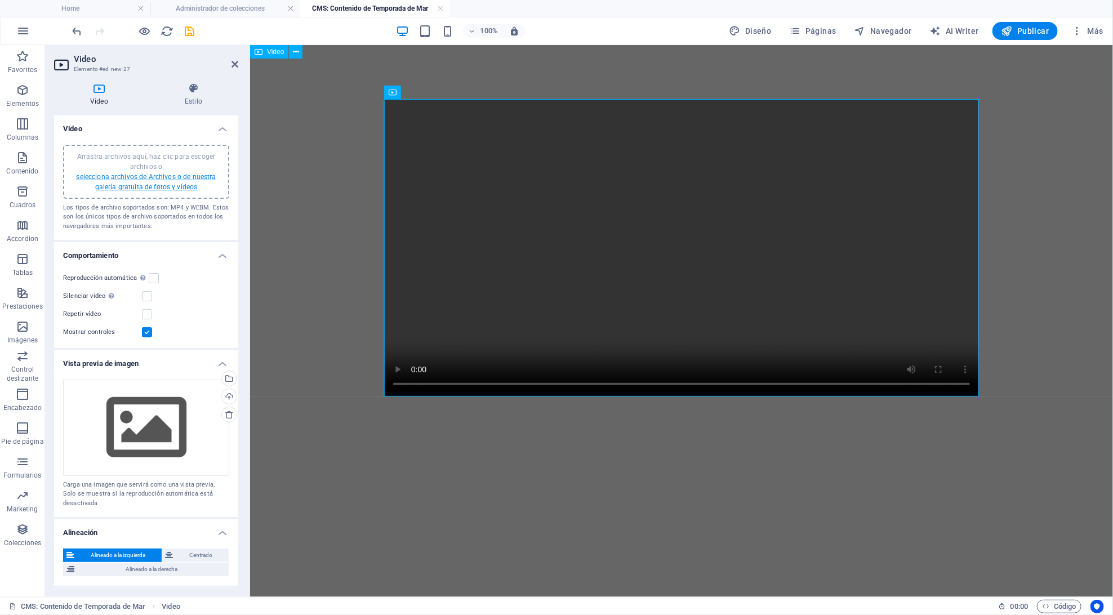
click at [172, 175] on link "selecciona archivos de Archivos o de nuestra galería gratuita de fotos y vídeos" at bounding box center [146, 182] width 140 height 18
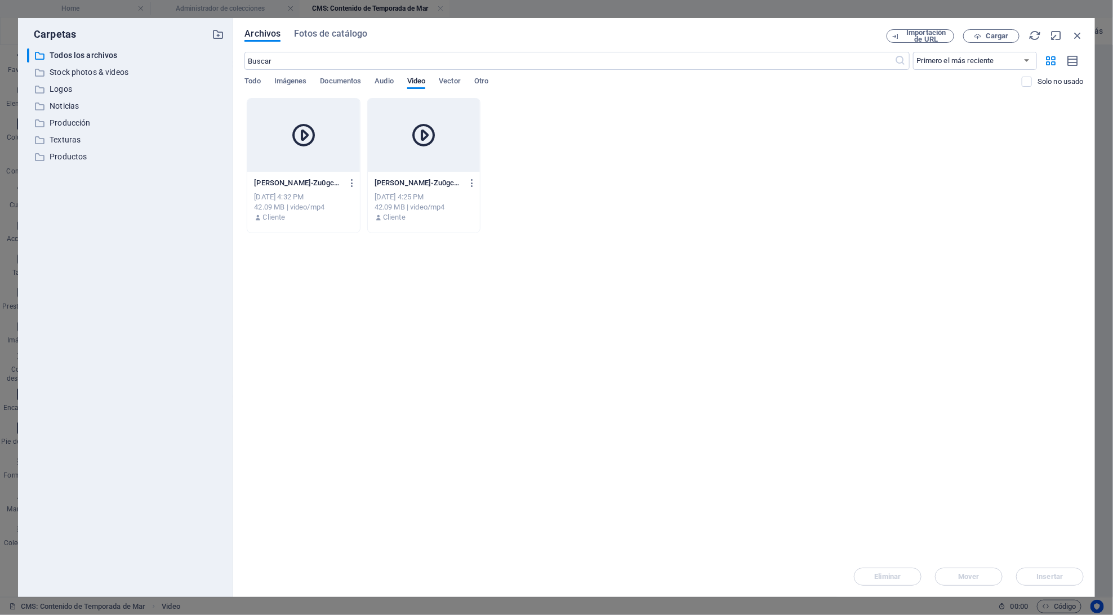
click at [279, 148] on div at bounding box center [303, 135] width 112 height 73
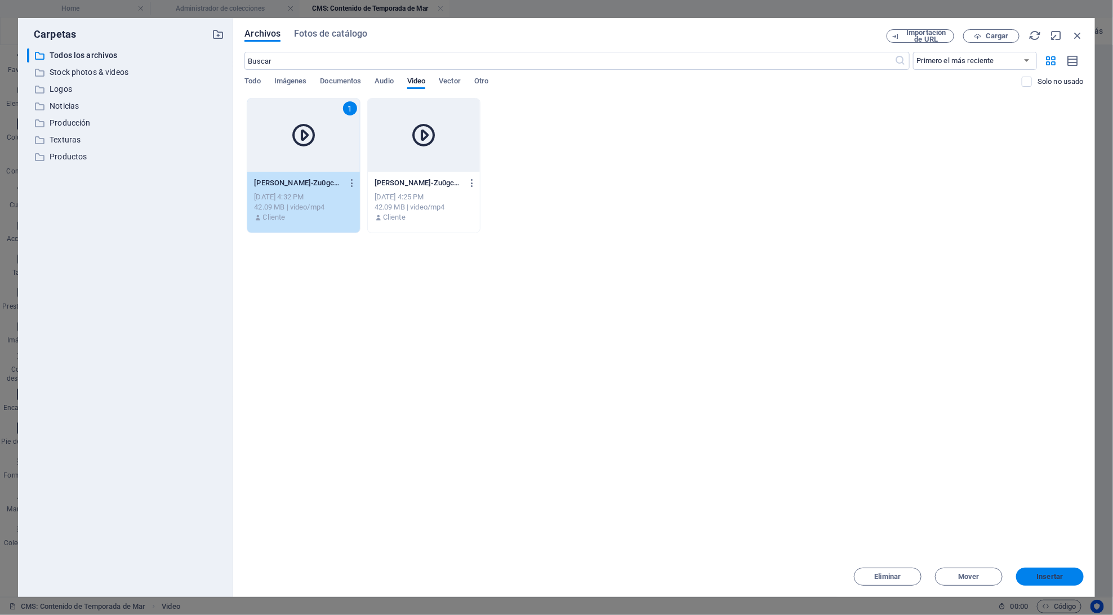
click at [1066, 580] on span "Insertar" at bounding box center [1050, 576] width 59 height 7
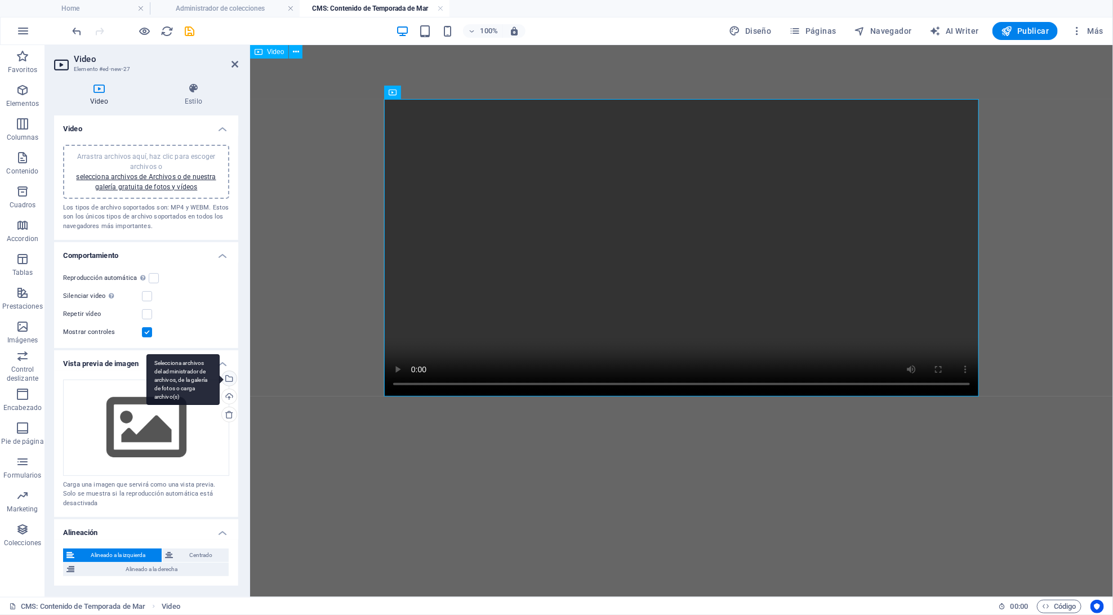
click at [220, 372] on div "Selecciona archivos del administrador de archivos, de la galería de fotos o car…" at bounding box center [182, 379] width 73 height 51
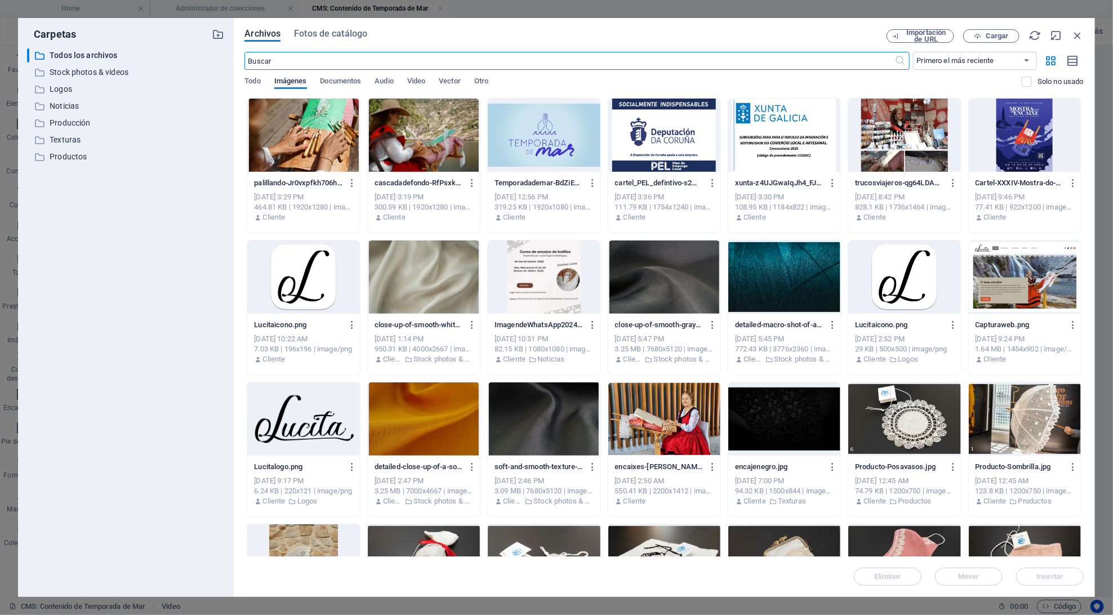
click at [539, 137] on div at bounding box center [544, 135] width 112 height 73
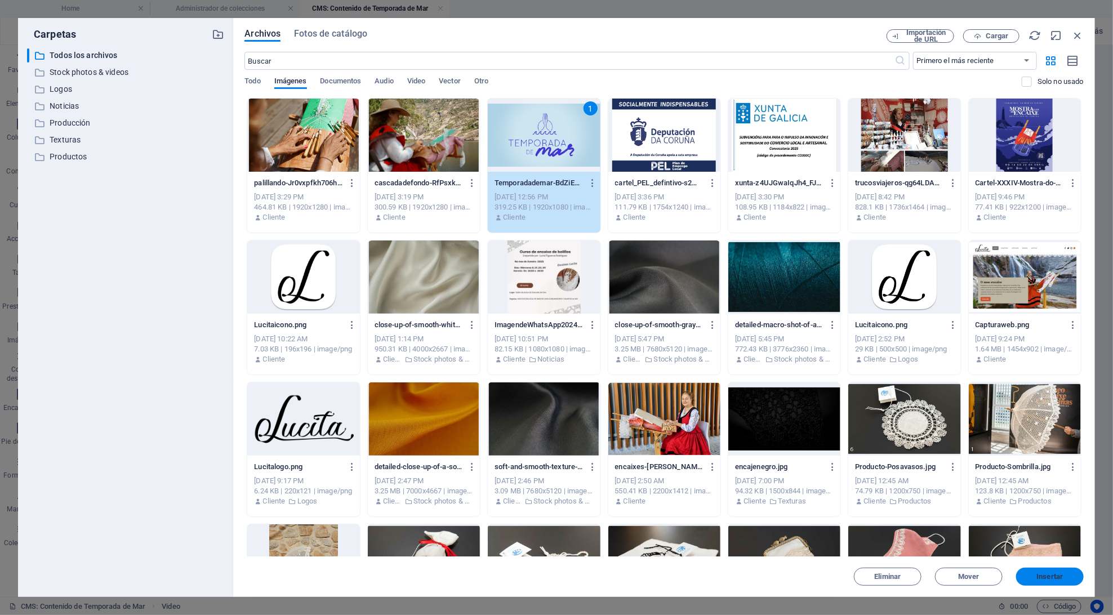
click at [1052, 577] on span "Insertar" at bounding box center [1050, 576] width 26 height 7
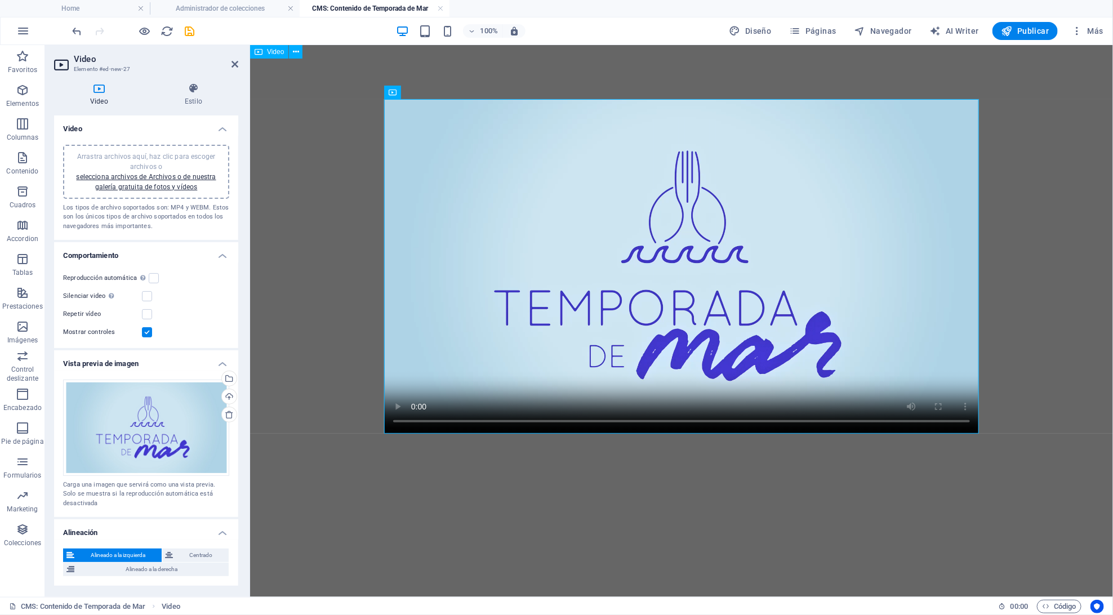
click at [536, 76] on div at bounding box center [681, 266] width 613 height 443
click at [333, 197] on body at bounding box center [681, 266] width 863 height 443
click at [192, 33] on icon "save" at bounding box center [190, 31] width 13 height 13
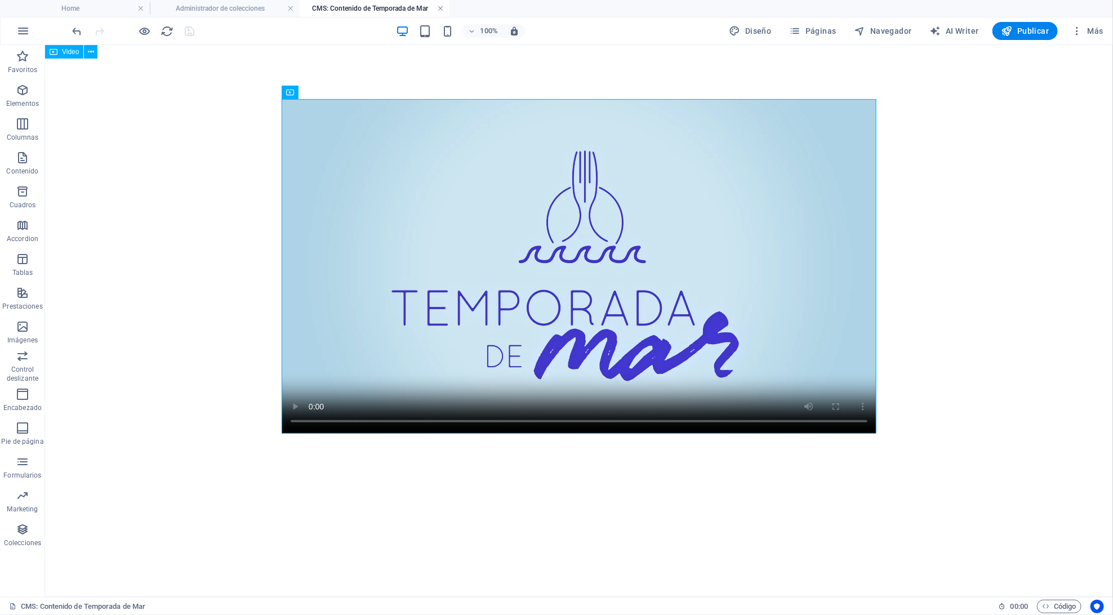
click at [441, 8] on link at bounding box center [440, 8] width 7 height 11
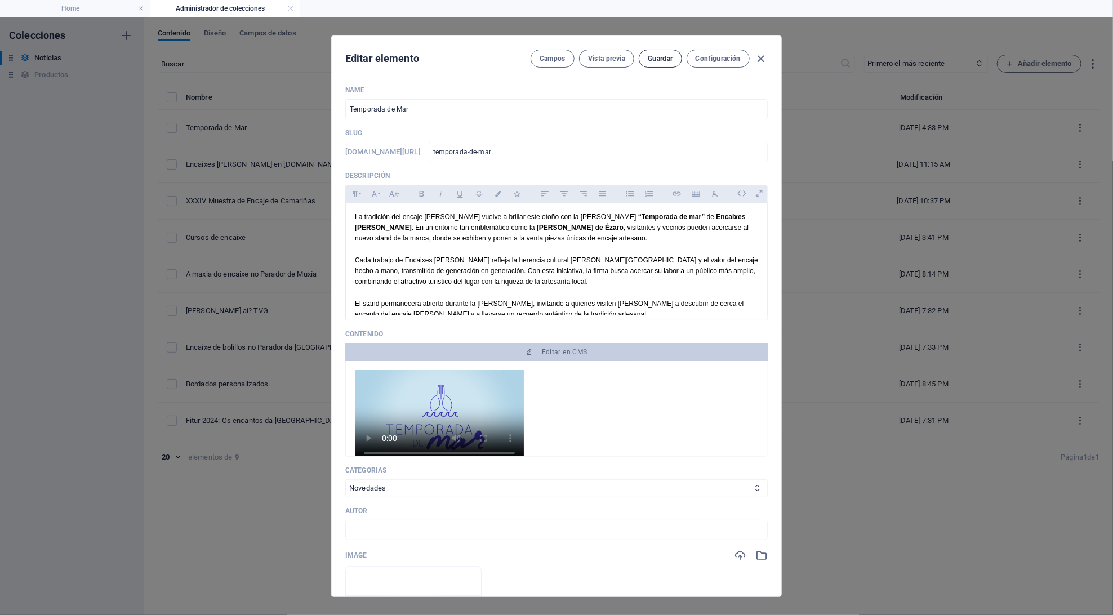
click at [667, 61] on span "Guardar" at bounding box center [660, 58] width 25 height 9
click at [761, 55] on icon "button" at bounding box center [761, 58] width 13 height 13
type input "temporada-de-mar"
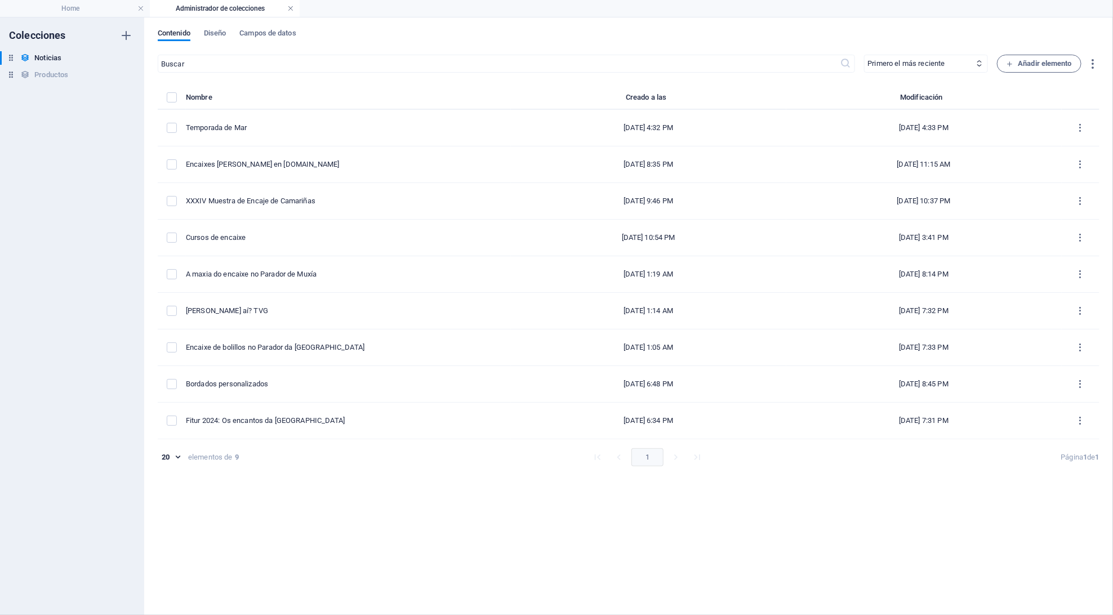
click at [290, 3] on link at bounding box center [290, 8] width 7 height 11
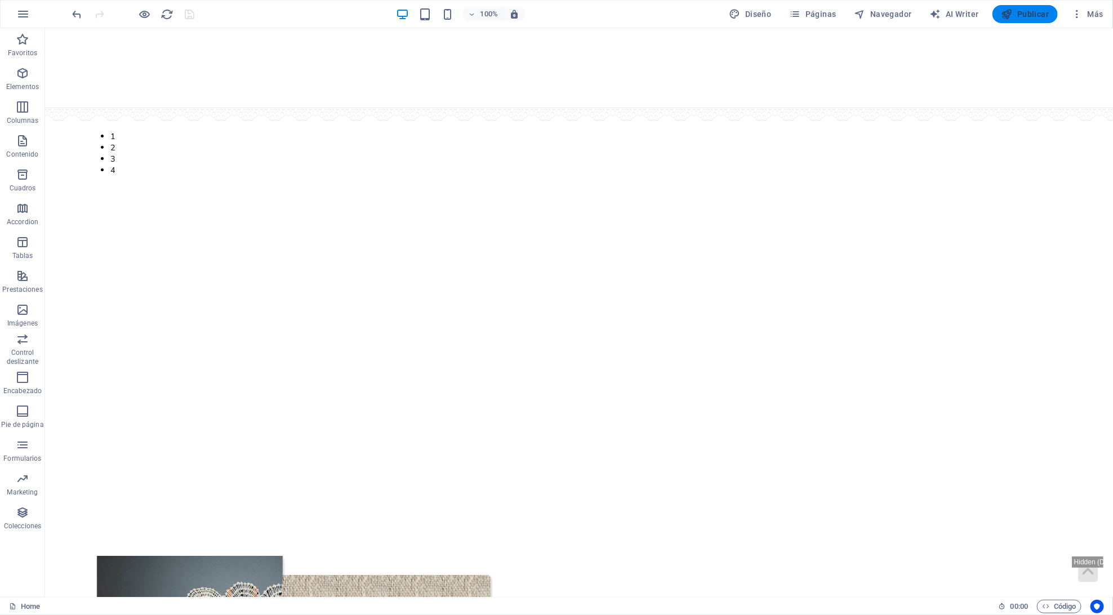
click at [1041, 16] on span "Publicar" at bounding box center [1026, 13] width 48 height 11
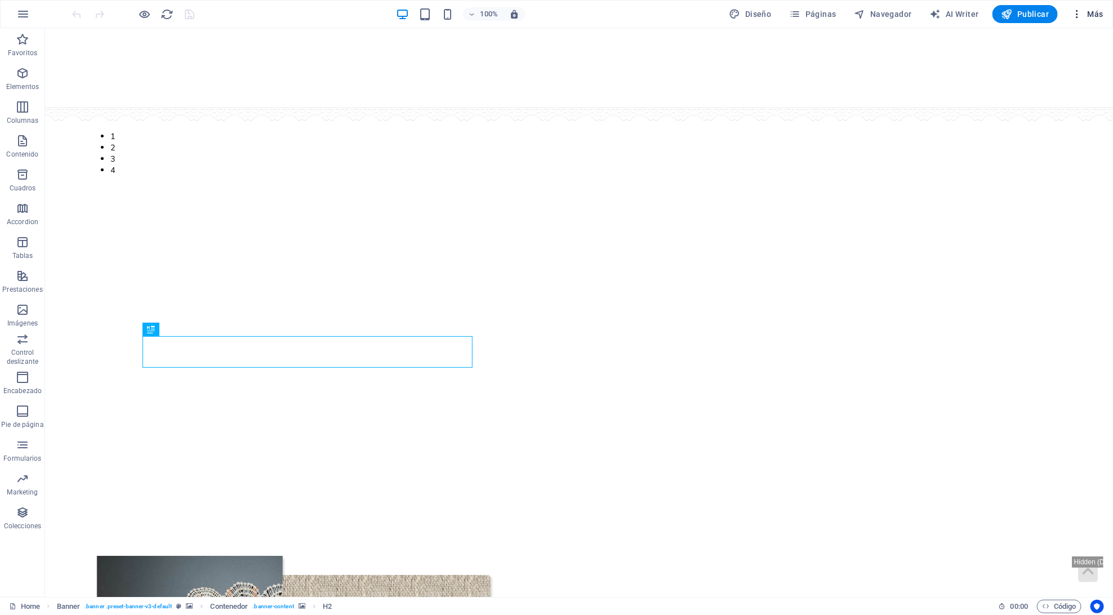
click at [1083, 21] on button "Más" at bounding box center [1087, 14] width 41 height 18
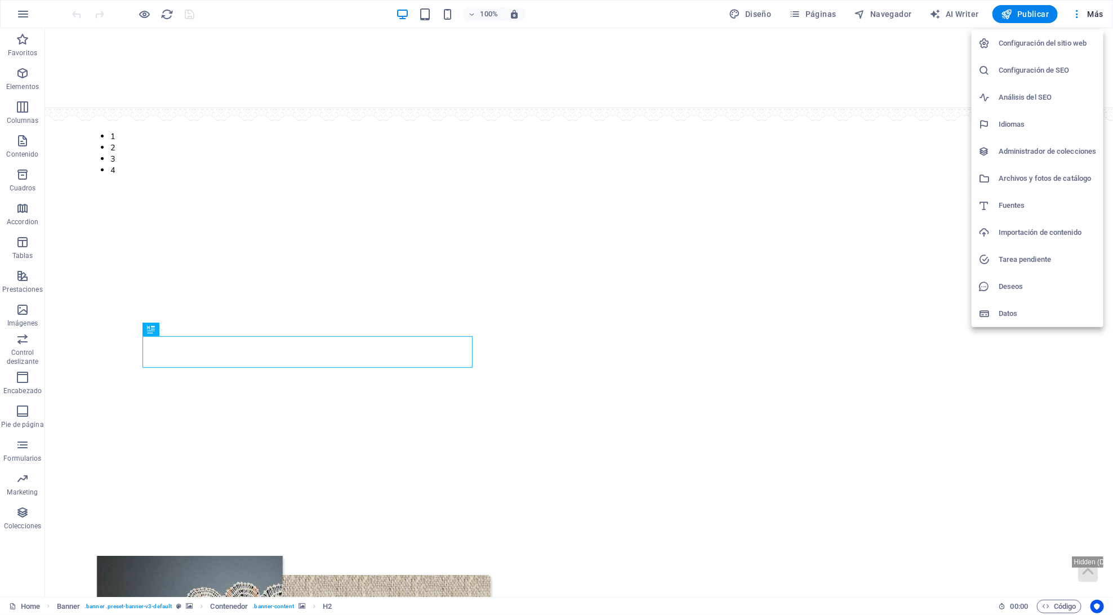
click at [1050, 181] on h6 "Archivos y fotos de catálogo" at bounding box center [1048, 179] width 98 height 14
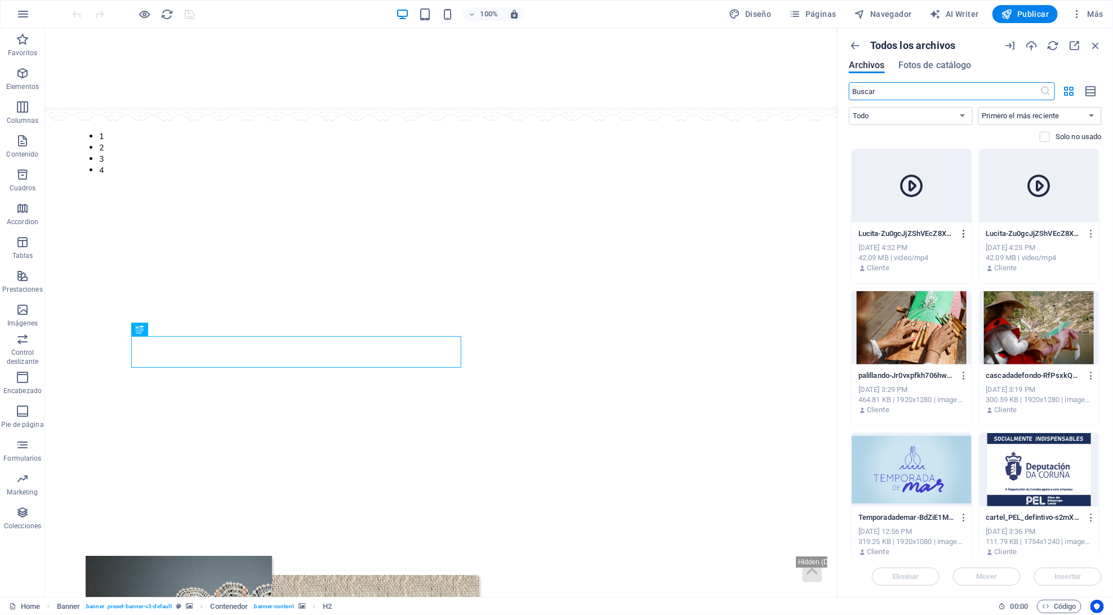
click at [962, 232] on icon "button" at bounding box center [964, 234] width 11 height 10
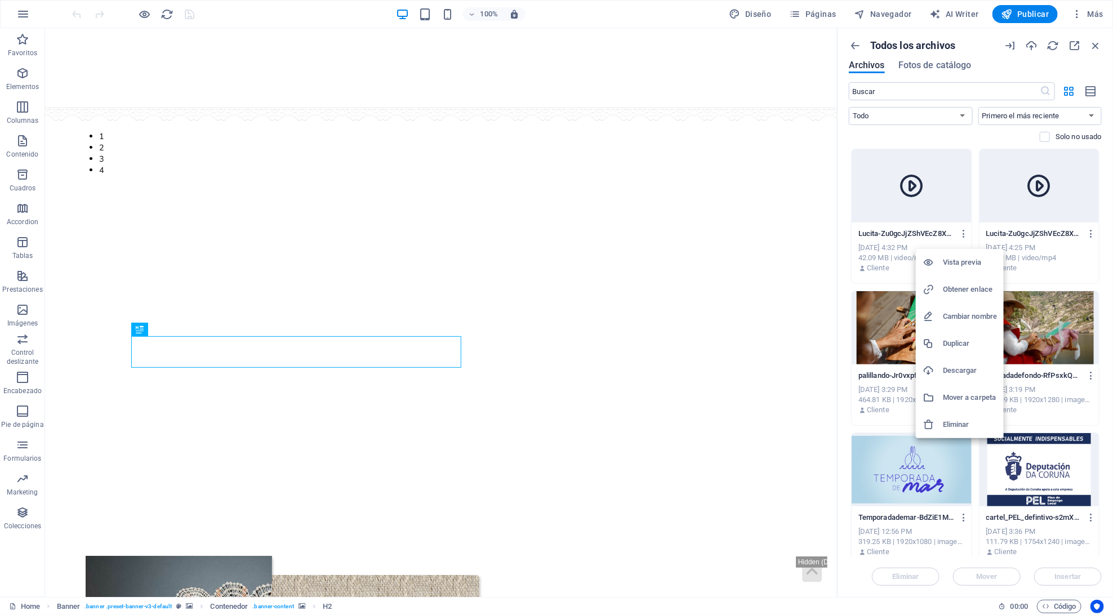
click at [952, 423] on h6 "Eliminar" at bounding box center [970, 425] width 54 height 14
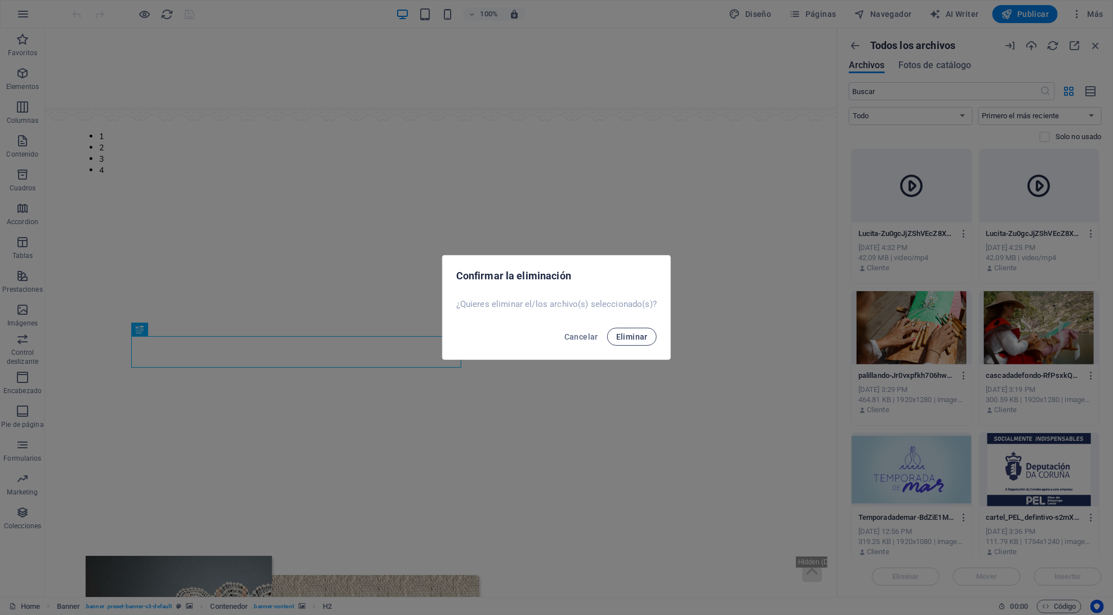
click at [648, 332] on button "Eliminar" at bounding box center [632, 337] width 50 height 18
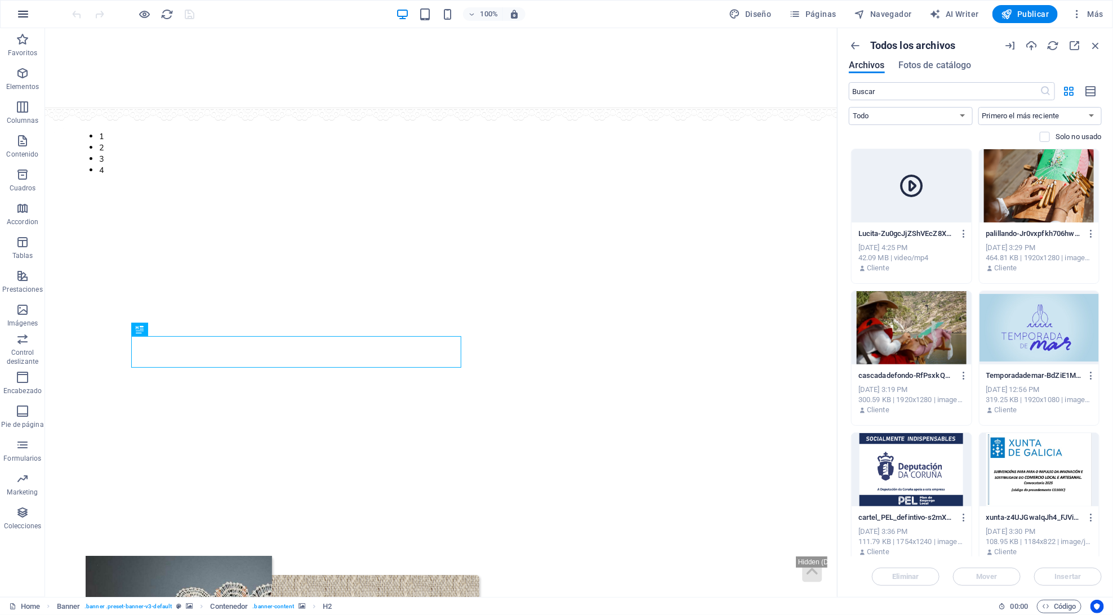
click at [24, 14] on icon "button" at bounding box center [23, 14] width 14 height 14
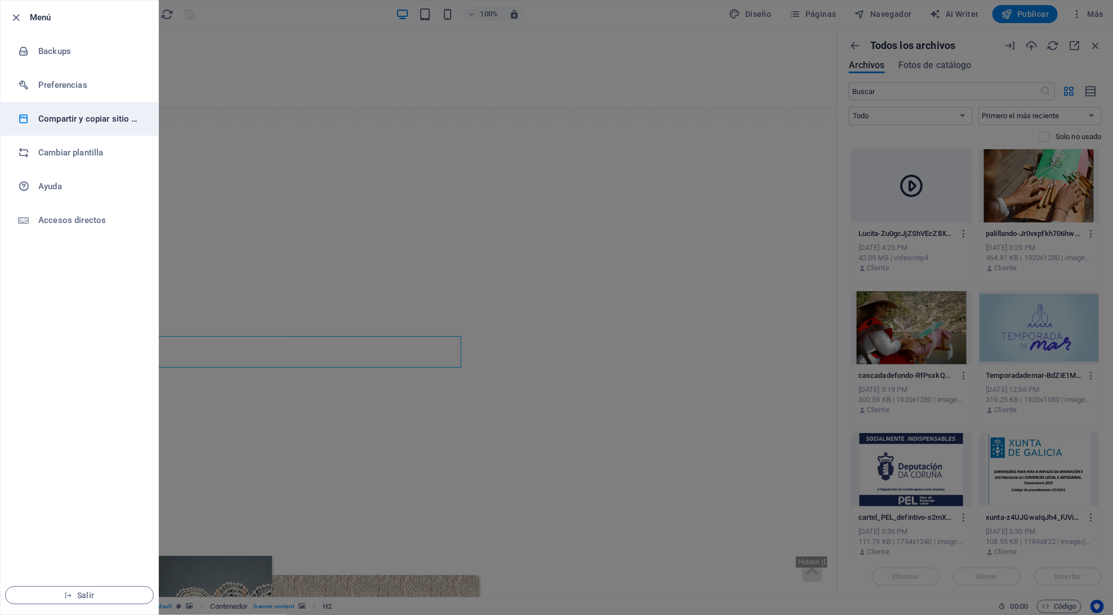
click at [83, 108] on li "Compartir y copiar sitio web" at bounding box center [80, 119] width 158 height 34
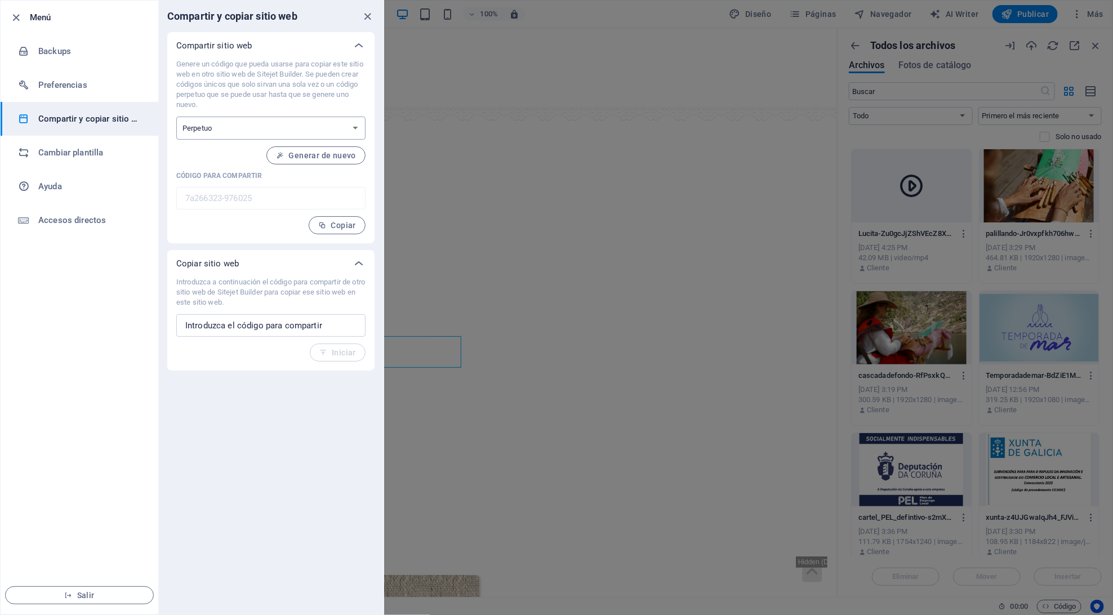
select select "onetime"
click at [314, 157] on icon "button" at bounding box center [317, 156] width 8 height 8
type input "7e878cb5-976025"
click at [339, 226] on span "Copiar" at bounding box center [337, 225] width 38 height 9
click at [360, 13] on div "Compartir y copiar sitio web" at bounding box center [270, 17] width 225 height 32
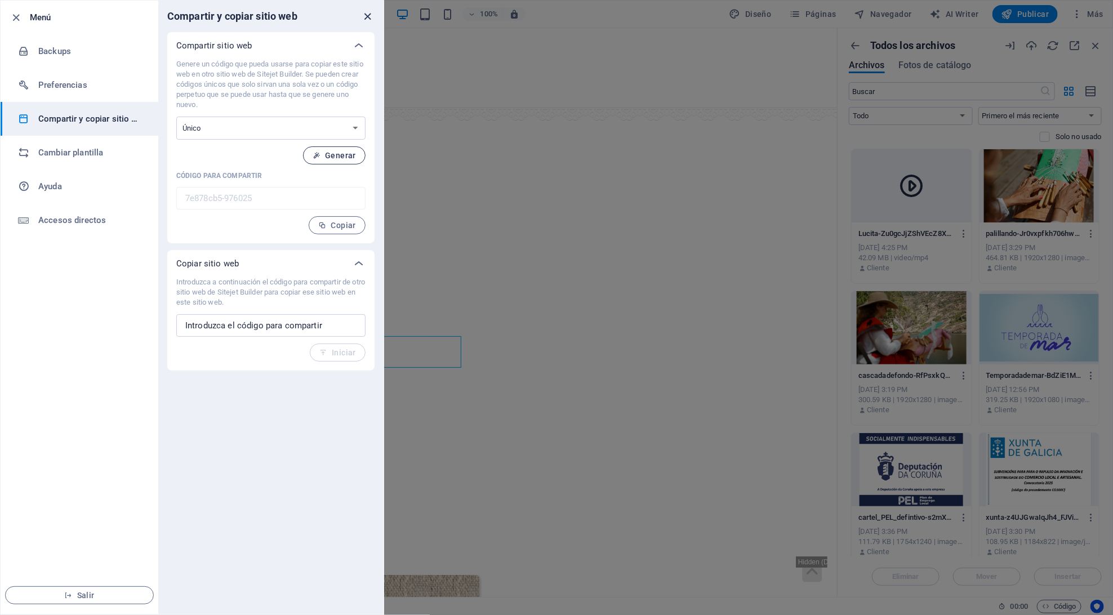
click at [369, 14] on icon "close" at bounding box center [368, 16] width 13 height 13
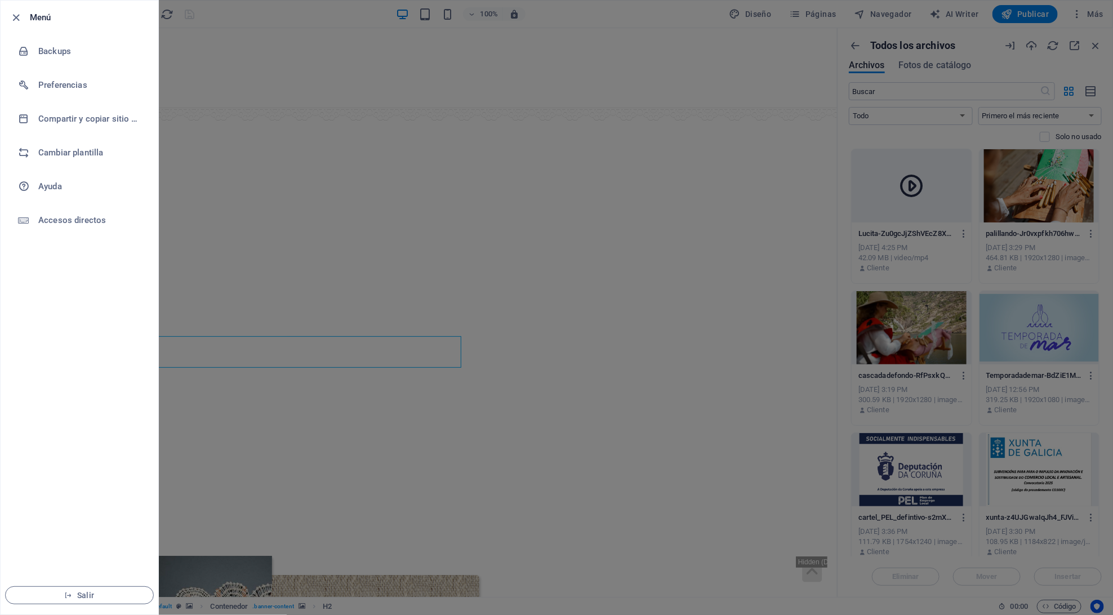
click at [1101, 14] on div at bounding box center [556, 307] width 1113 height 615
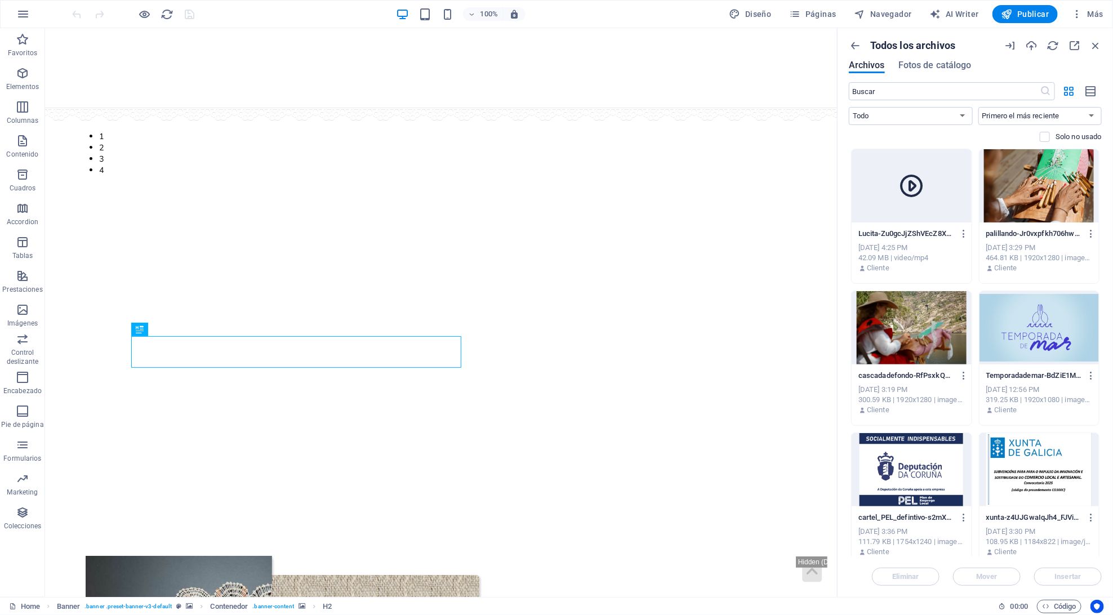
click at [1101, 14] on span "Más" at bounding box center [1087, 13] width 32 height 11
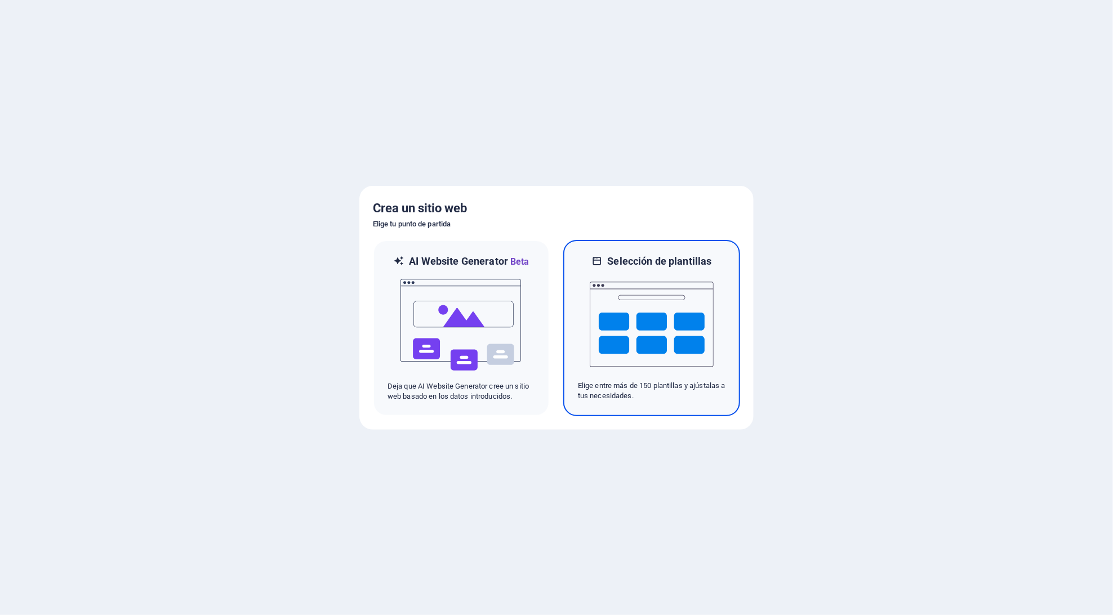
click at [607, 321] on img at bounding box center [652, 324] width 124 height 113
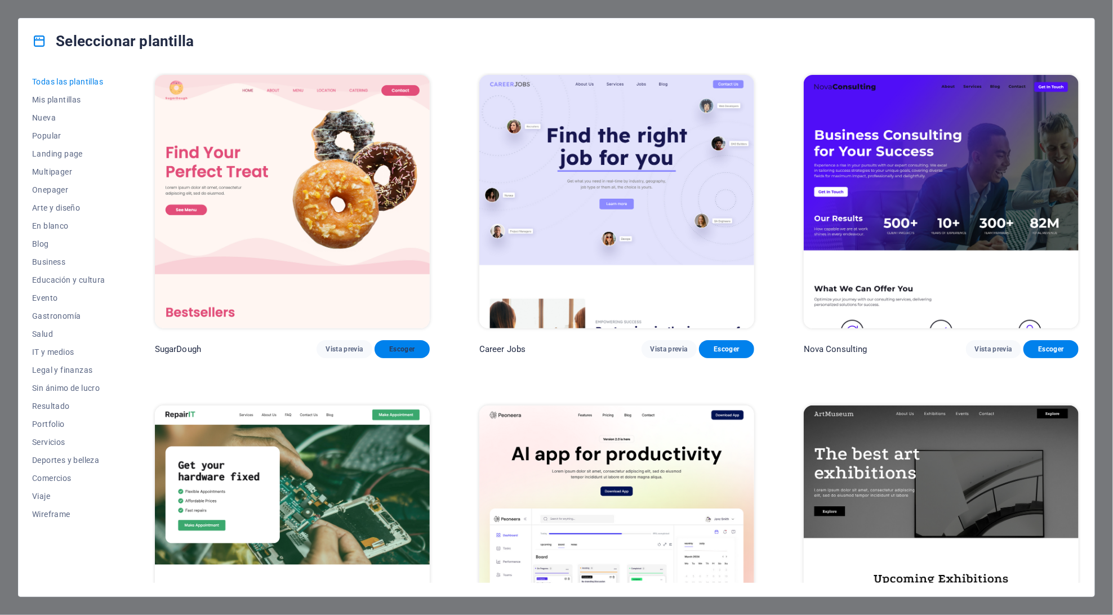
click at [391, 340] on button "Escoger" at bounding box center [402, 349] width 55 height 18
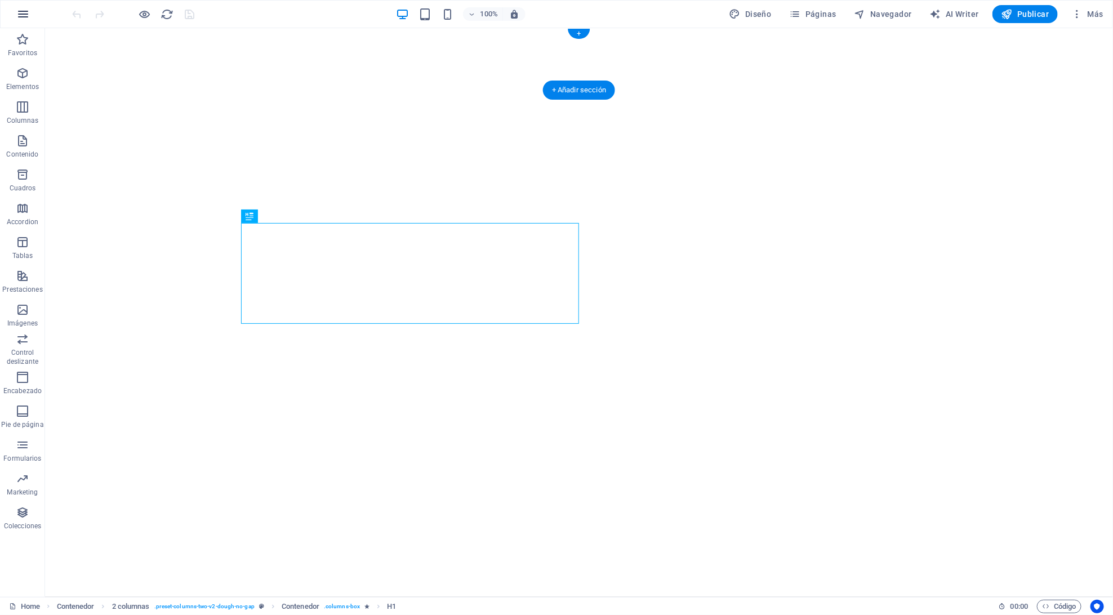
click at [25, 16] on icon "button" at bounding box center [23, 14] width 14 height 14
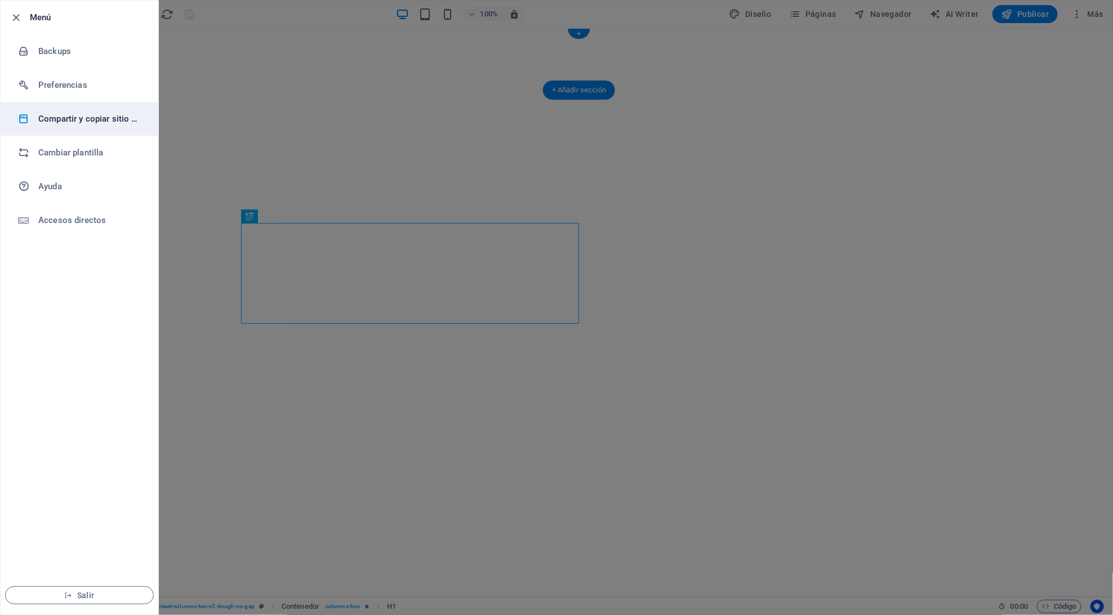
click at [78, 125] on h6 "Compartir y copiar sitio web" at bounding box center [90, 119] width 104 height 14
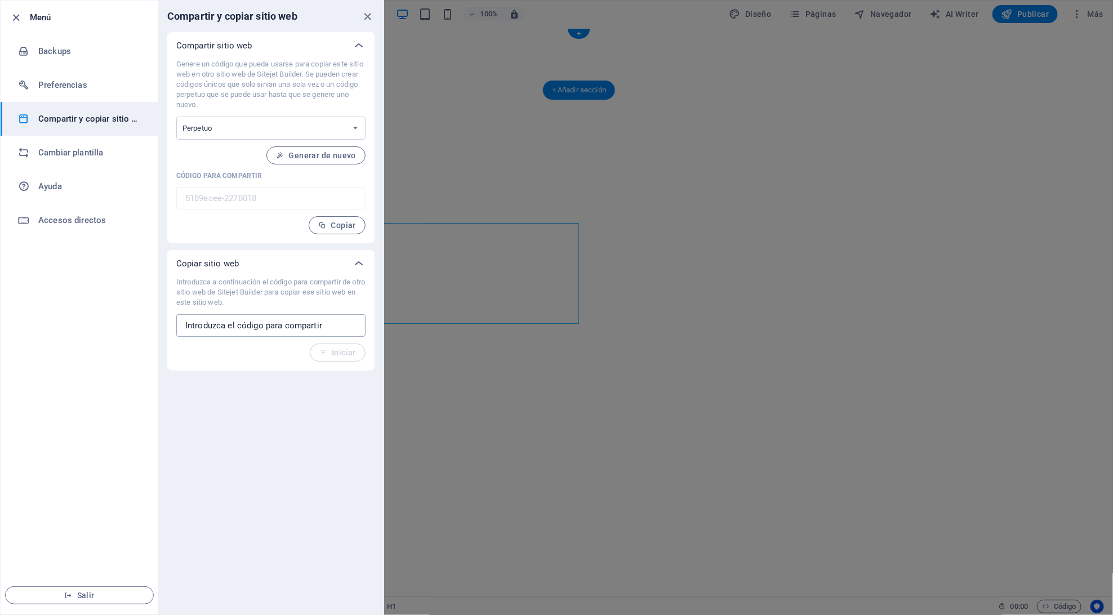
click at [275, 325] on input "text" at bounding box center [270, 325] width 189 height 23
paste input "7e878cb5-976025"
type input "7e878cb5-976025"
click at [332, 353] on span "Iniciar" at bounding box center [337, 352] width 37 height 9
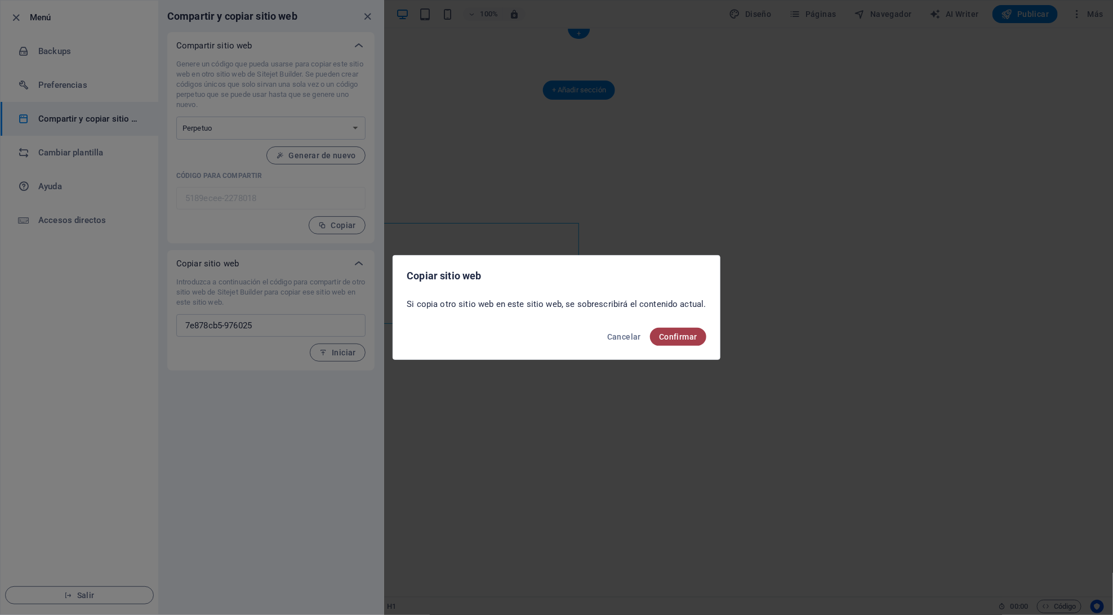
click at [665, 337] on span "Confirmar" at bounding box center [678, 336] width 38 height 9
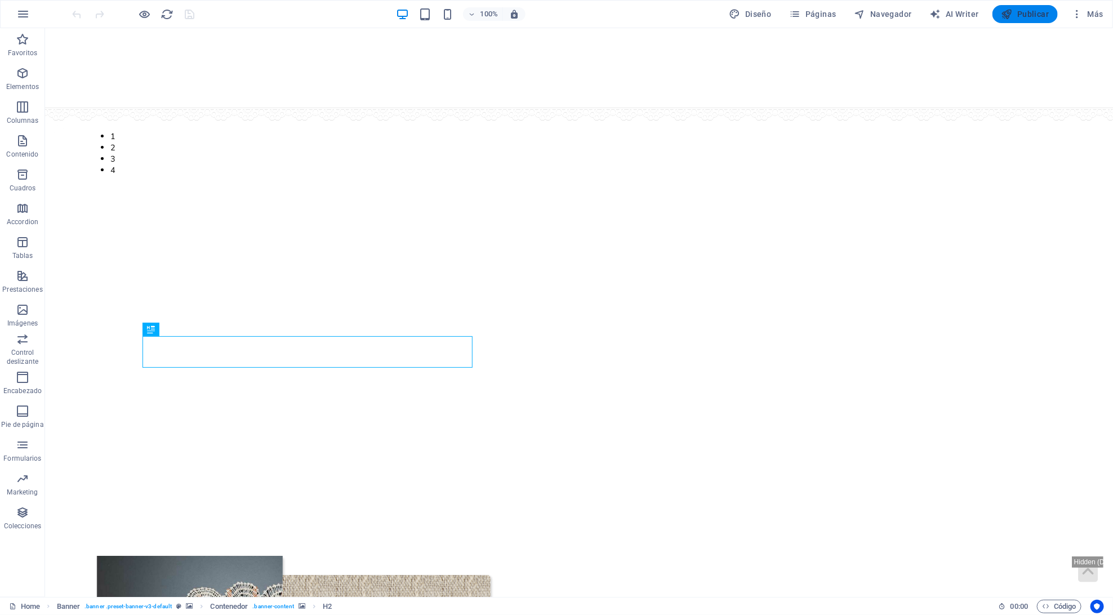
click at [997, 14] on button "Publicar" at bounding box center [1026, 14] width 66 height 18
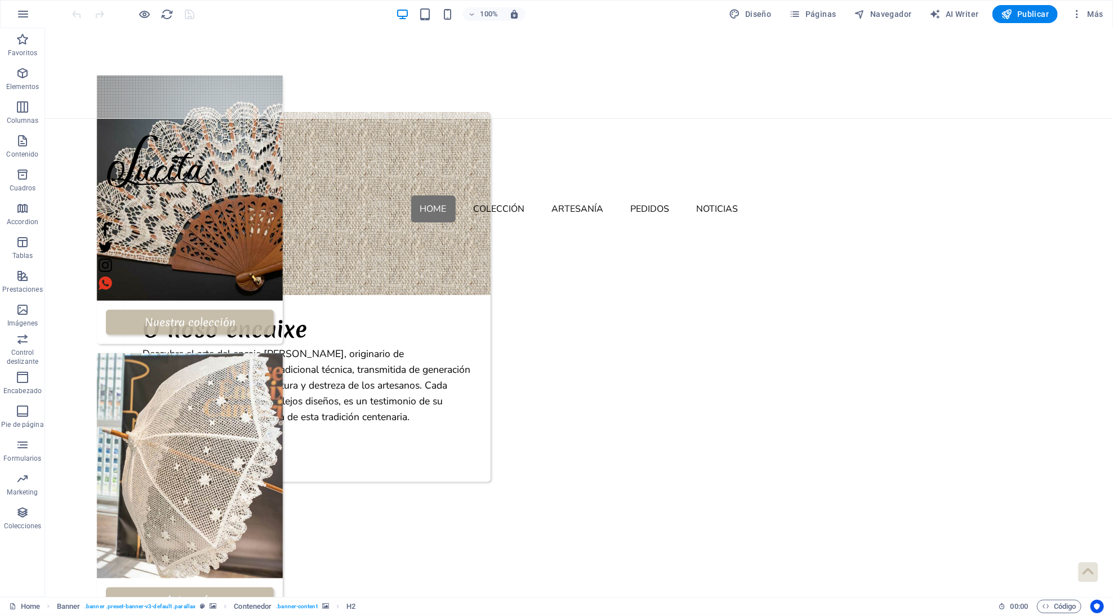
scroll to position [424, 0]
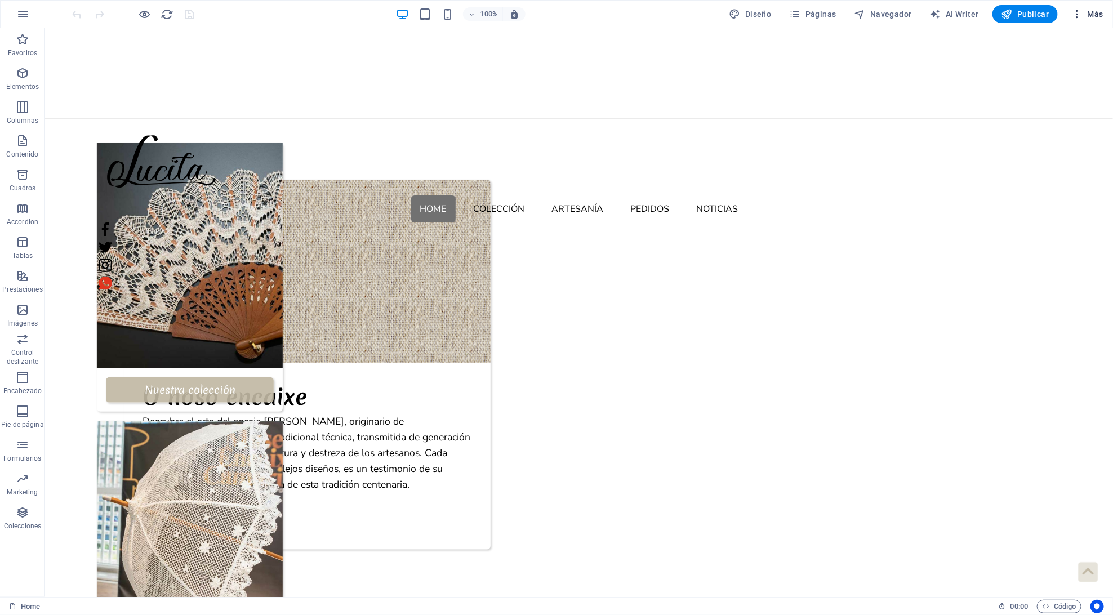
click at [1092, 7] on button "Más" at bounding box center [1087, 14] width 41 height 18
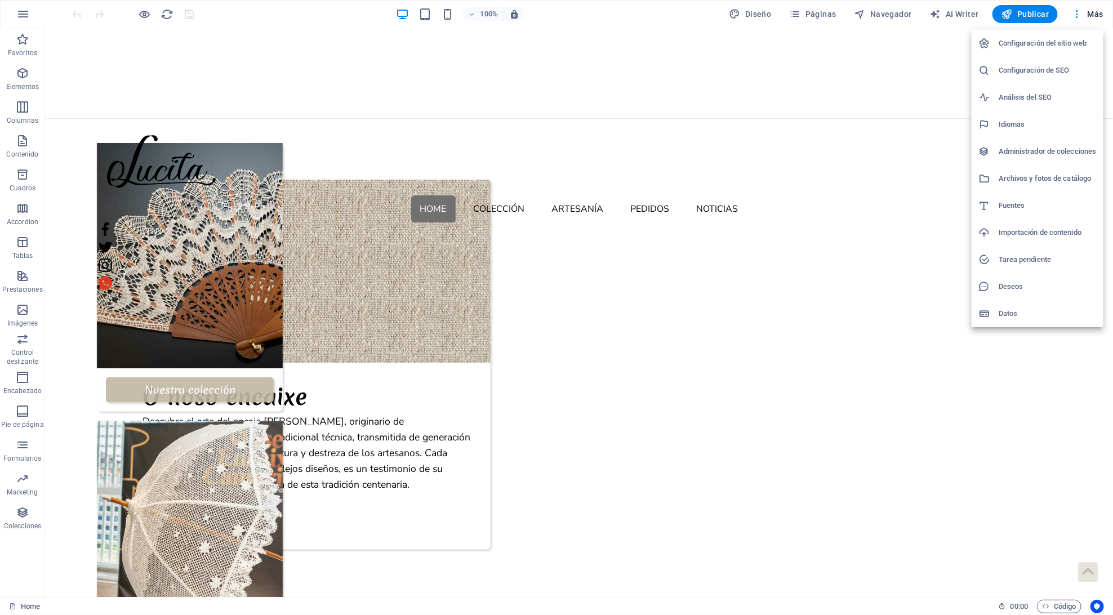
click at [1041, 183] on h6 "Archivos y fotos de catálogo" at bounding box center [1048, 179] width 98 height 14
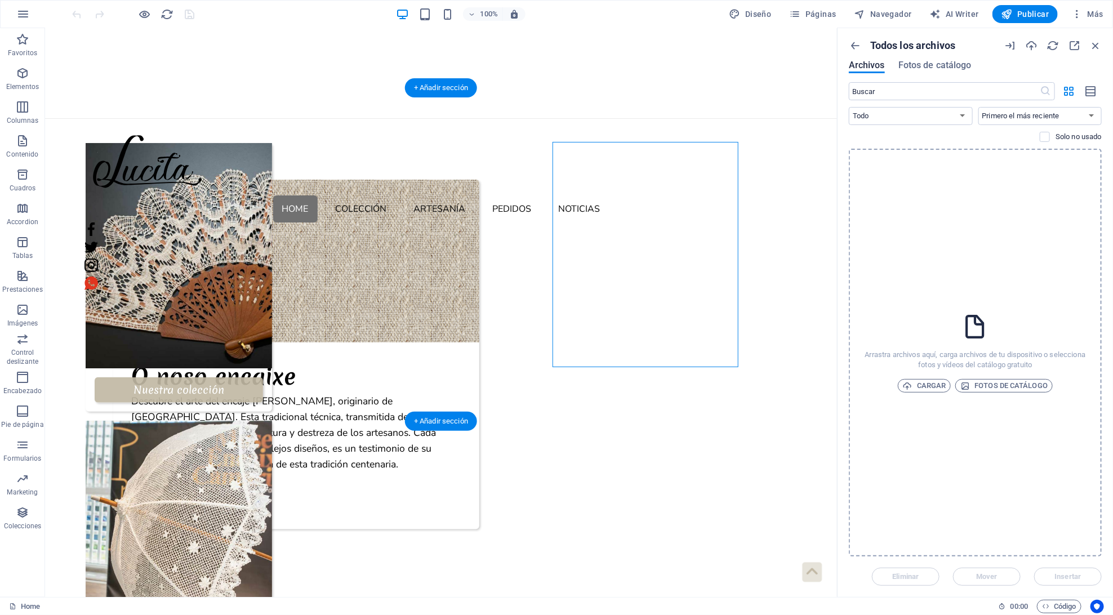
select select "px"
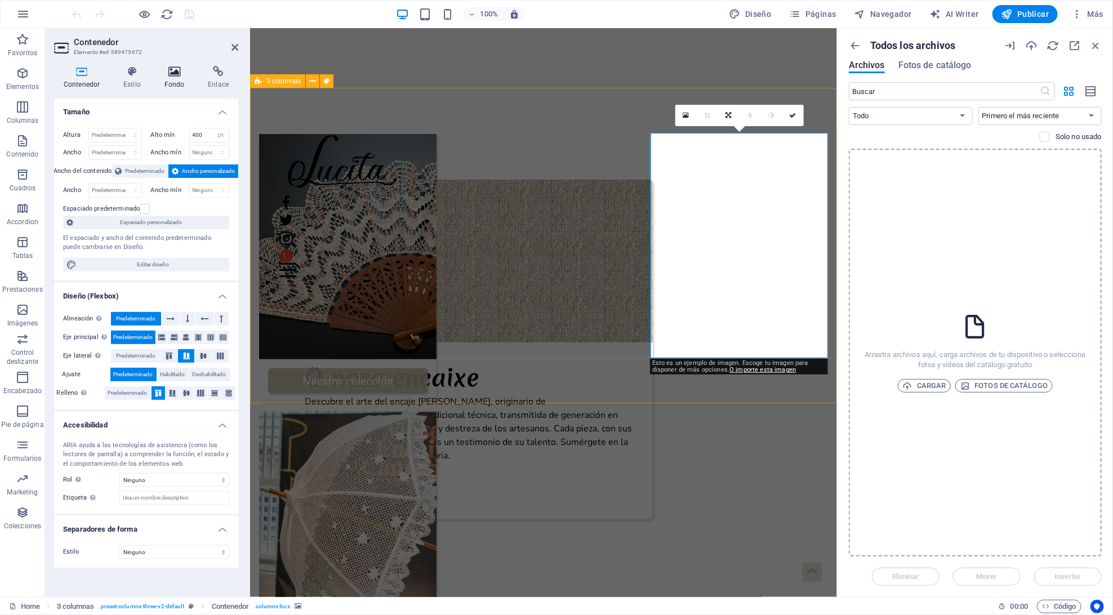
click at [176, 77] on icon at bounding box center [174, 71] width 39 height 11
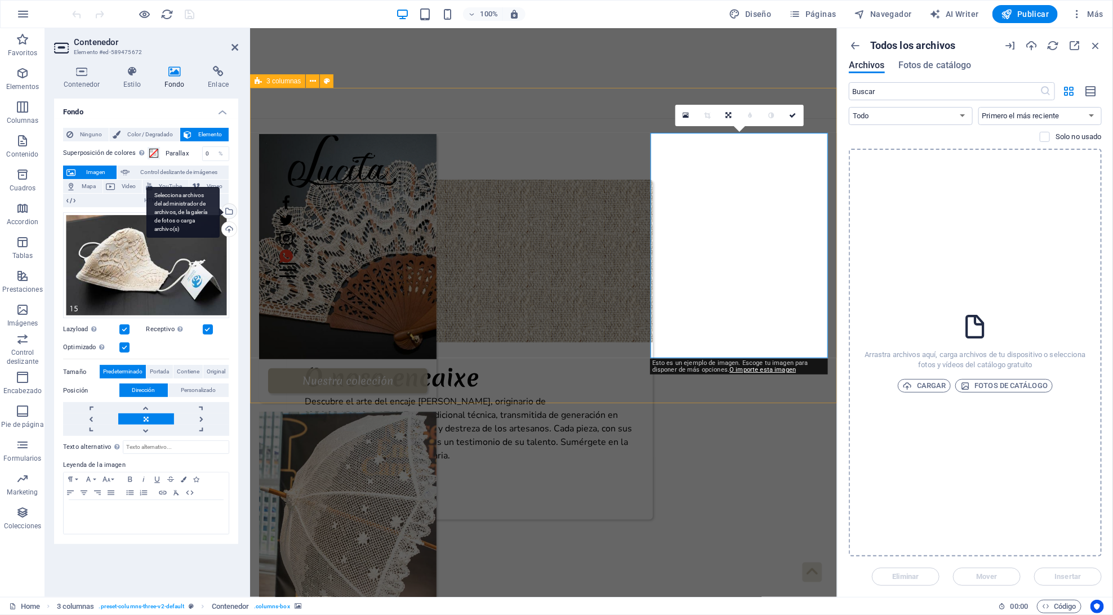
click at [231, 213] on div "Selecciona archivos del administrador de archivos, de la galería de fotos o car…" at bounding box center [228, 212] width 17 height 17
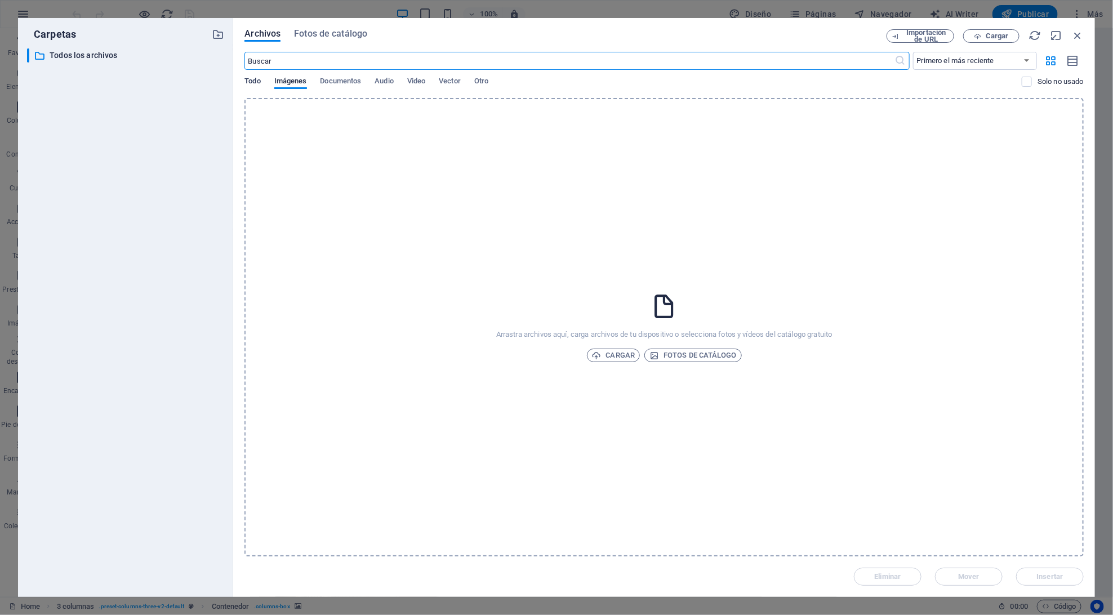
click at [257, 76] on span "Todo" at bounding box center [252, 82] width 16 height 16
click at [178, 52] on p "Todos los archivos" at bounding box center [127, 55] width 154 height 13
click at [318, 41] on button "Fotos de catálogo" at bounding box center [330, 35] width 73 height 12
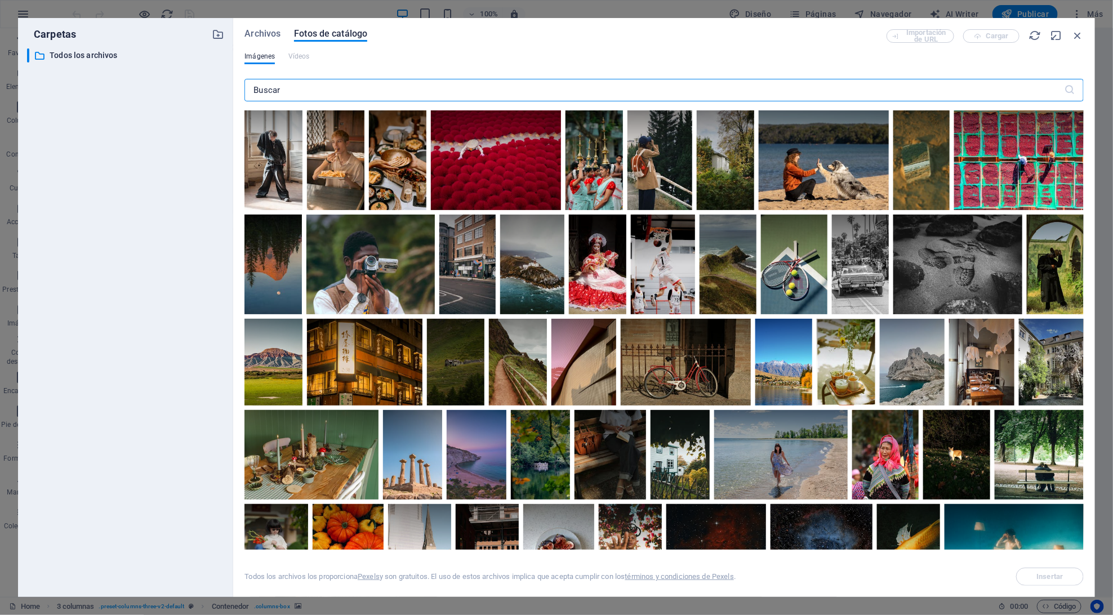
click at [271, 26] on div "Archivos Fotos de catálogo Importación de URL Cargar Imágenes Vídeos ​ Todos lo…" at bounding box center [664, 307] width 862 height 579
click at [264, 35] on span "Archivos" at bounding box center [262, 34] width 36 height 14
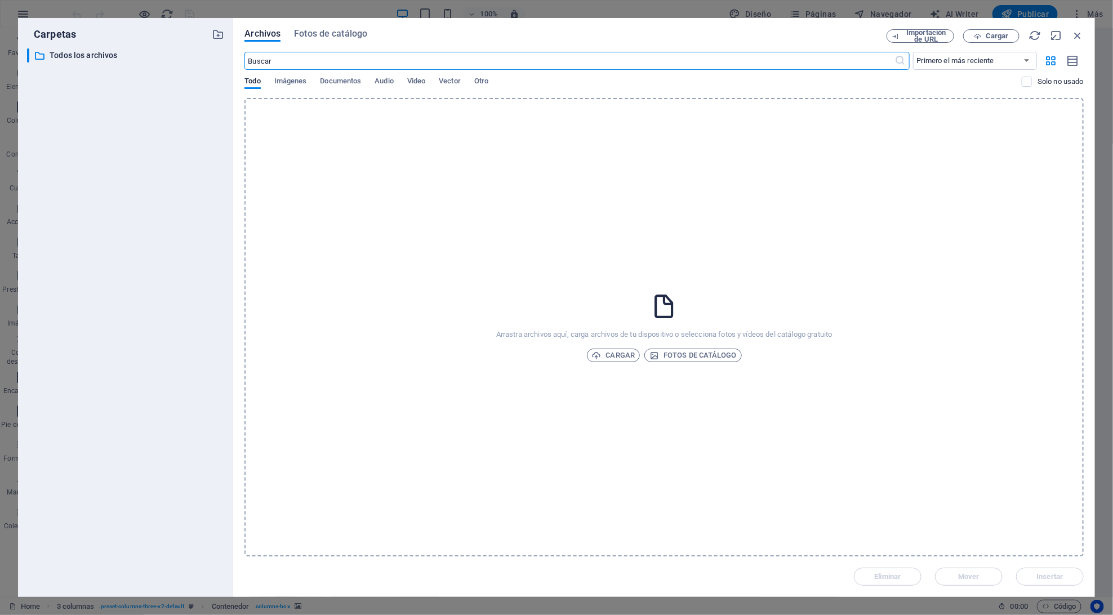
click at [128, 46] on div "Carpetas ​ Todos los archivos Todos los archivos" at bounding box center [125, 307] width 197 height 561
click at [1073, 35] on icon "button" at bounding box center [1077, 35] width 12 height 12
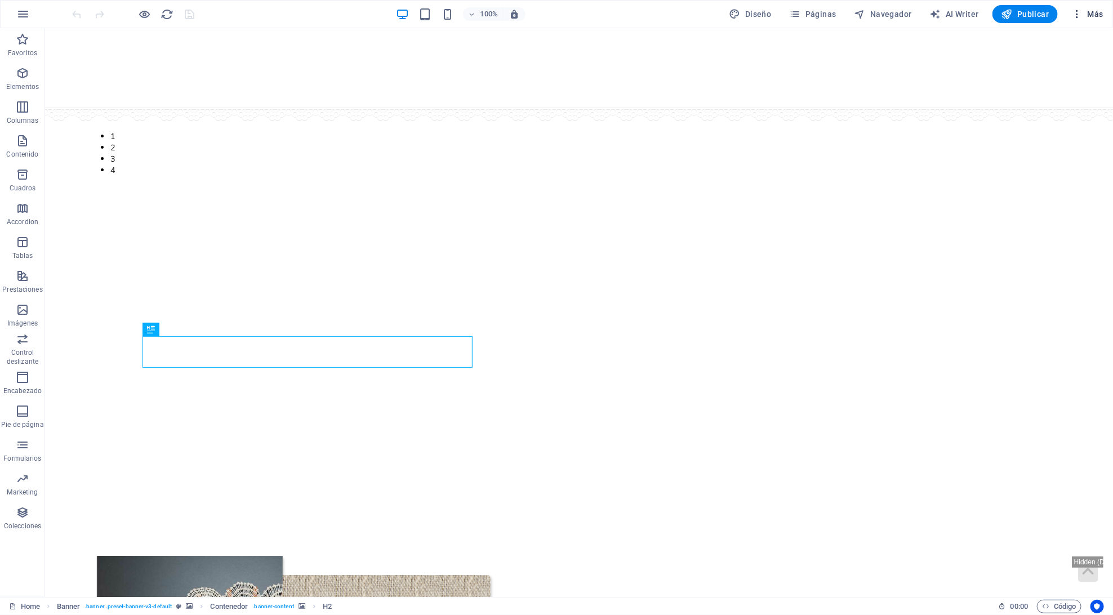
click at [1084, 12] on span "Más" at bounding box center [1087, 13] width 32 height 11
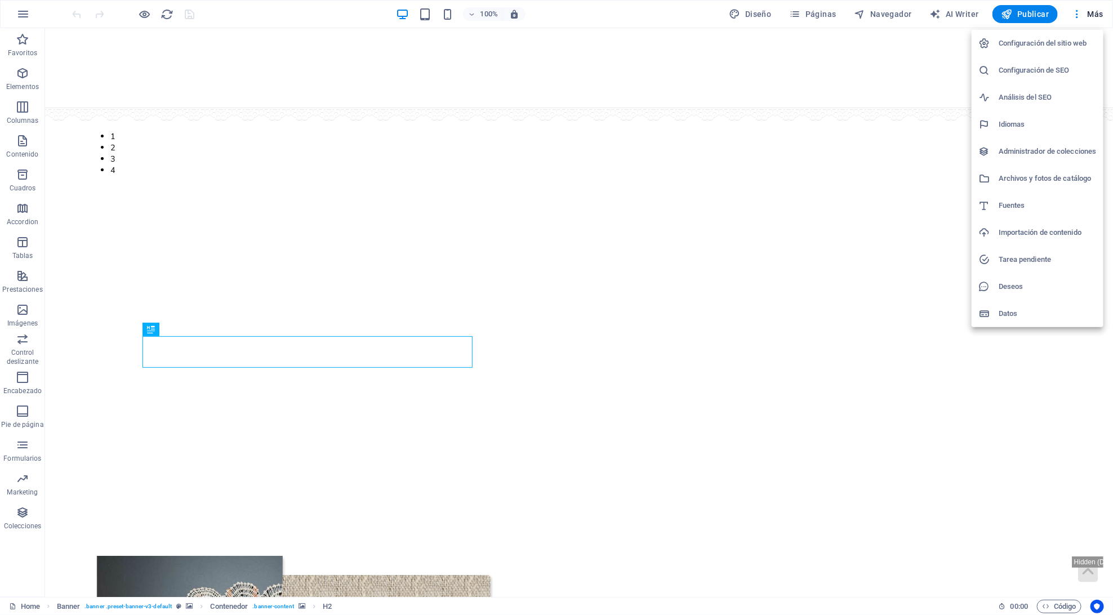
click at [1028, 178] on h6 "Archivos y fotos de catálogo" at bounding box center [1048, 179] width 98 height 14
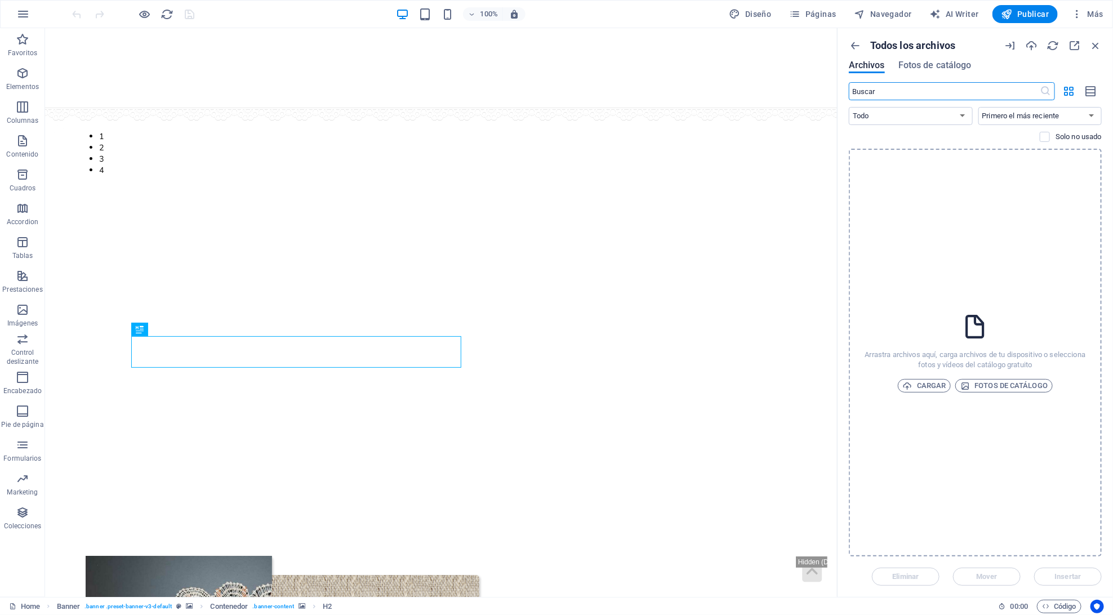
click at [998, 256] on div "Arrastra archivos aquí, carga archivos de tu dispositivo o selecciona fotos y v…" at bounding box center [975, 353] width 253 height 408
click at [1095, 12] on span "Más" at bounding box center [1087, 13] width 32 height 11
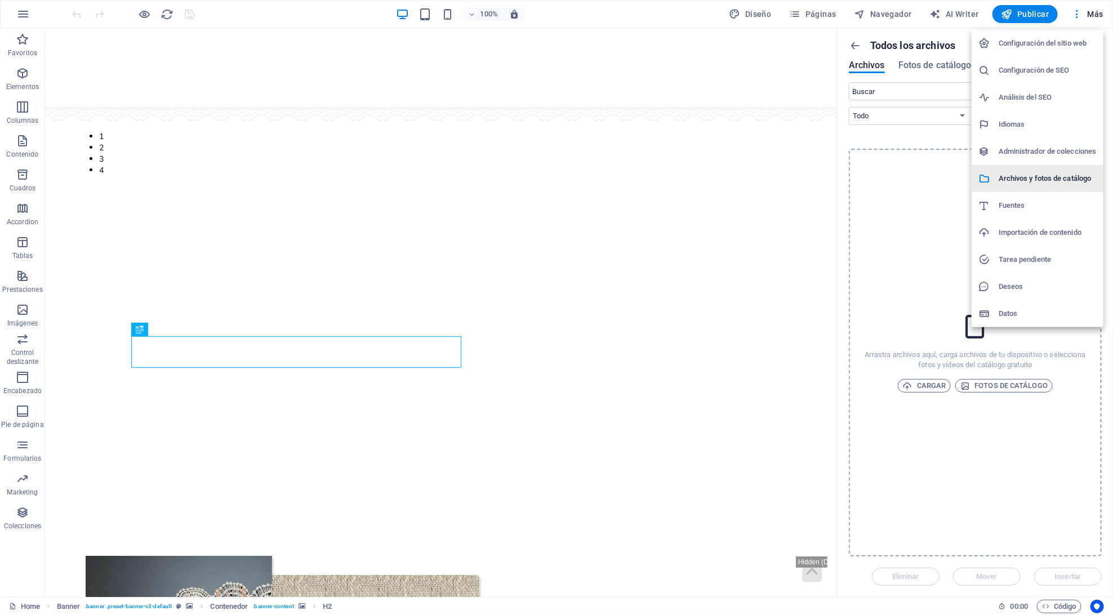
click at [1035, 183] on h6 "Archivos y fotos de catálogo" at bounding box center [1048, 179] width 98 height 14
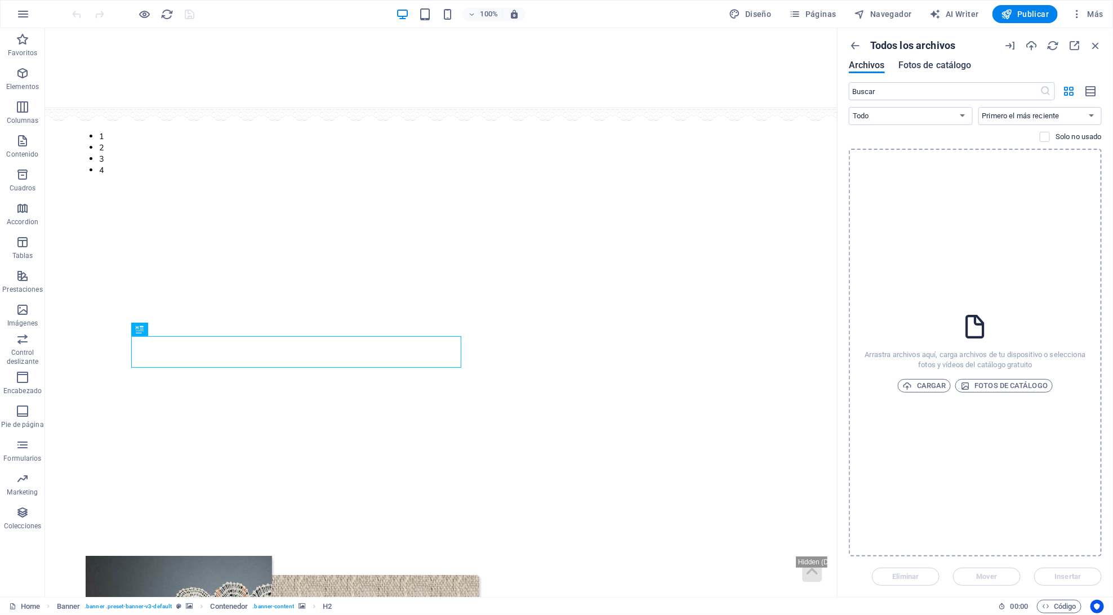
click at [922, 72] on button "Fotos de catálogo" at bounding box center [935, 67] width 73 height 12
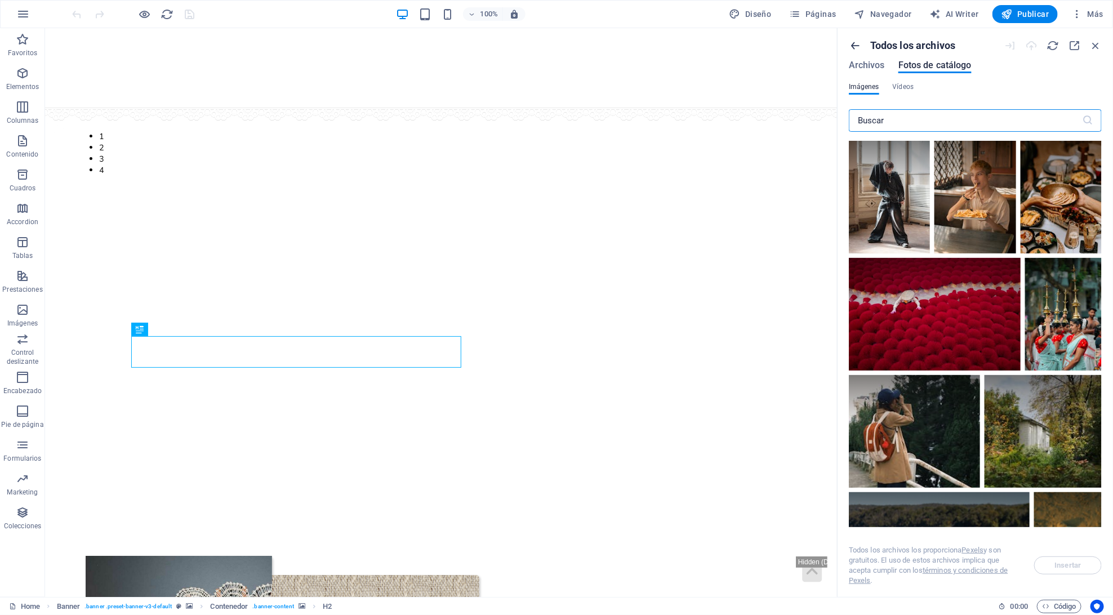
click at [858, 43] on icon "button" at bounding box center [855, 45] width 12 height 12
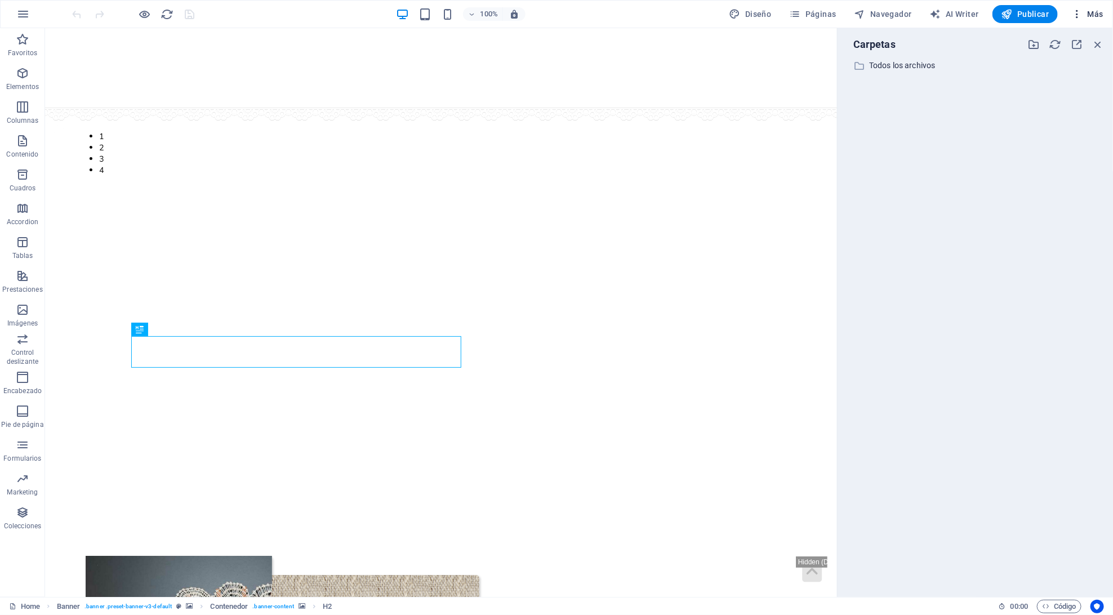
click at [1099, 17] on span "Más" at bounding box center [1087, 13] width 32 height 11
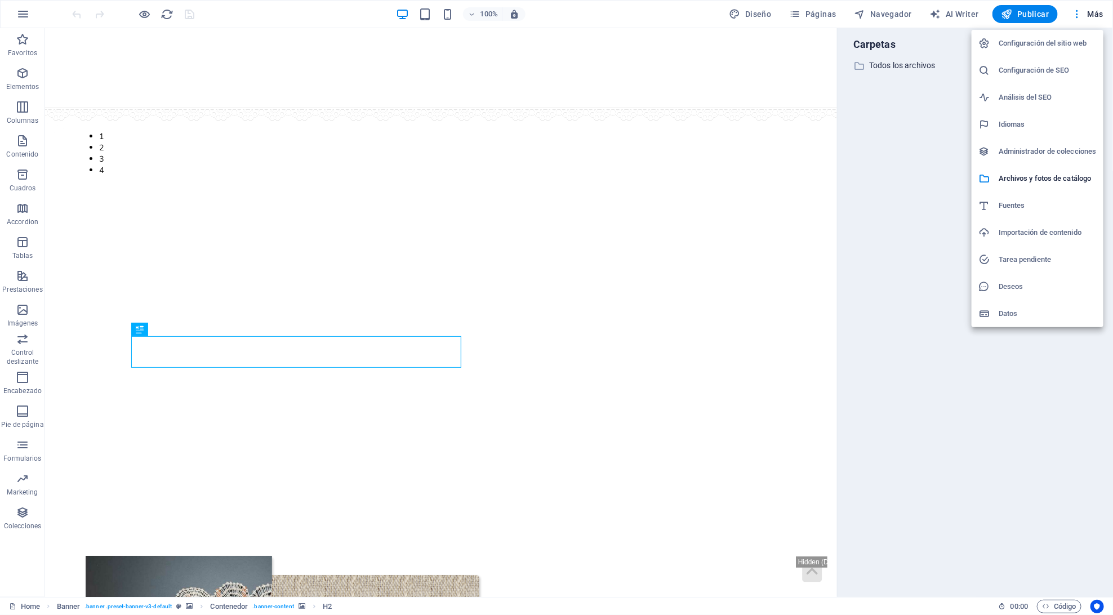
click at [1032, 152] on h6 "Administrador de colecciones" at bounding box center [1048, 152] width 98 height 14
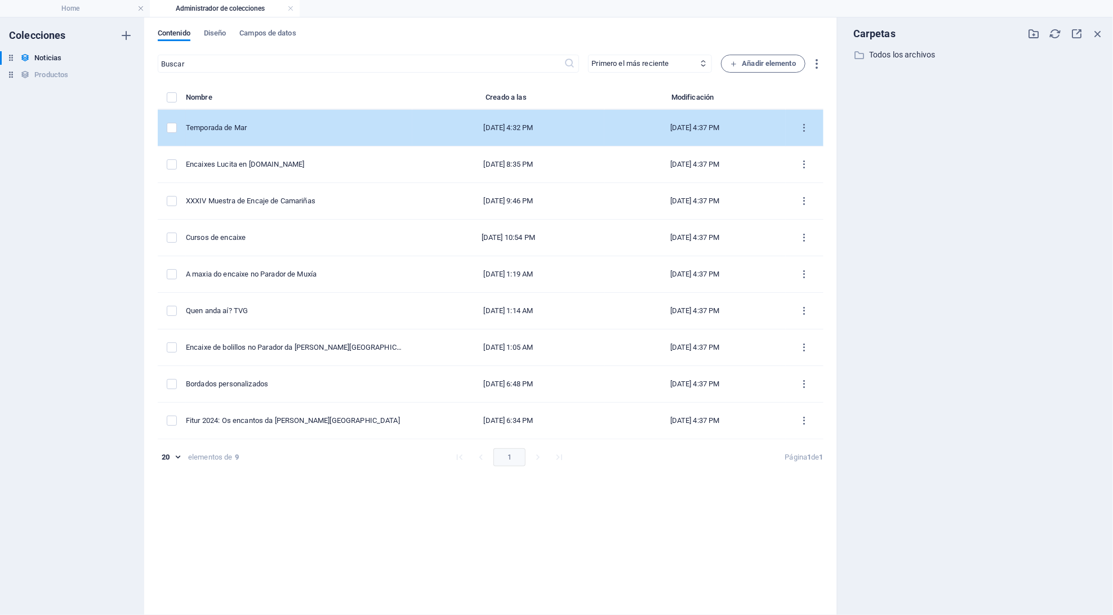
click at [190, 132] on td "Temporada de Mar" at bounding box center [299, 128] width 226 height 37
select select "Novedades"
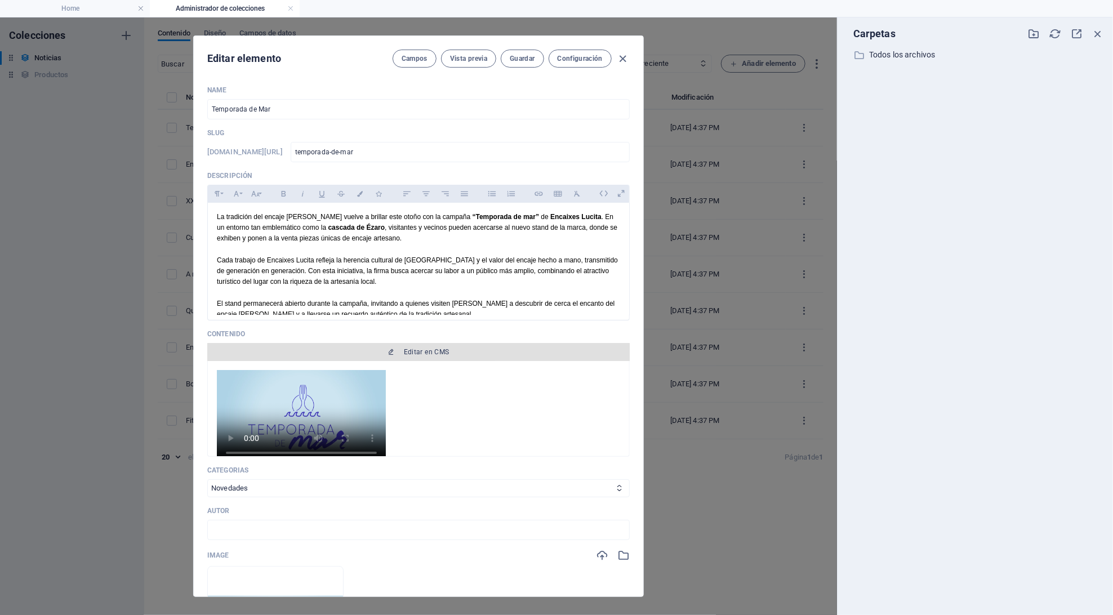
click at [410, 356] on button "Editar en CMS" at bounding box center [418, 352] width 423 height 18
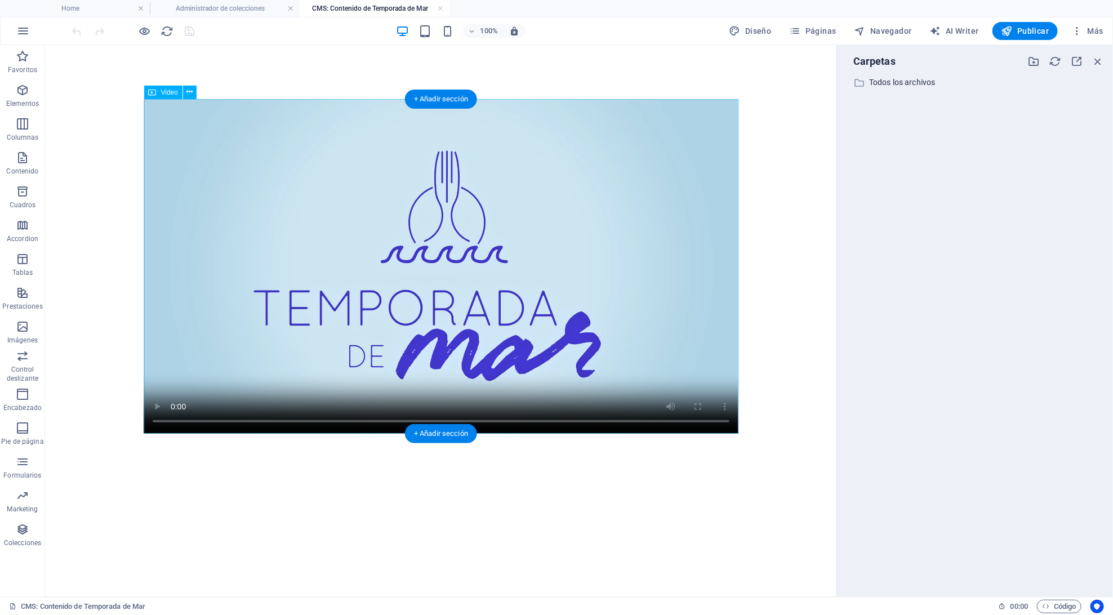
click at [284, 241] on figure at bounding box center [440, 266] width 595 height 335
click at [149, 92] on icon at bounding box center [153, 93] width 8 height 14
select select "%"
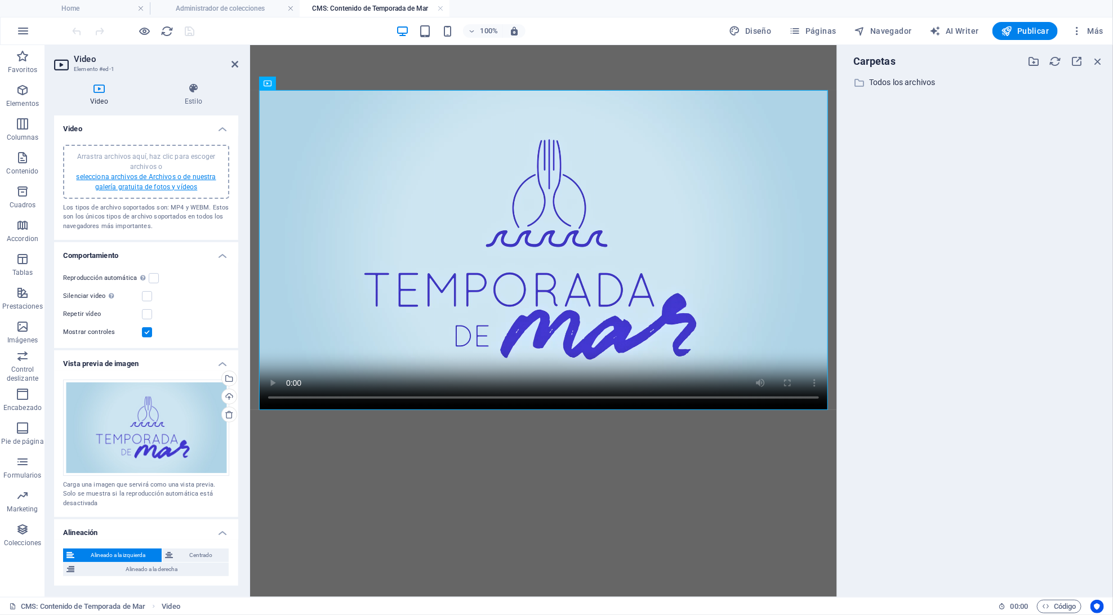
click at [186, 186] on link "selecciona archivos de Archivos o de nuestra galería gratuita de fotos y vídeos" at bounding box center [146, 182] width 140 height 18
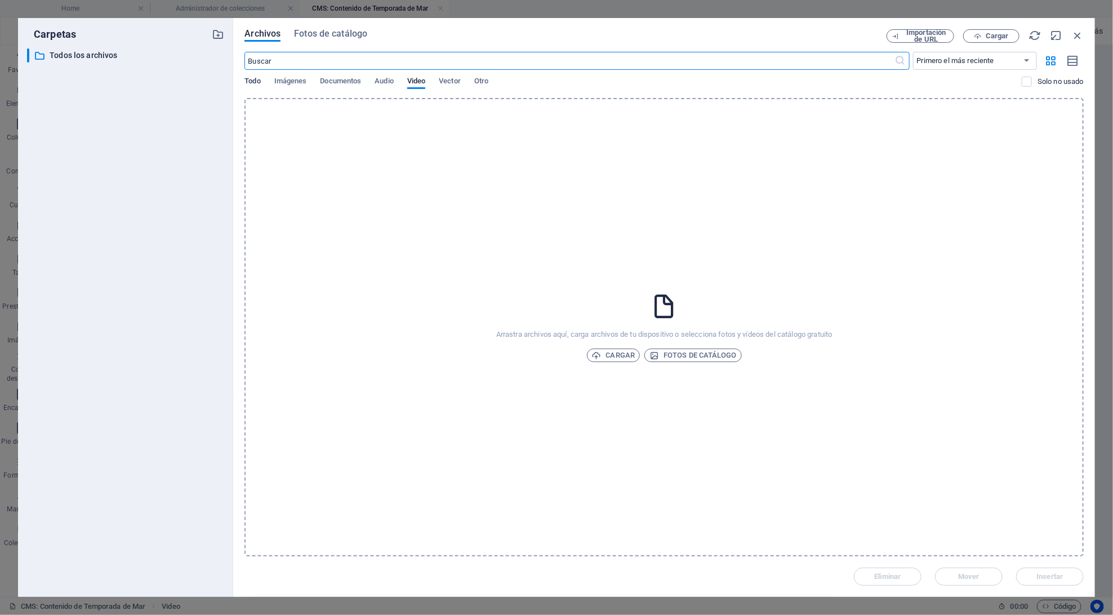
click at [254, 81] on span "Todo" at bounding box center [252, 82] width 16 height 16
click at [419, 82] on span "Video" at bounding box center [416, 82] width 18 height 16
click at [624, 350] on span "Cargar" at bounding box center [613, 356] width 43 height 14
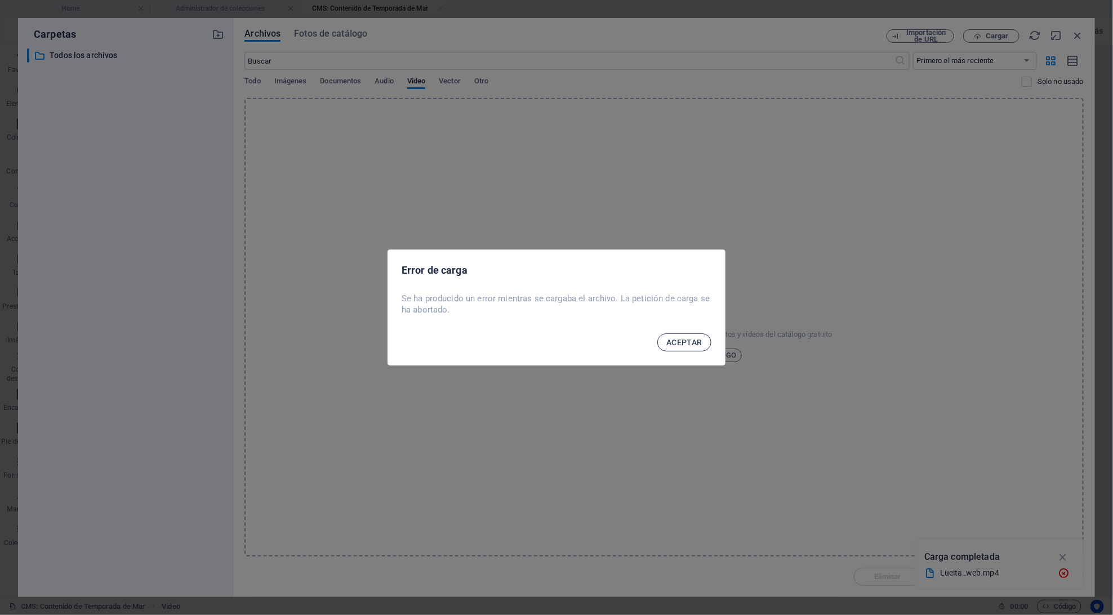
click at [686, 336] on button "ACEPTAR" at bounding box center [684, 343] width 54 height 18
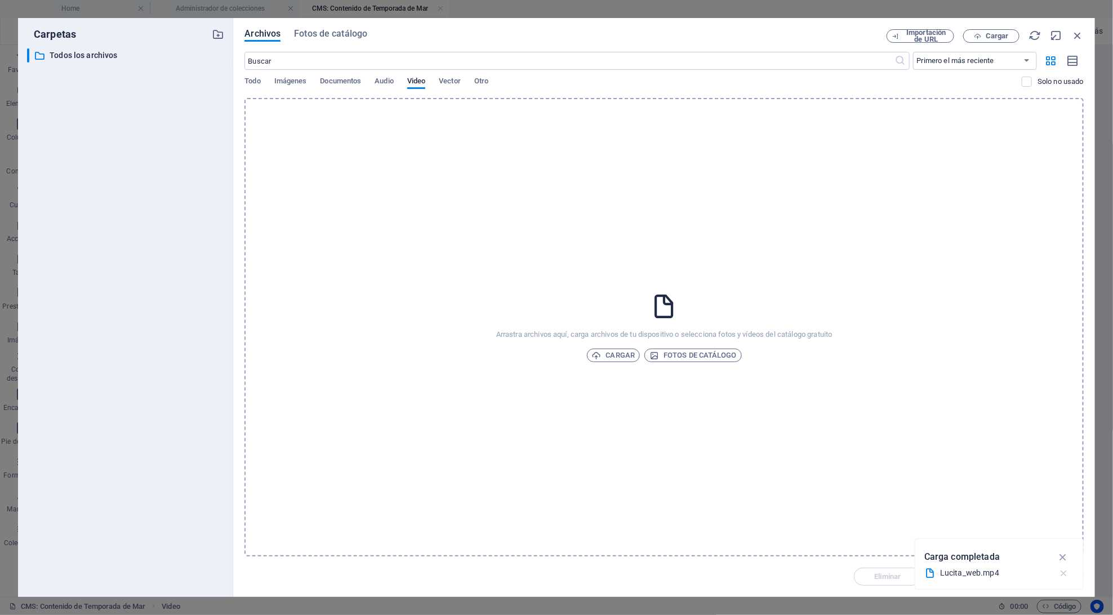
click at [1062, 573] on icon "button" at bounding box center [1064, 573] width 12 height 11
click at [611, 346] on div "Arrastra archivos aquí, carga archivos de tu dispositivo o selecciona fotos y v…" at bounding box center [663, 327] width 839 height 459
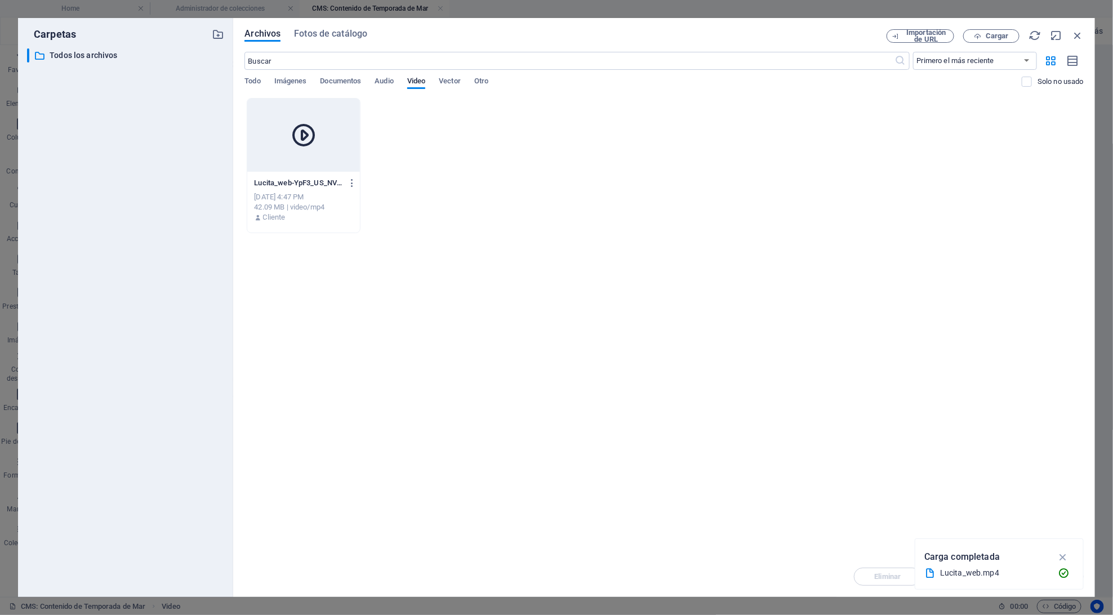
click at [324, 128] on div at bounding box center [303, 135] width 112 height 73
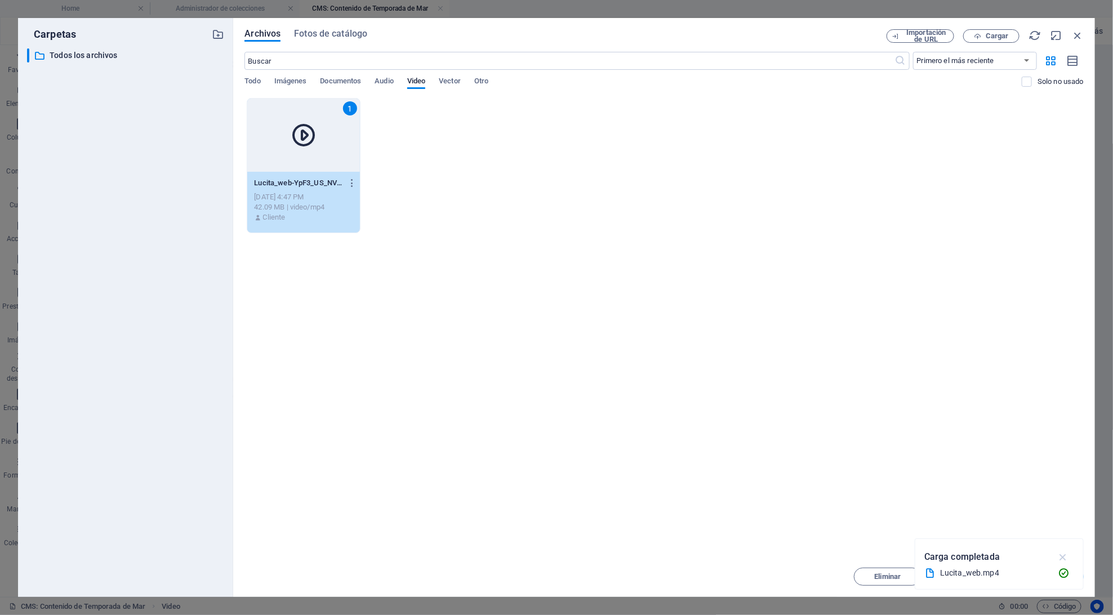
click at [1065, 556] on icon "button" at bounding box center [1063, 557] width 13 height 12
click at [1057, 574] on span "Insertar" at bounding box center [1050, 576] width 26 height 7
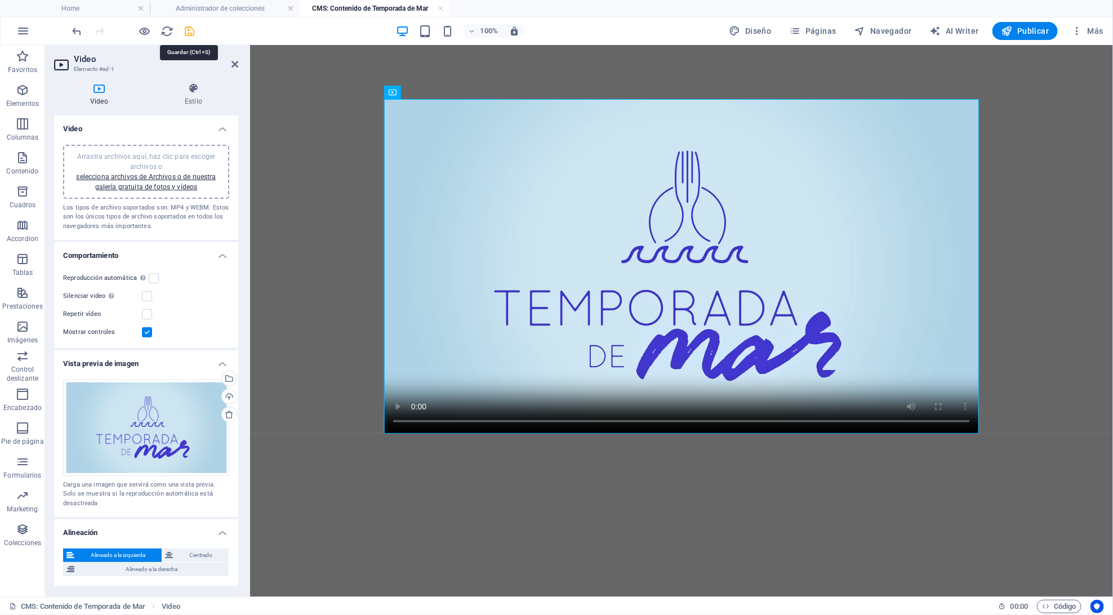
click at [186, 28] on icon "save" at bounding box center [190, 31] width 13 height 13
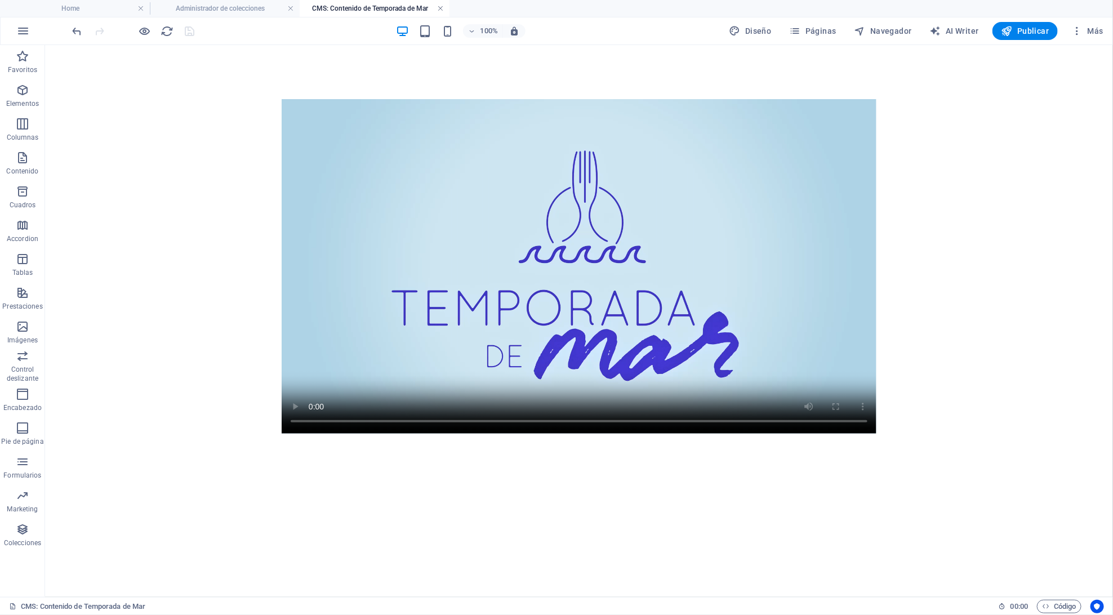
click at [439, 8] on link at bounding box center [440, 8] width 7 height 11
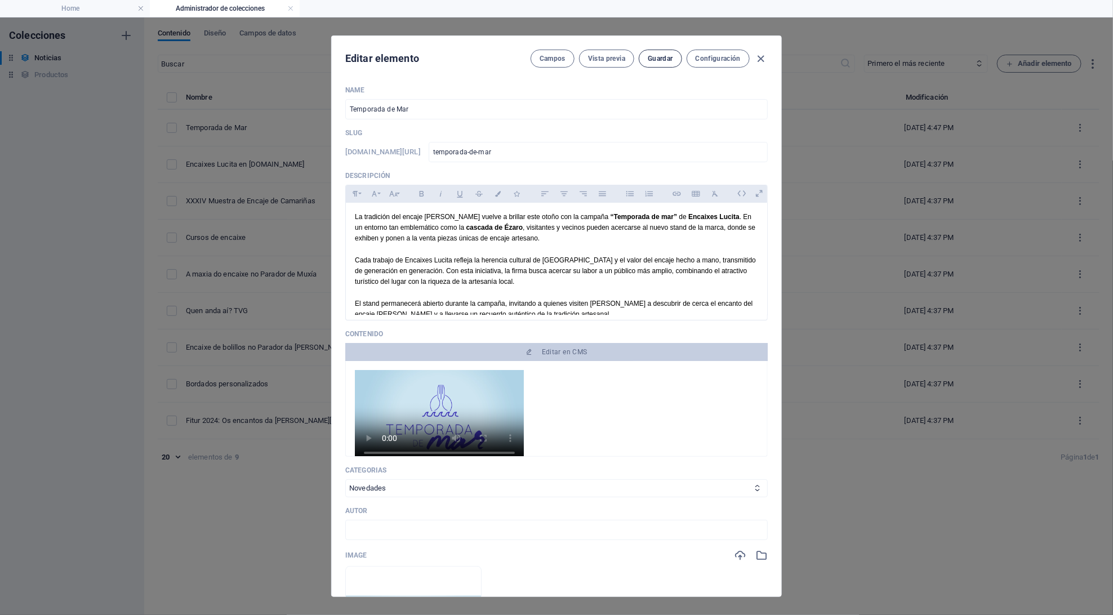
click at [666, 63] on span "Guardar" at bounding box center [660, 58] width 25 height 9
click at [761, 59] on icon "button" at bounding box center [761, 58] width 13 height 13
type input "temporada-de-mar"
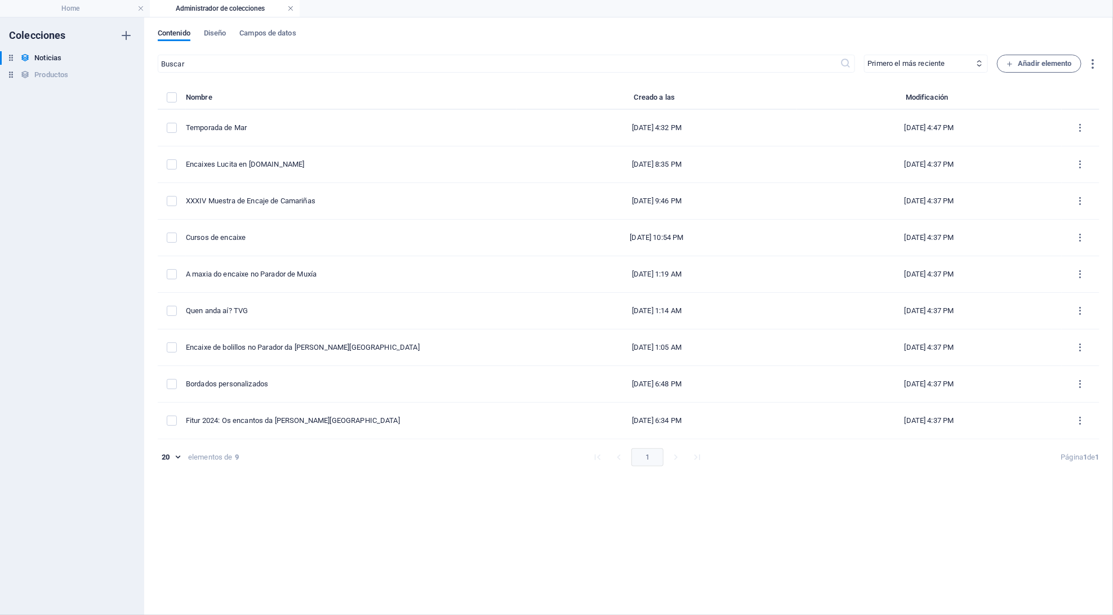
click at [292, 7] on link at bounding box center [290, 8] width 7 height 11
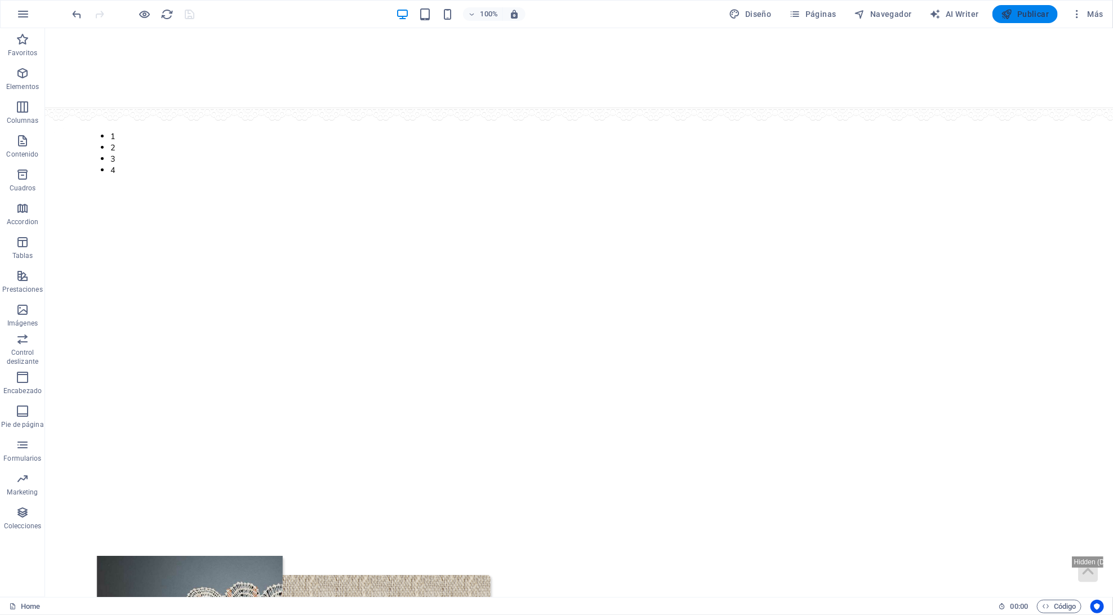
click at [1026, 14] on span "Publicar" at bounding box center [1026, 13] width 48 height 11
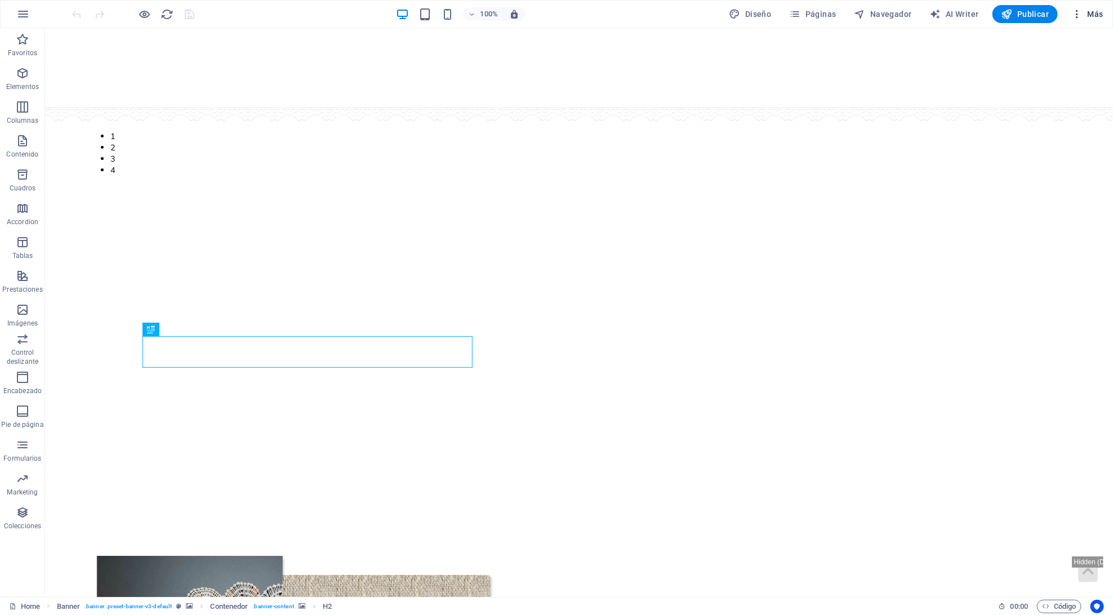
click at [1083, 17] on span "Más" at bounding box center [1087, 13] width 32 height 11
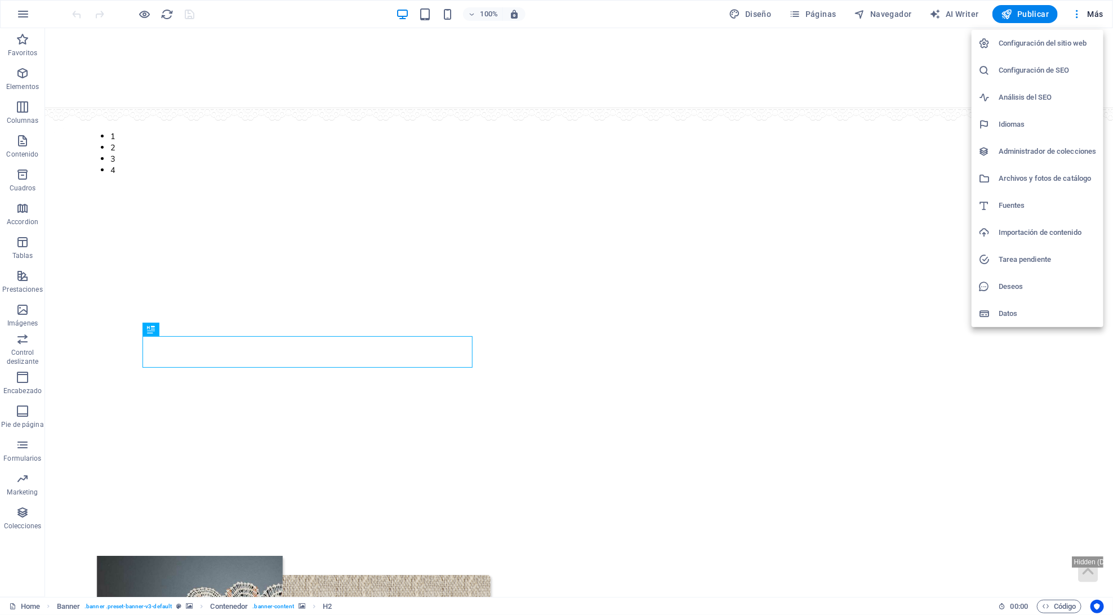
click at [1050, 159] on li "Administrador de colecciones" at bounding box center [1038, 151] width 132 height 27
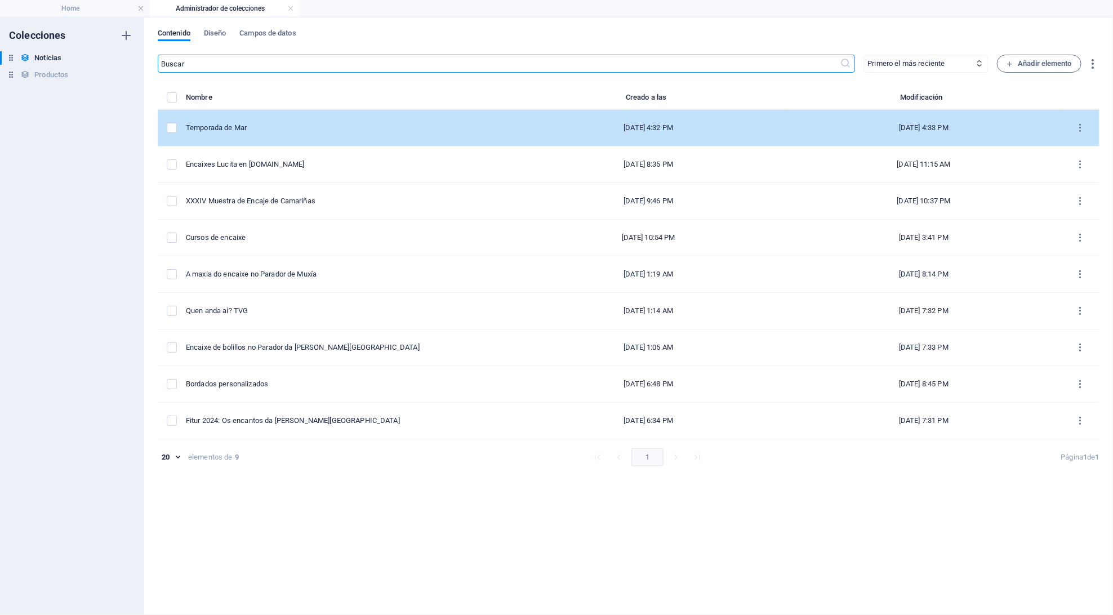
click at [208, 123] on div "Temporada de Mar" at bounding box center [344, 128] width 316 height 10
select select "Novedades"
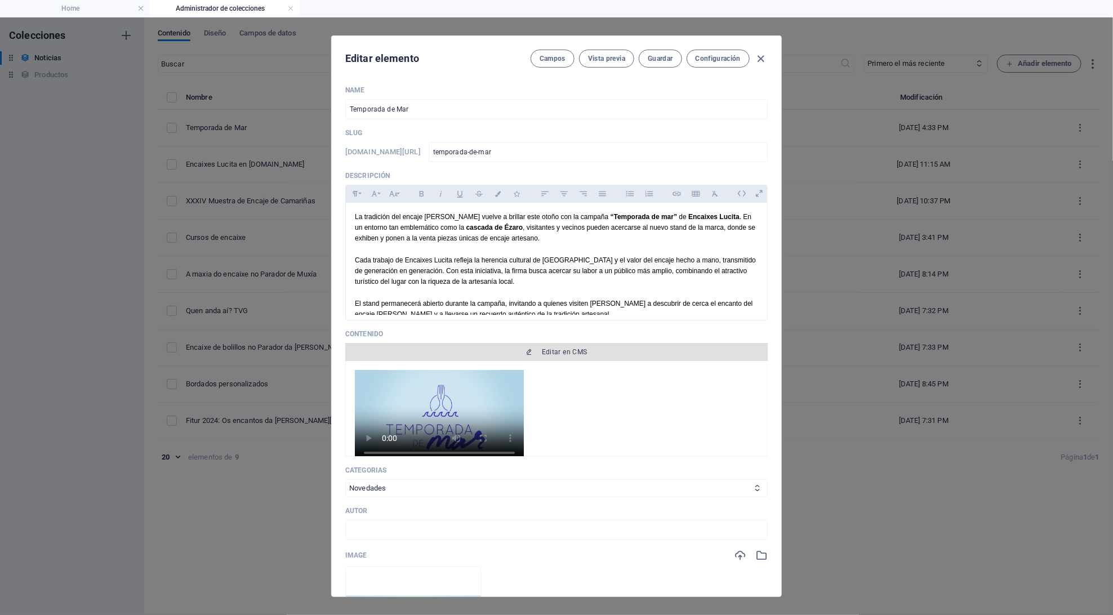
click at [493, 352] on span "Editar en CMS" at bounding box center [557, 352] width 414 height 9
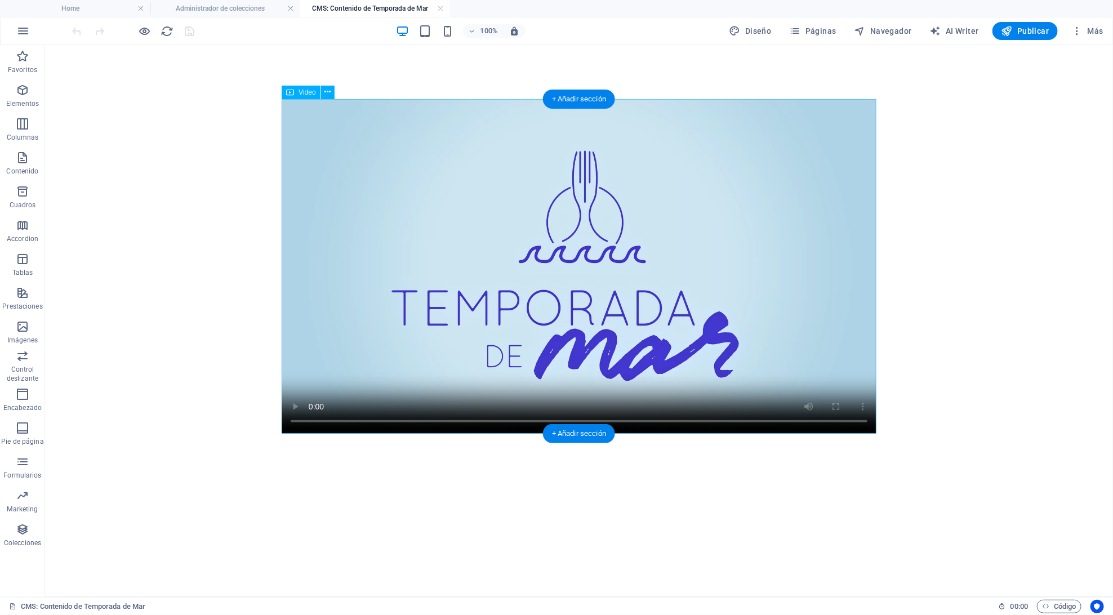
click at [295, 94] on div "Video" at bounding box center [301, 93] width 38 height 14
select select "%"
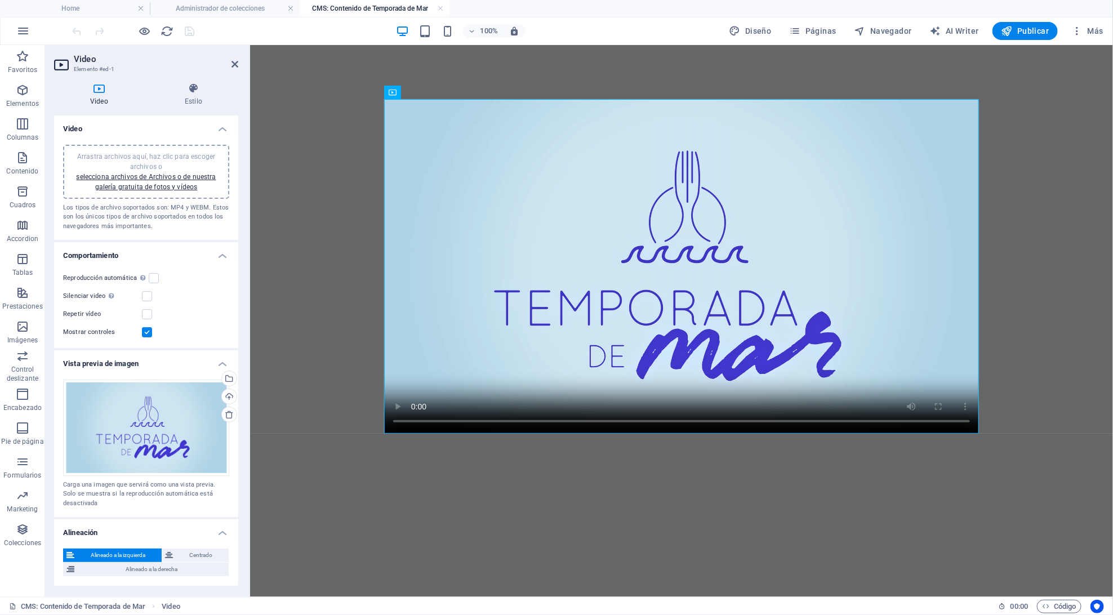
click at [230, 64] on header "Video Elemento #ed-1" at bounding box center [146, 59] width 184 height 29
click at [236, 63] on icon at bounding box center [235, 64] width 7 height 9
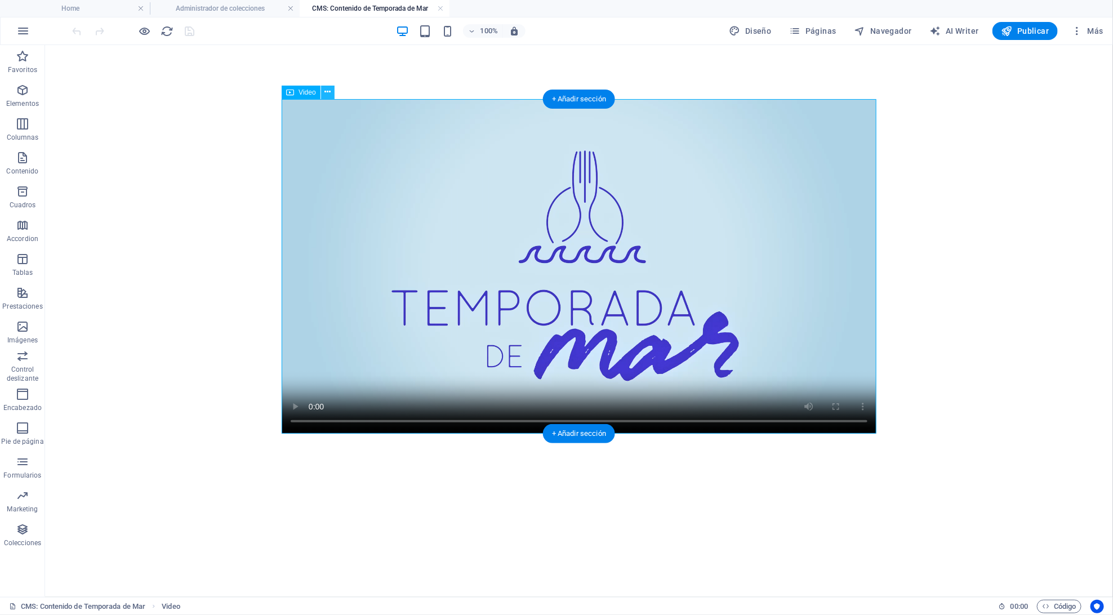
click at [321, 91] on button at bounding box center [328, 93] width 14 height 14
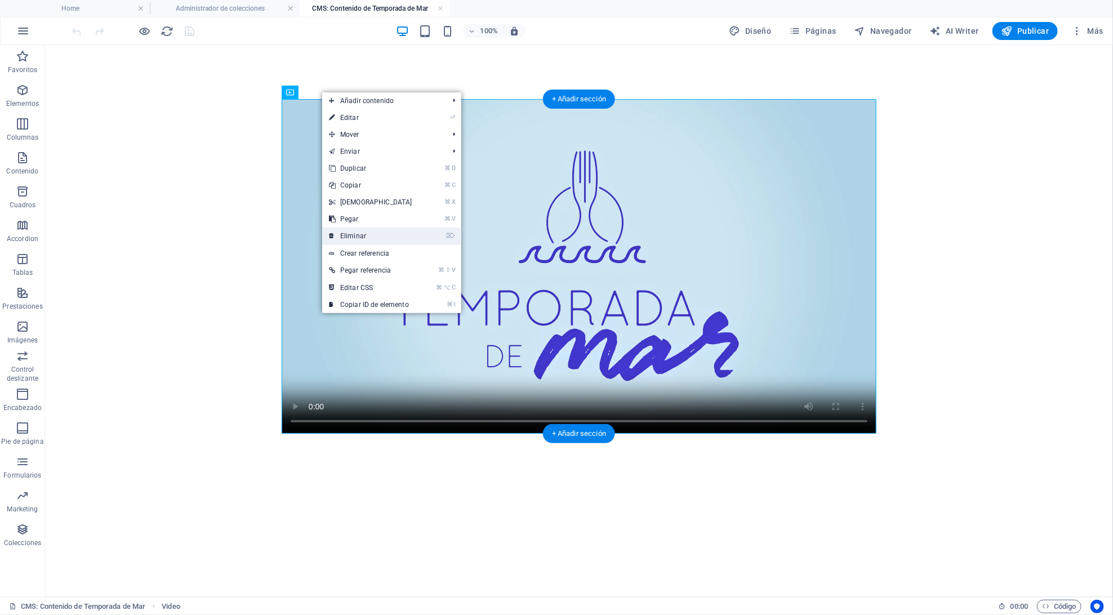
click at [371, 235] on link "⌦ Eliminar" at bounding box center [370, 236] width 97 height 17
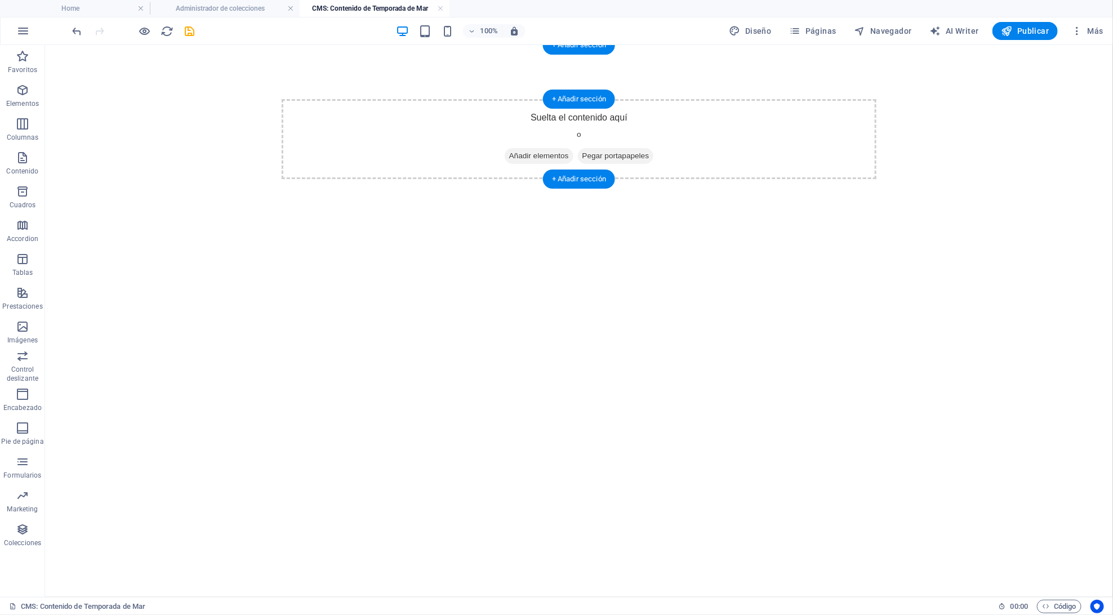
click at [518, 151] on span "Añadir elementos" at bounding box center [538, 156] width 69 height 16
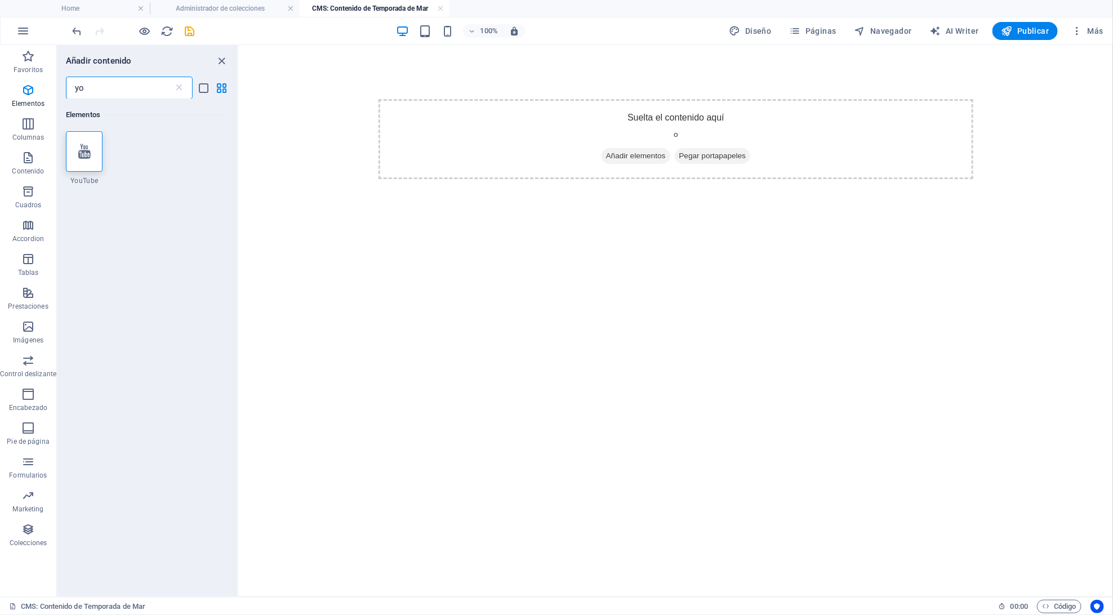
type input "you"
click at [89, 153] on icon at bounding box center [84, 151] width 12 height 15
select select "ar16_9"
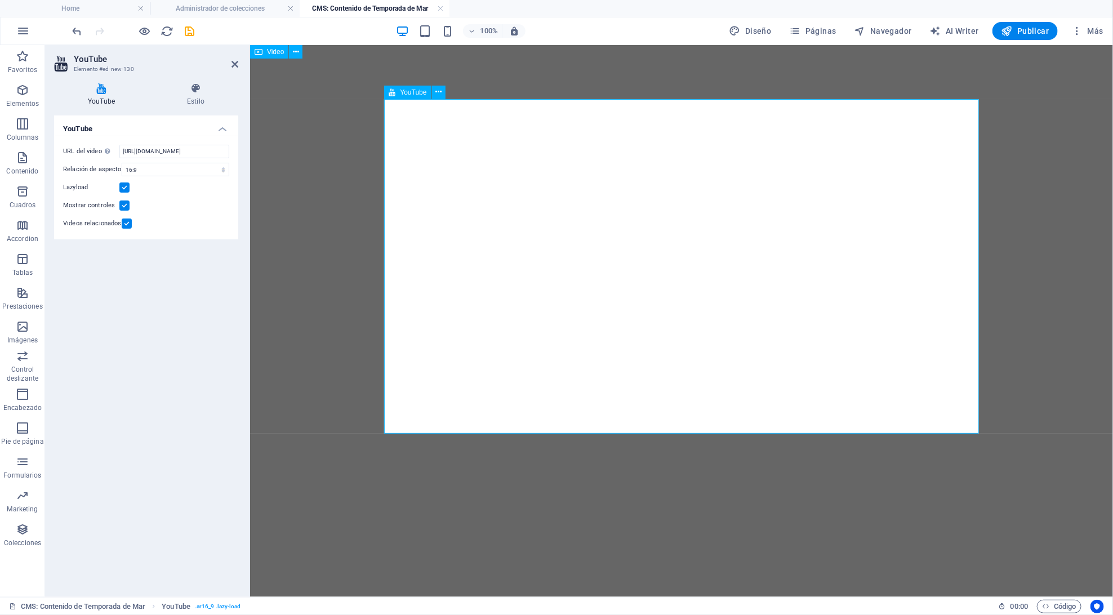
click at [612, 250] on div at bounding box center [681, 266] width 595 height 335
click at [205, 152] on input "[URL][DOMAIN_NAME]" at bounding box center [174, 152] width 110 height 14
paste input "qHJJOWqNoc"
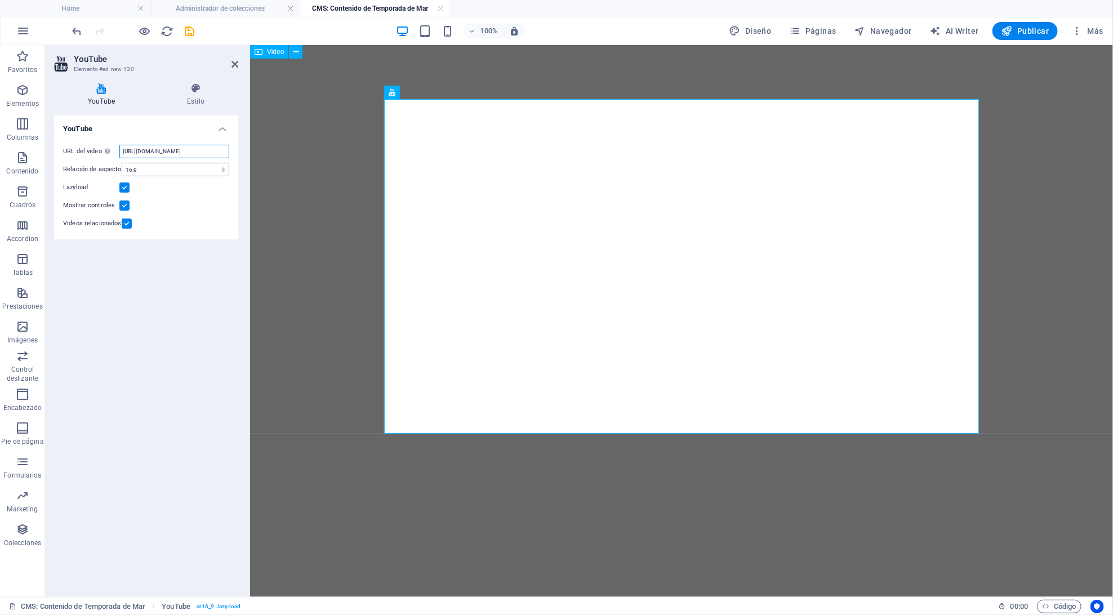
type input "[URL][DOMAIN_NAME]"
click at [157, 152] on input "[URL][DOMAIN_NAME]" at bounding box center [174, 152] width 110 height 14
drag, startPoint x: 406, startPoint y: 196, endPoint x: 325, endPoint y: 149, distance: 93.9
click at [234, 65] on icon at bounding box center [235, 64] width 7 height 9
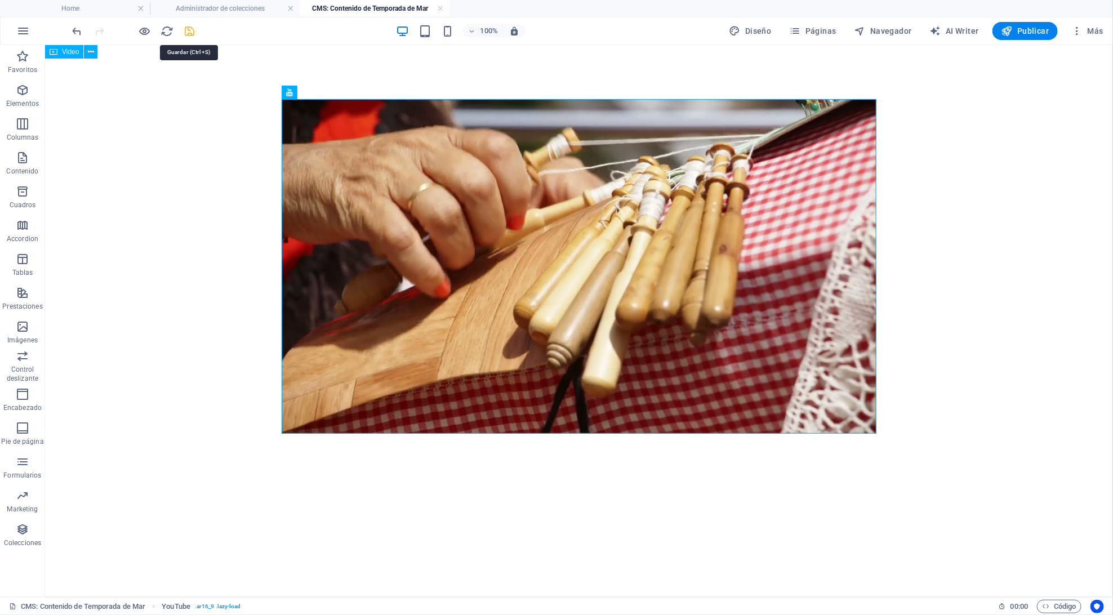
click at [192, 29] on icon "save" at bounding box center [190, 31] width 13 height 13
click at [437, 8] on link at bounding box center [440, 8] width 7 height 11
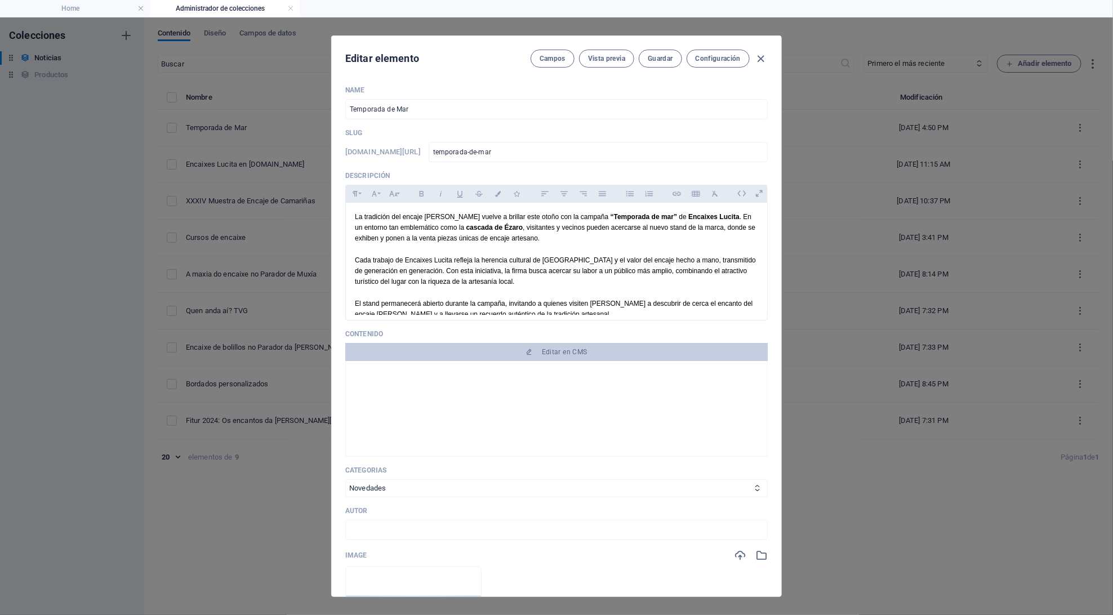
click at [592, 415] on div at bounding box center [556, 414] width 403 height 88
click at [615, 55] on span "Vista previa" at bounding box center [606, 58] width 37 height 9
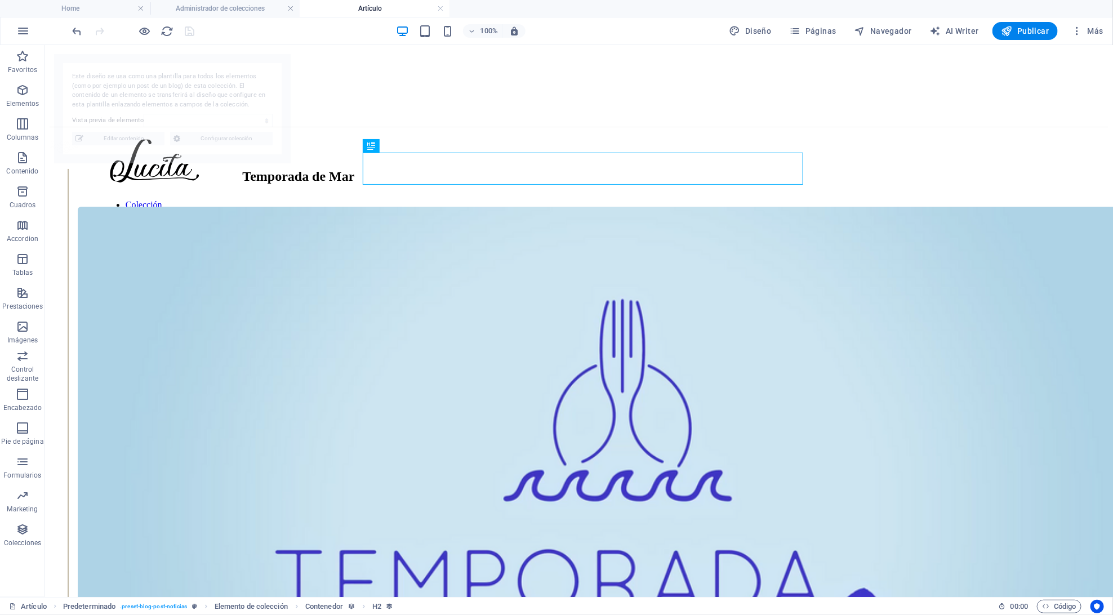
select select "68de8cfb5d3bac51b2045775"
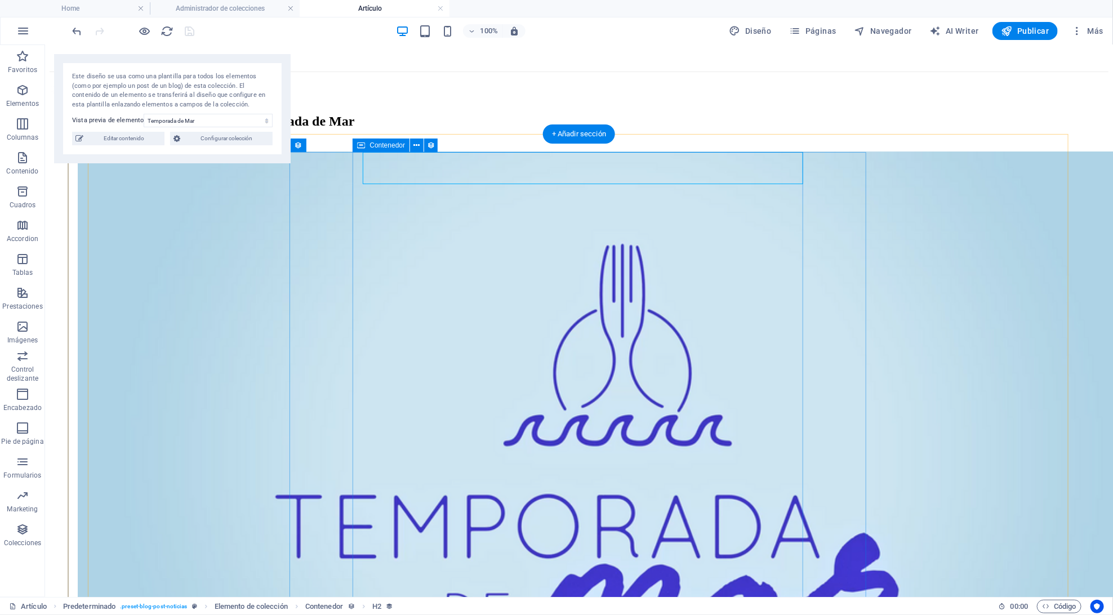
scroll to position [314, 0]
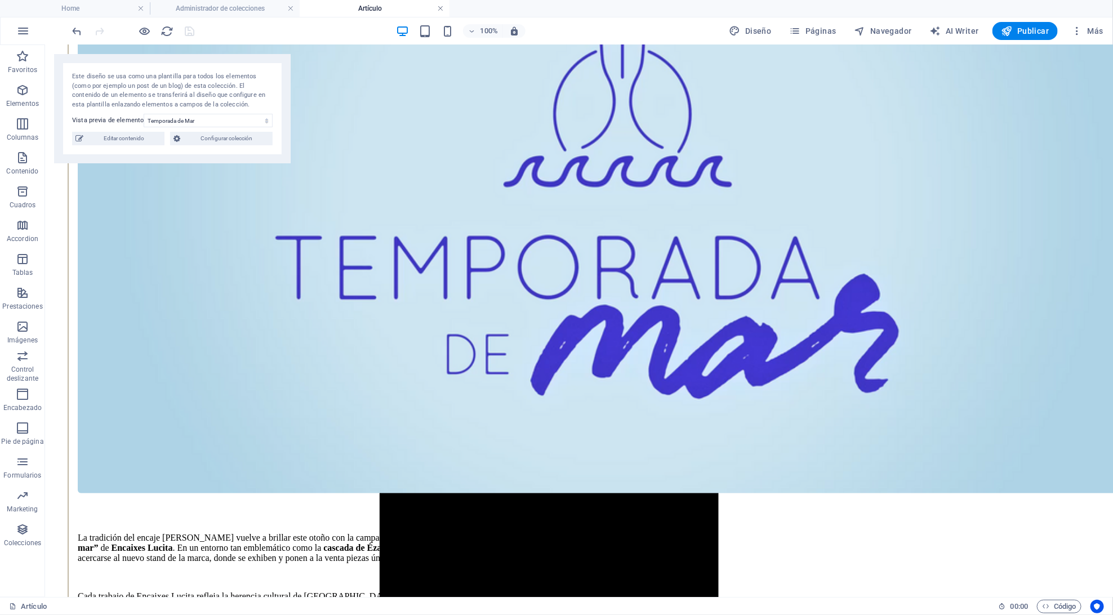
click at [441, 6] on link at bounding box center [440, 8] width 7 height 11
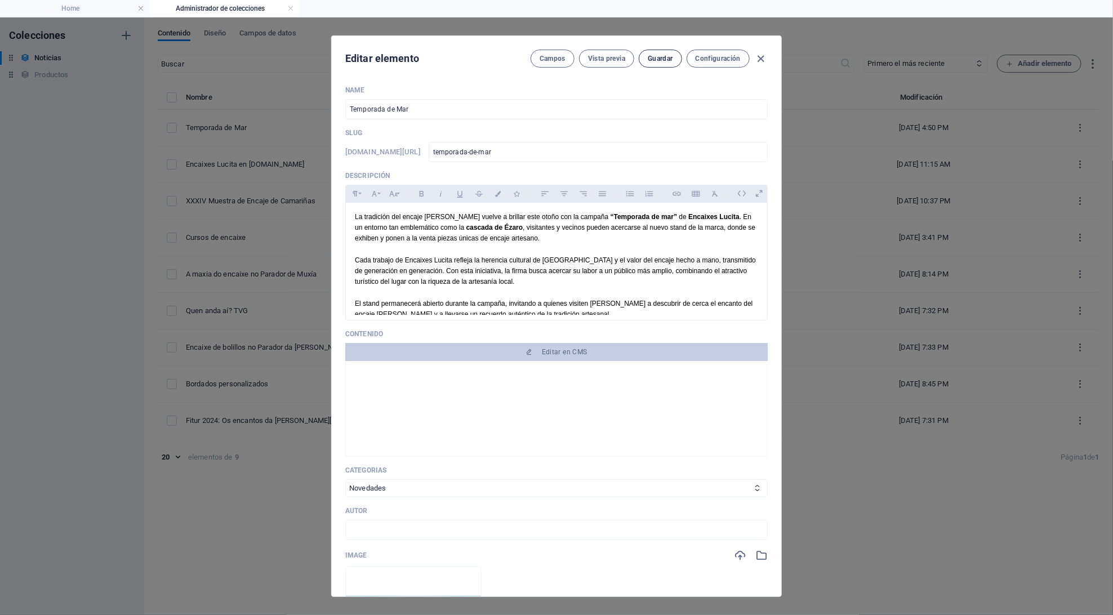
click at [661, 56] on span "Guardar" at bounding box center [660, 58] width 25 height 9
click at [767, 57] on icon "button" at bounding box center [761, 58] width 13 height 13
type input "temporada-de-mar"
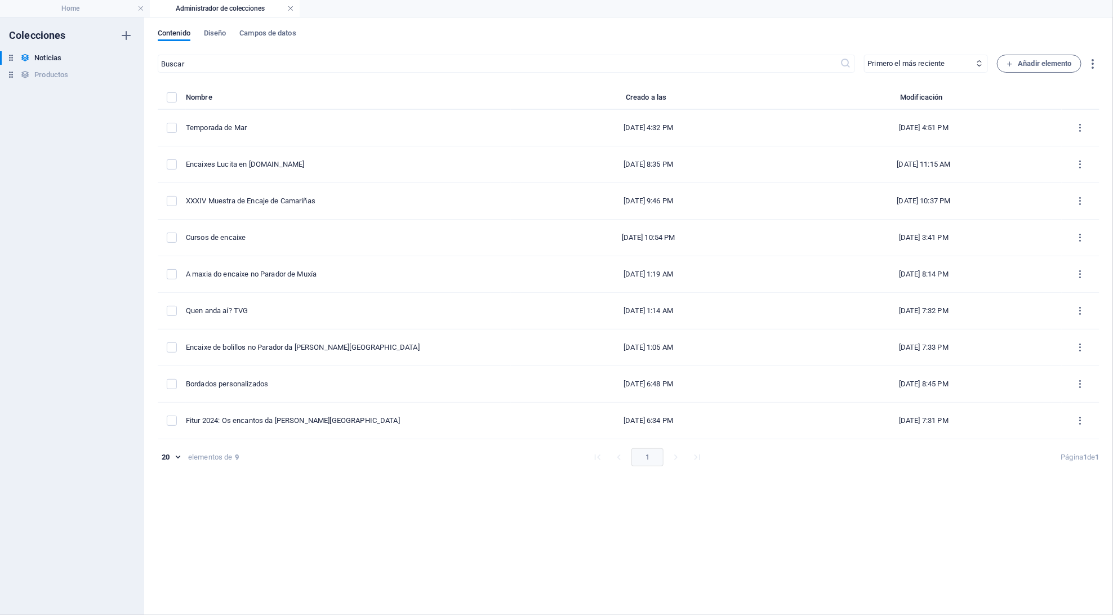
click at [288, 10] on link at bounding box center [290, 8] width 7 height 11
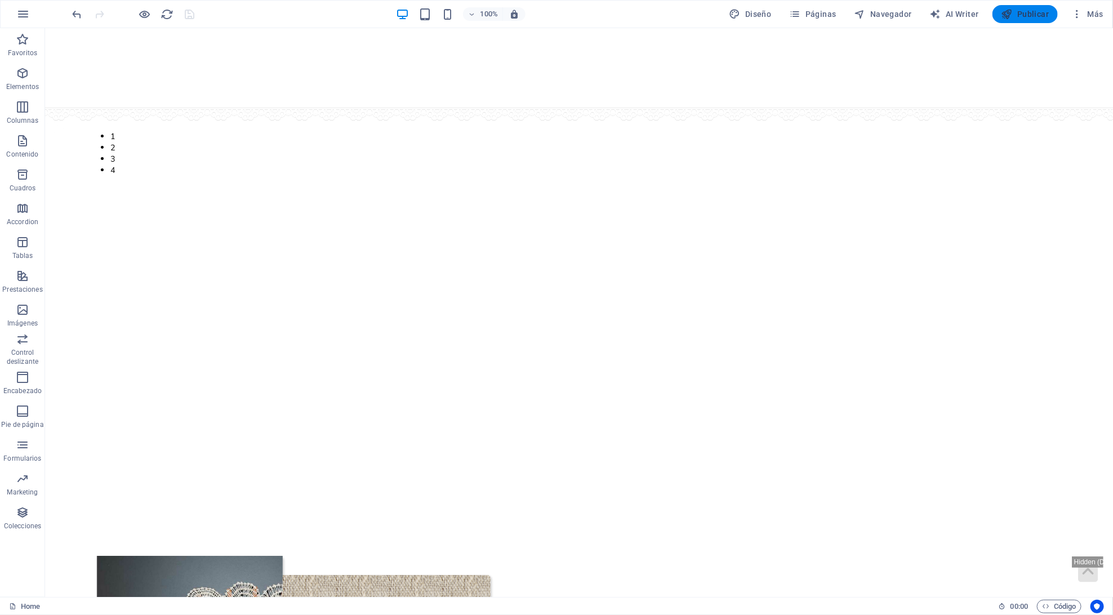
click at [1031, 14] on span "Publicar" at bounding box center [1026, 13] width 48 height 11
